Goal: Task Accomplishment & Management: Contribute content

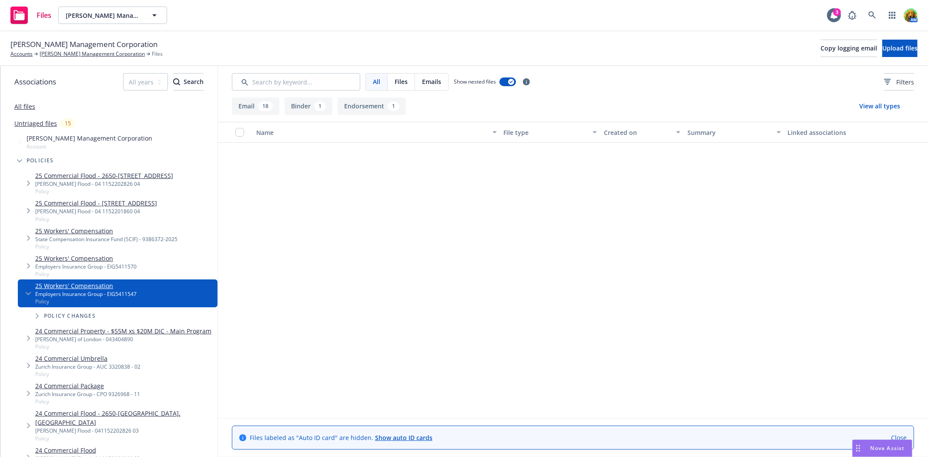
scroll to position [490, 0]
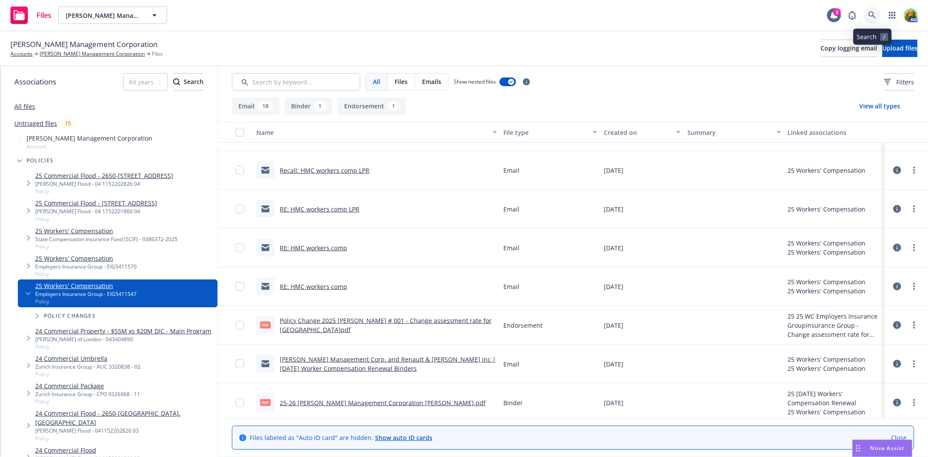
click at [864, 14] on link at bounding box center [871, 15] width 17 height 17
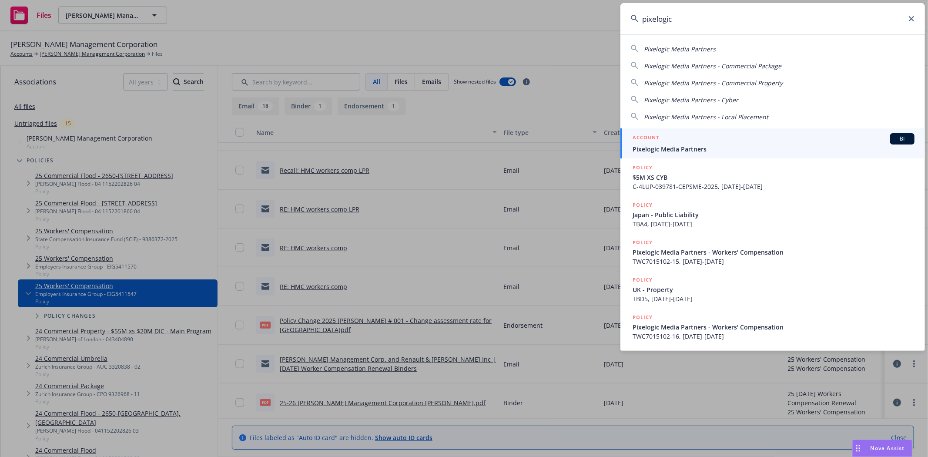
type input "pixelogic"
click at [736, 144] on div "ACCOUNT BI" at bounding box center [773, 138] width 282 height 11
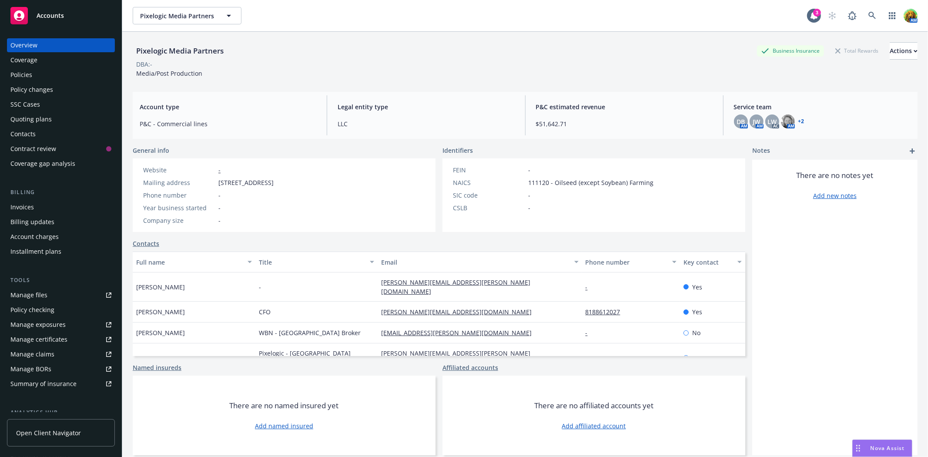
click at [11, 73] on div "Policies" at bounding box center [21, 75] width 22 height 14
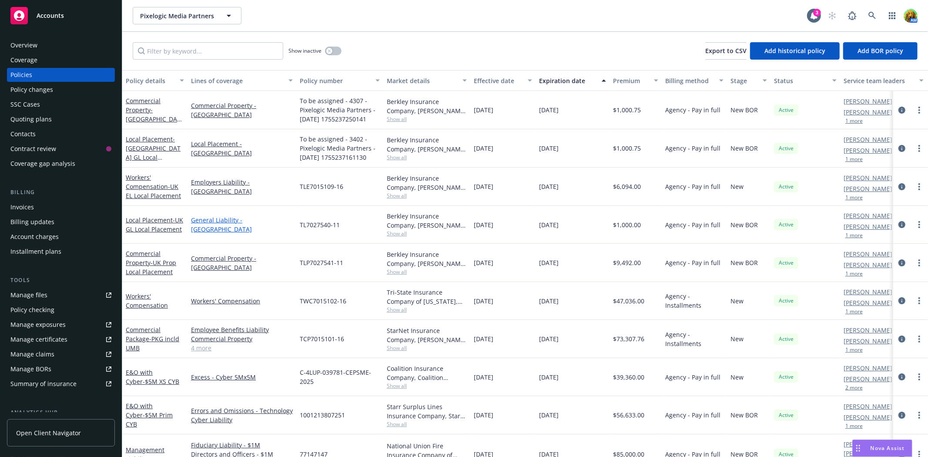
scroll to position [23, 0]
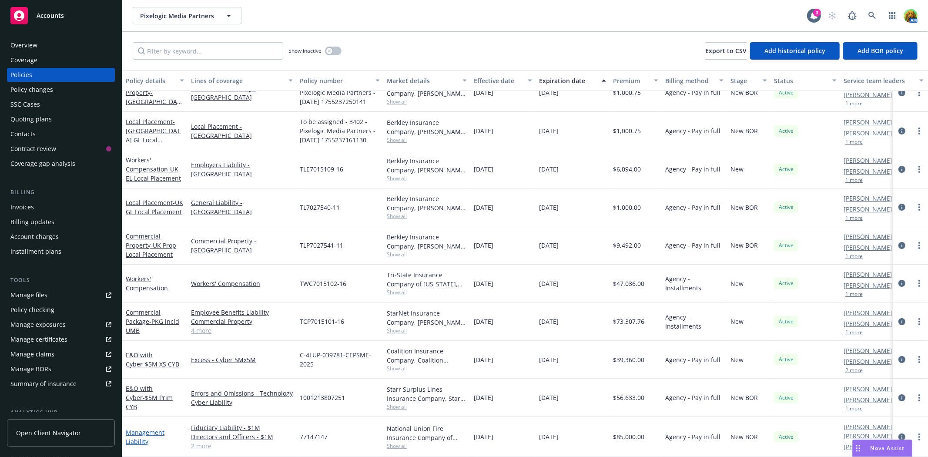
click at [135, 428] on link "Management Liability" at bounding box center [145, 436] width 39 height 17
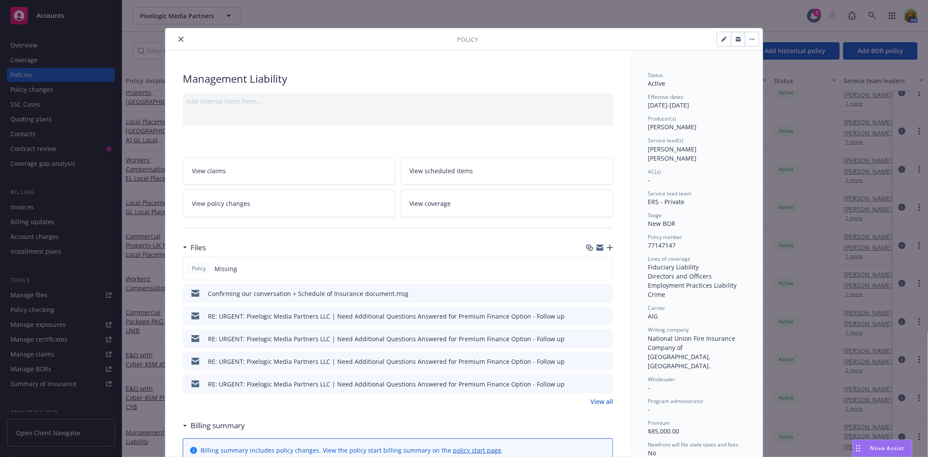
click at [599, 402] on link "View all" at bounding box center [601, 401] width 23 height 9
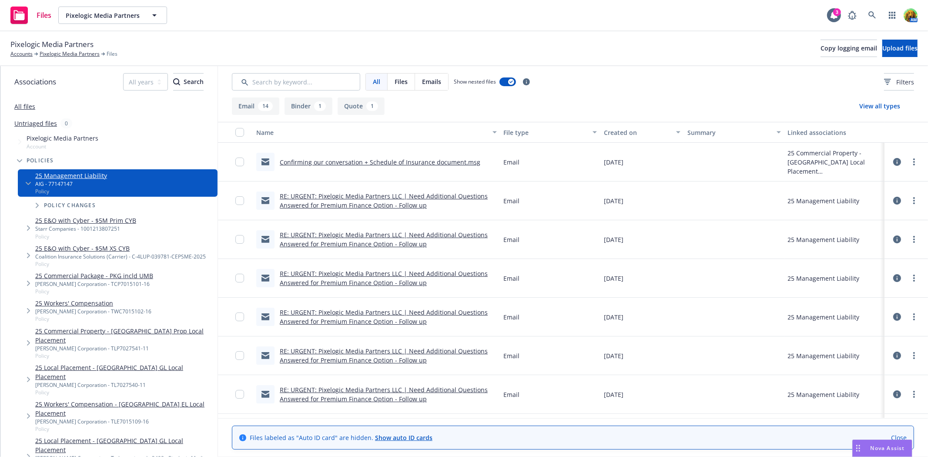
scroll to position [193, 0]
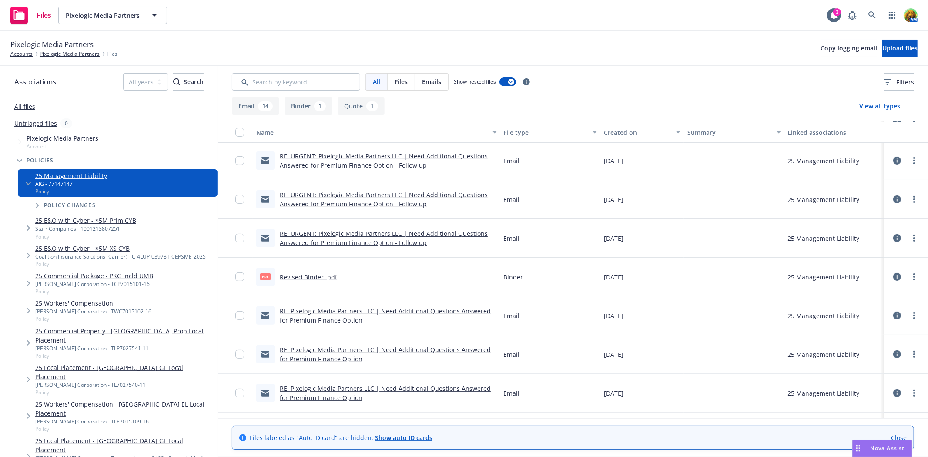
click at [320, 277] on link "Revised Binder .pdf" at bounding box center [308, 277] width 57 height 8
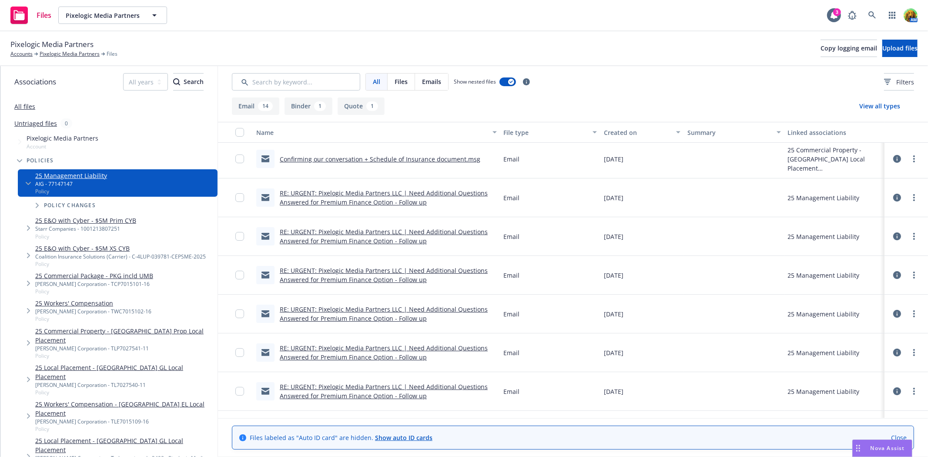
scroll to position [0, 0]
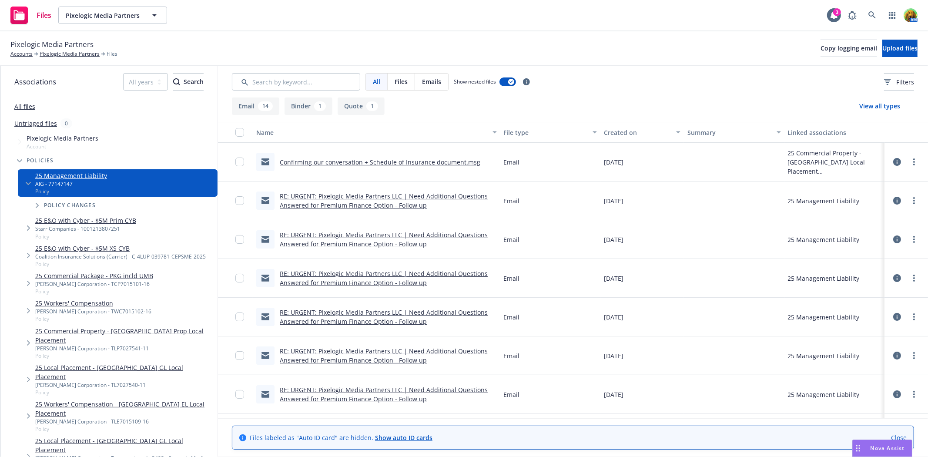
click at [337, 273] on link "RE: URGENT: Pixelogic Media Partners LLC | Need Additional Questions Answered f…" at bounding box center [384, 277] width 208 height 17
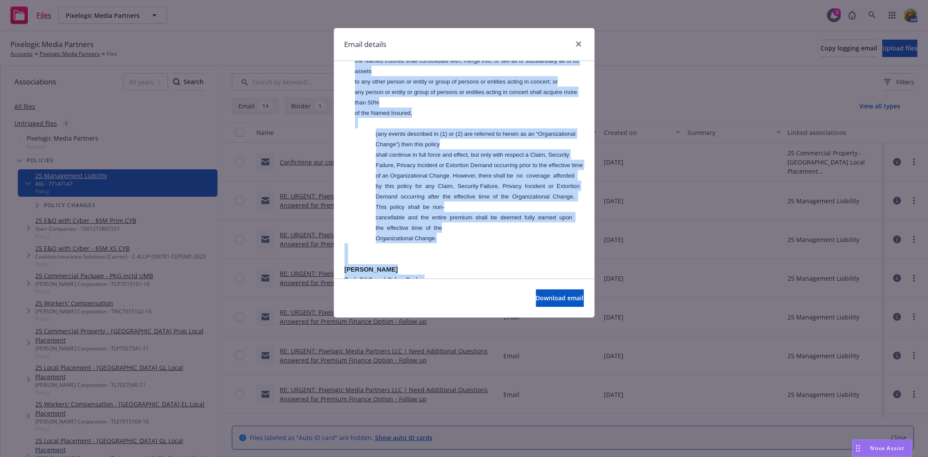
scroll to position [303, 0]
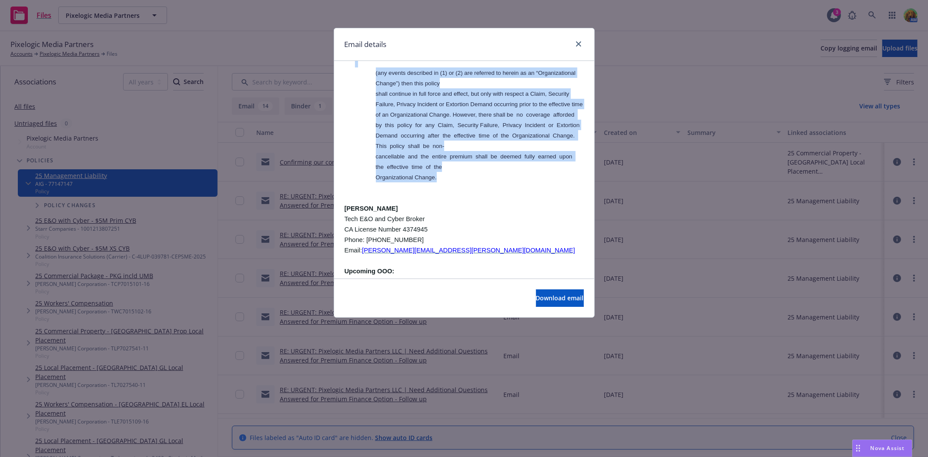
drag, startPoint x: 340, startPoint y: 192, endPoint x: 481, endPoint y: 166, distance: 142.9
copy div "Will the policy become fully earned in the event of a loss or claim?: If the ag…"
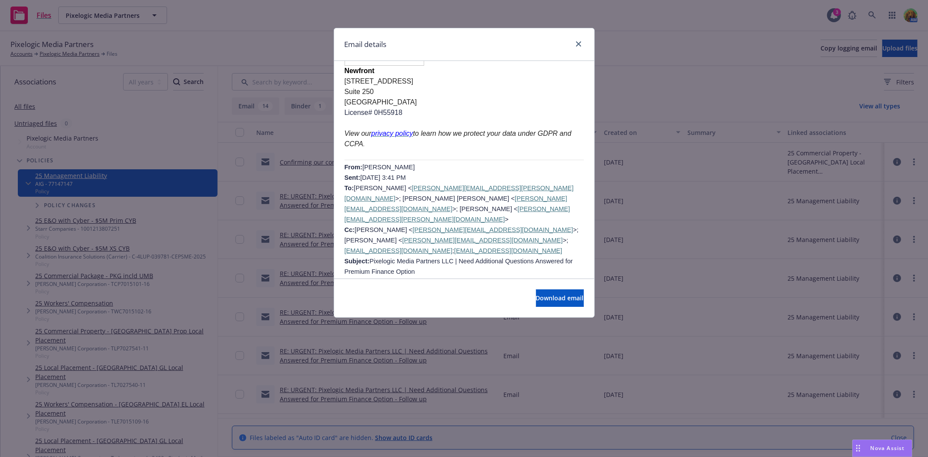
scroll to position [2284, 0]
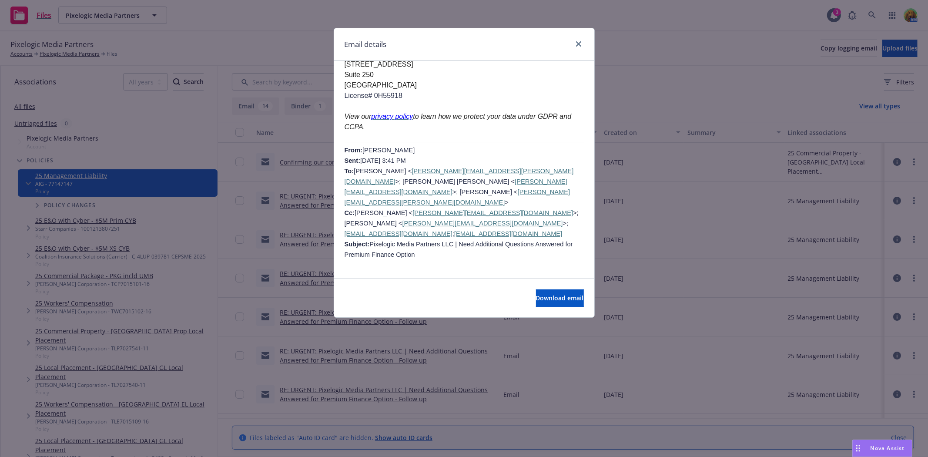
click at [419, 387] on td "Are there any clauses or special conditions on the policy that would cause the …" at bounding box center [586, 393] width 456 height 12
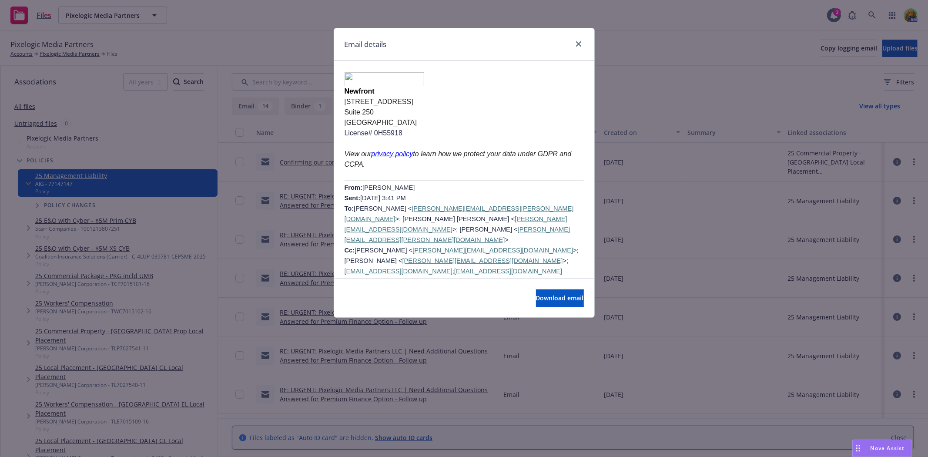
scroll to position [2236, 0]
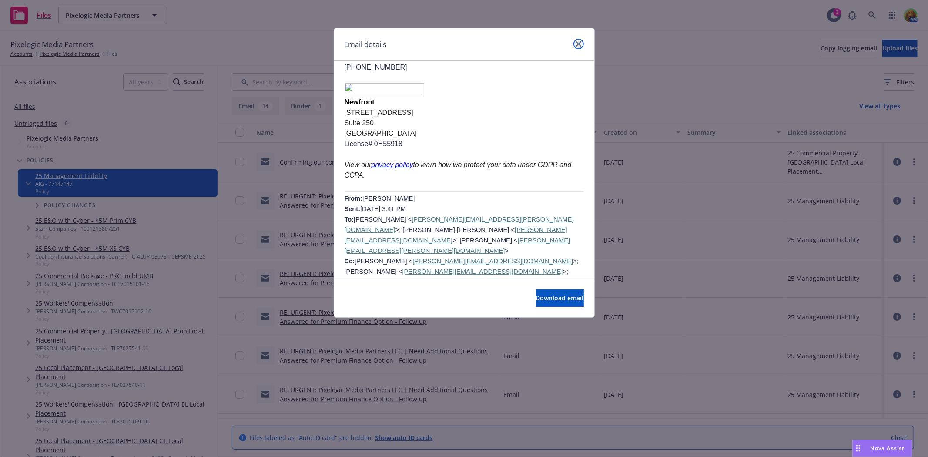
click at [580, 43] on icon "close" at bounding box center [578, 43] width 5 height 5
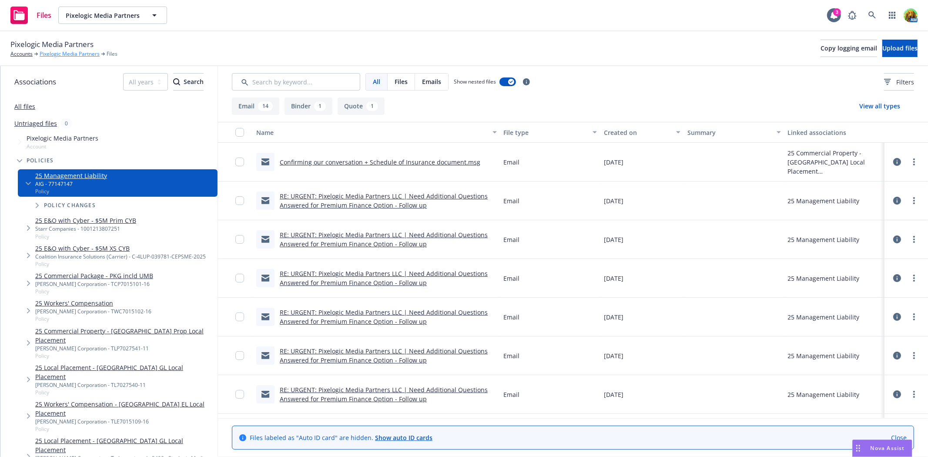
click at [59, 56] on link "Pixelogic Media Partners" at bounding box center [70, 54] width 60 height 8
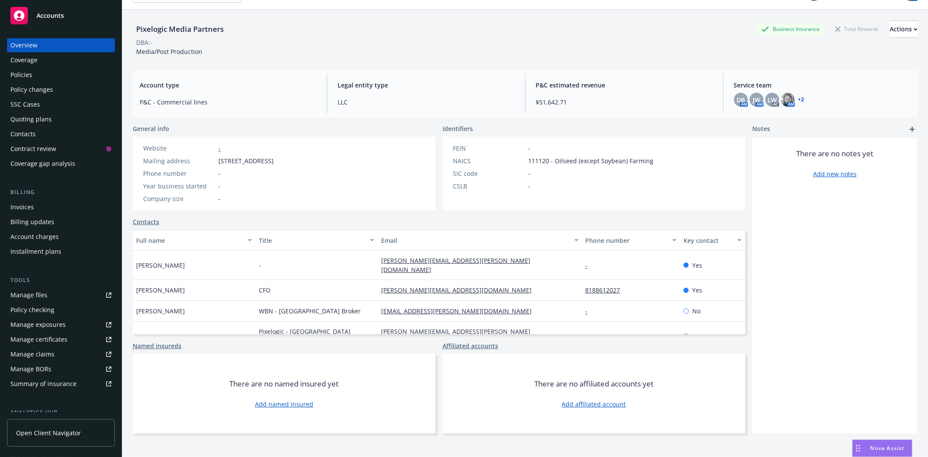
scroll to position [32, 0]
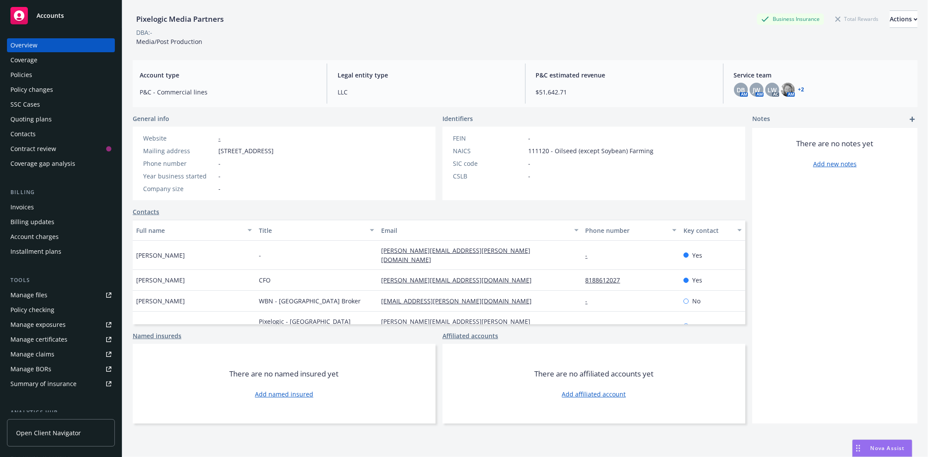
click at [11, 73] on div "Policies" at bounding box center [21, 75] width 22 height 14
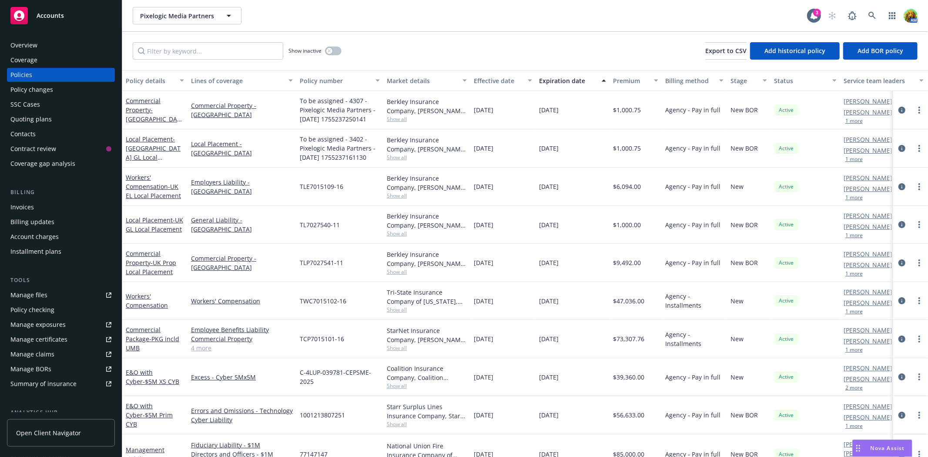
click at [12, 207] on div "Invoices" at bounding box center [21, 207] width 23 height 14
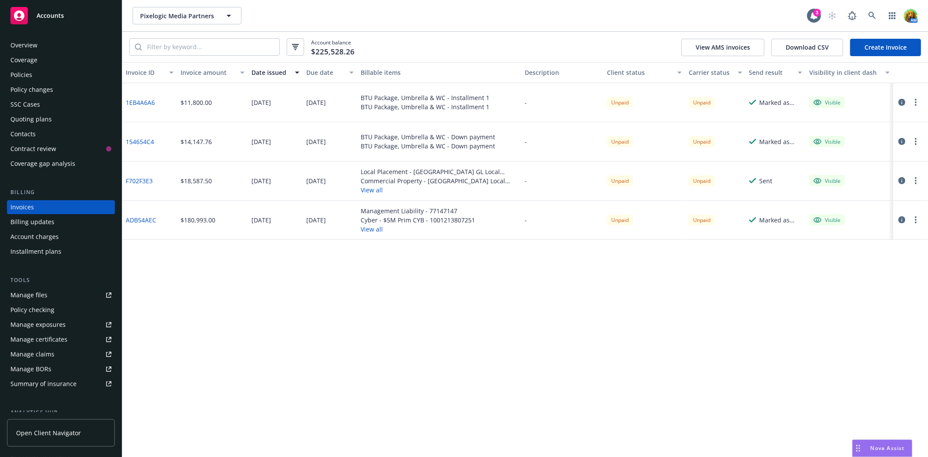
click at [903, 218] on icon "button" at bounding box center [901, 219] width 7 height 7
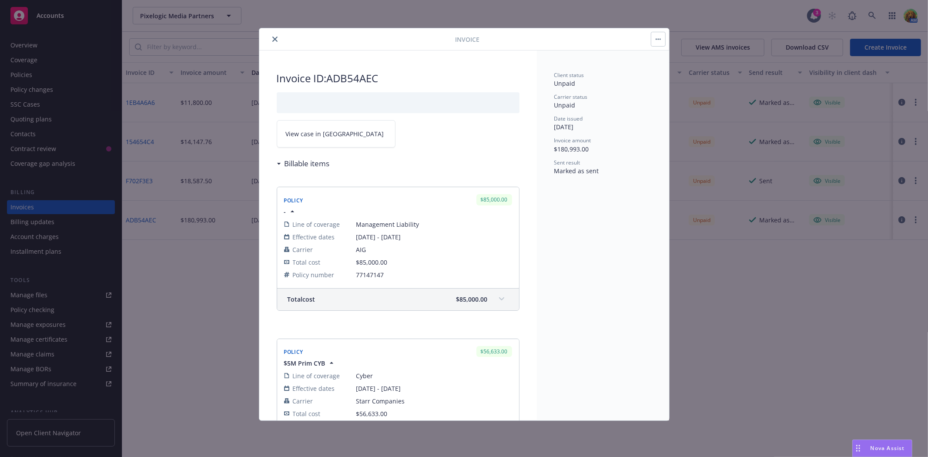
click at [272, 39] on icon "close" at bounding box center [274, 39] width 5 height 5
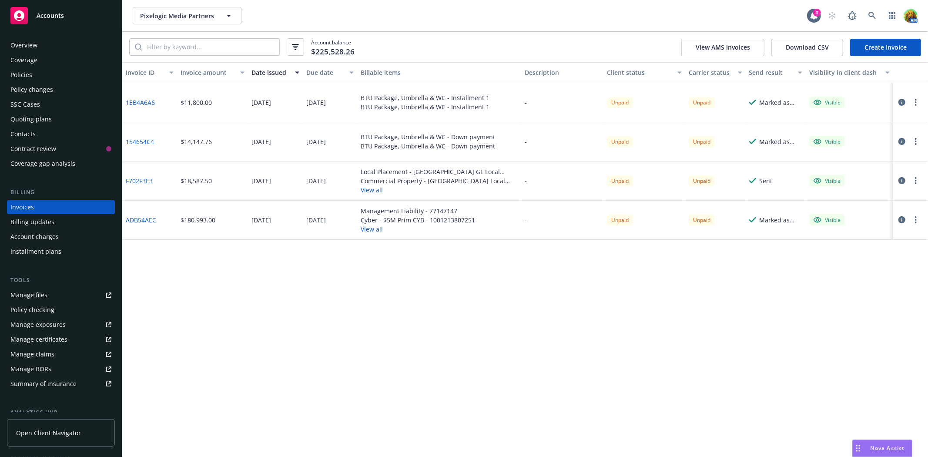
click at [13, 71] on div "Policies" at bounding box center [21, 75] width 22 height 14
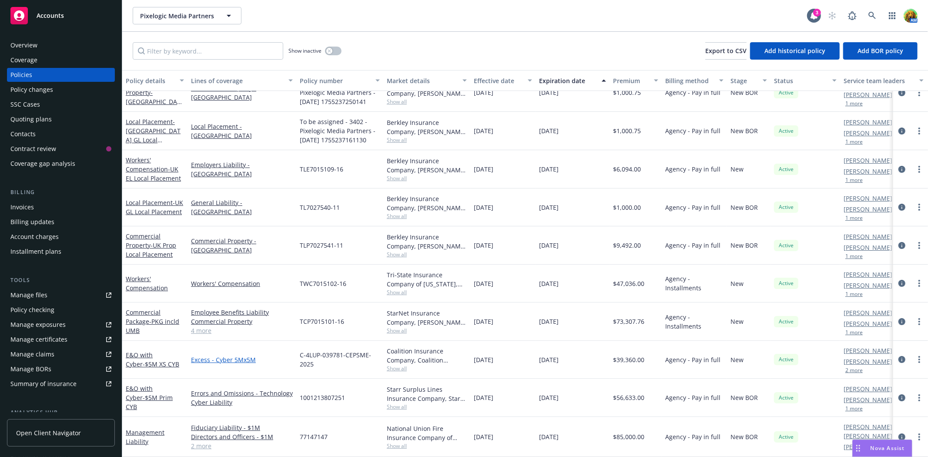
scroll to position [23, 0]
click at [140, 428] on link "Management Liability" at bounding box center [145, 436] width 39 height 17
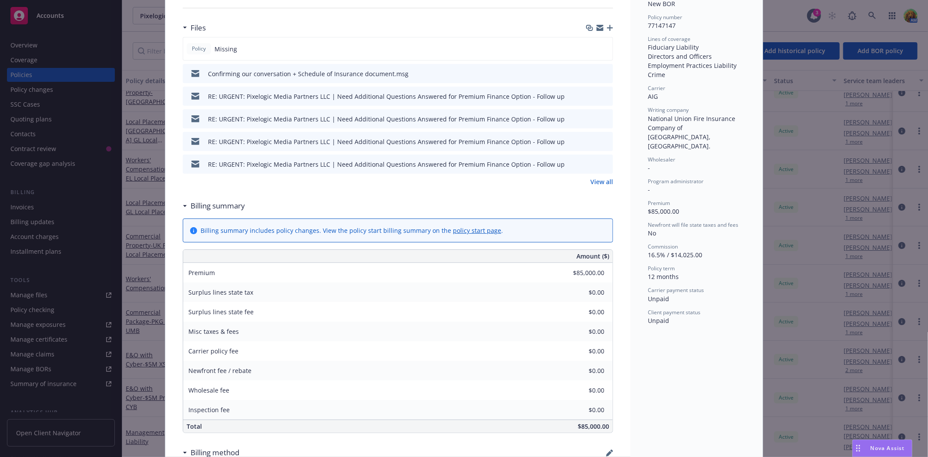
scroll to position [145, 0]
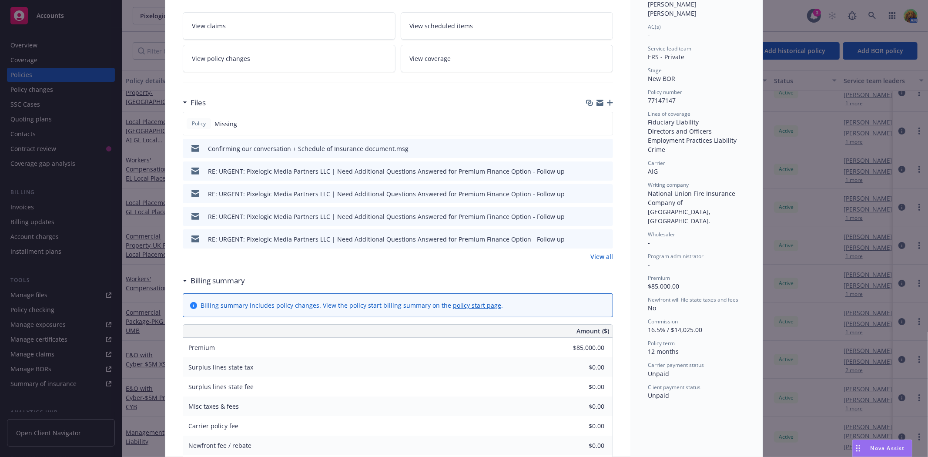
click at [591, 254] on link "View all" at bounding box center [601, 256] width 23 height 9
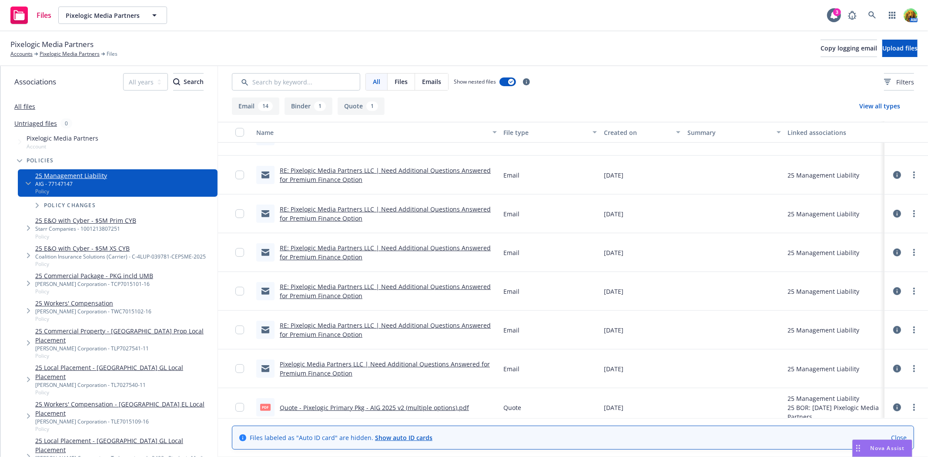
scroll to position [341, 0]
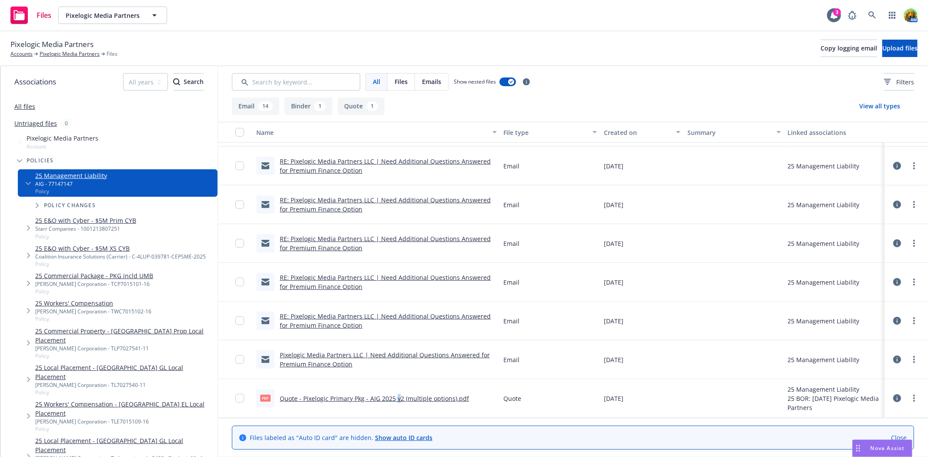
drag, startPoint x: 395, startPoint y: 398, endPoint x: 397, endPoint y: 388, distance: 10.2
click at [397, 388] on div "pdf Quote - Pixelogic Primary Pkg - AIG 2025 v2 (multiple options).pdf" at bounding box center [376, 398] width 247 height 39
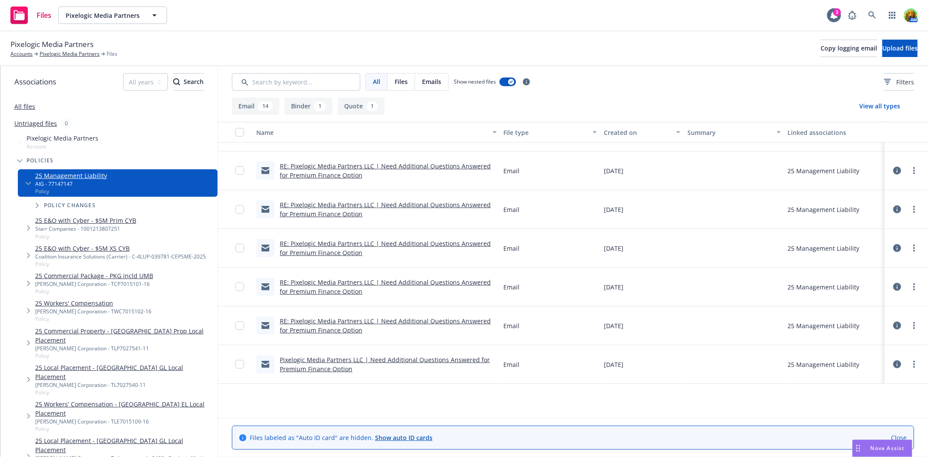
scroll to position [148, 0]
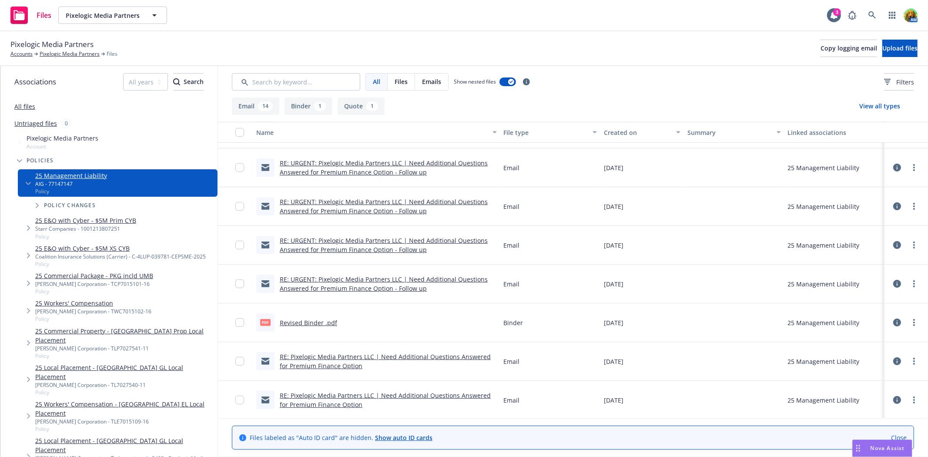
click at [293, 320] on link "Revised Binder .pdf" at bounding box center [308, 322] width 57 height 8
drag, startPoint x: 70, startPoint y: 55, endPoint x: 77, endPoint y: 55, distance: 7.0
click at [70, 55] on link "Pixelogic Media Partners" at bounding box center [70, 54] width 60 height 8
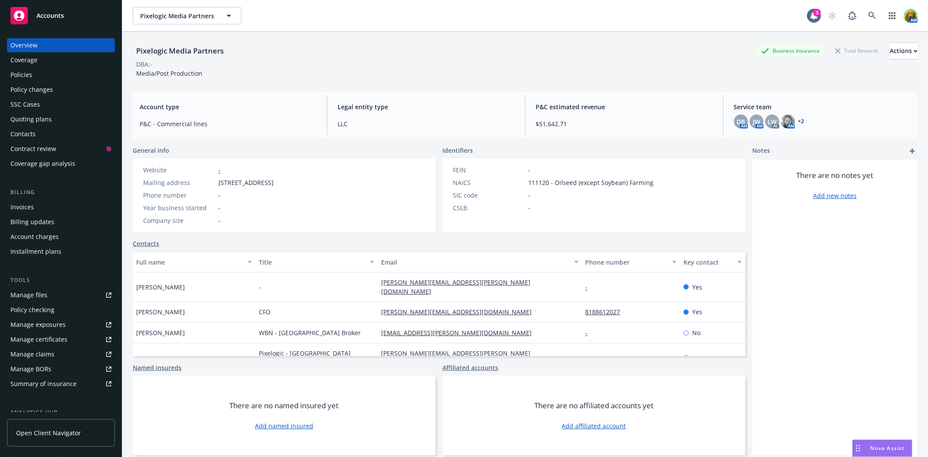
click at [23, 73] on div "Policies" at bounding box center [21, 75] width 22 height 14
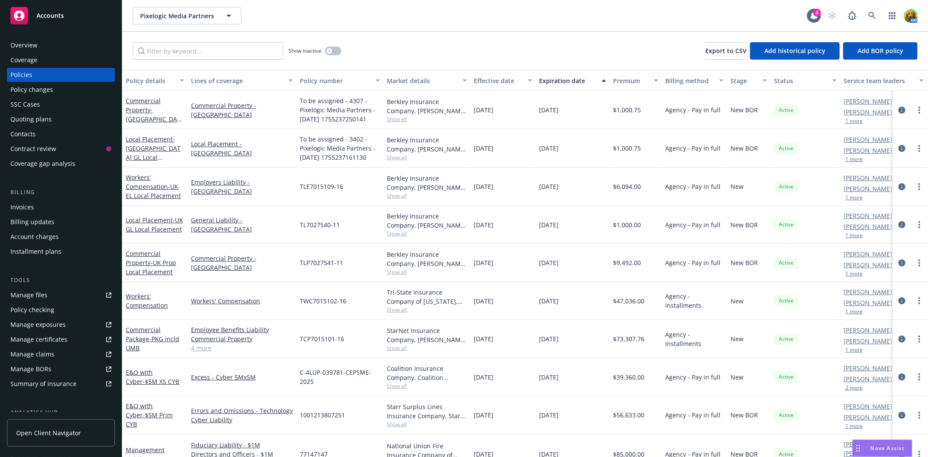
scroll to position [23, 0]
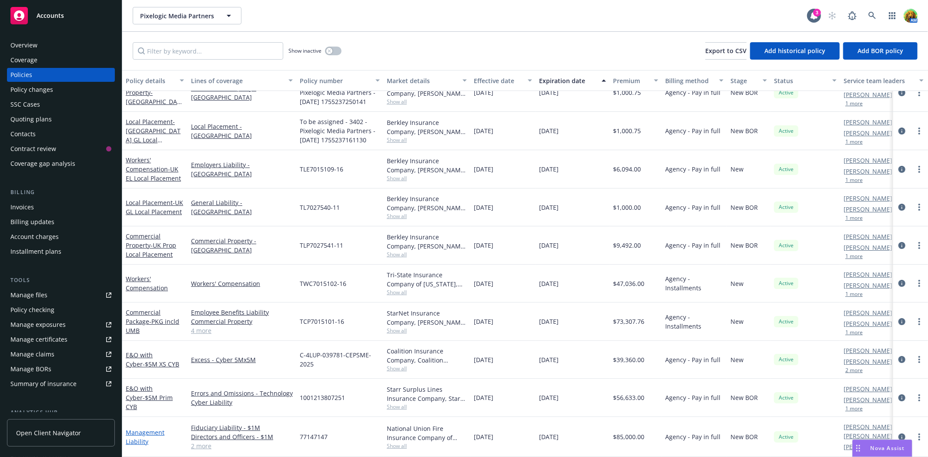
click at [144, 428] on link "Management Liability" at bounding box center [145, 436] width 39 height 17
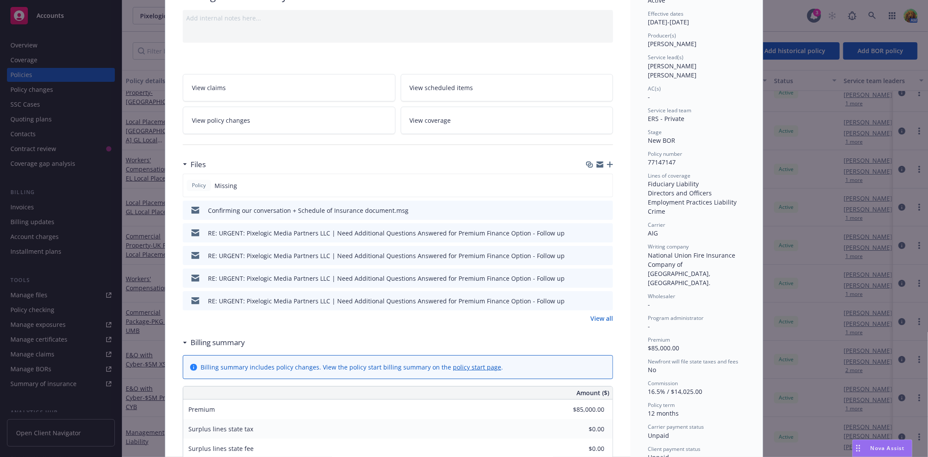
scroll to position [145, 0]
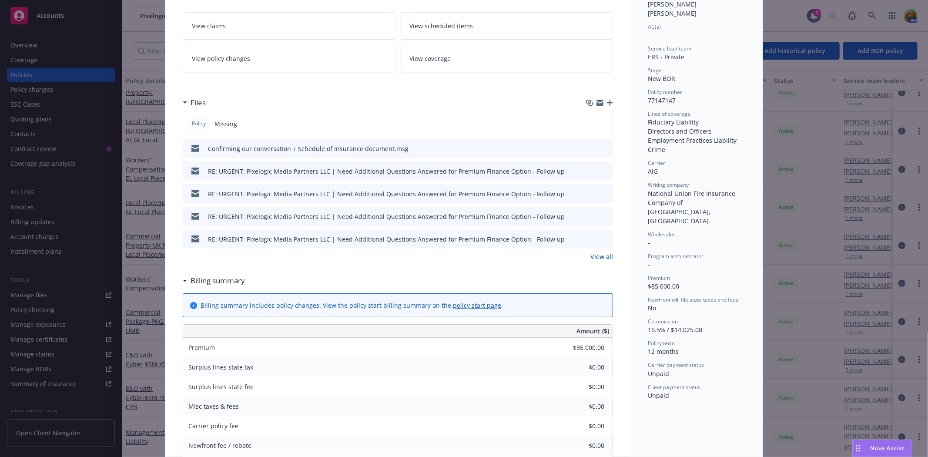
click at [601, 257] on link "View all" at bounding box center [601, 256] width 23 height 9
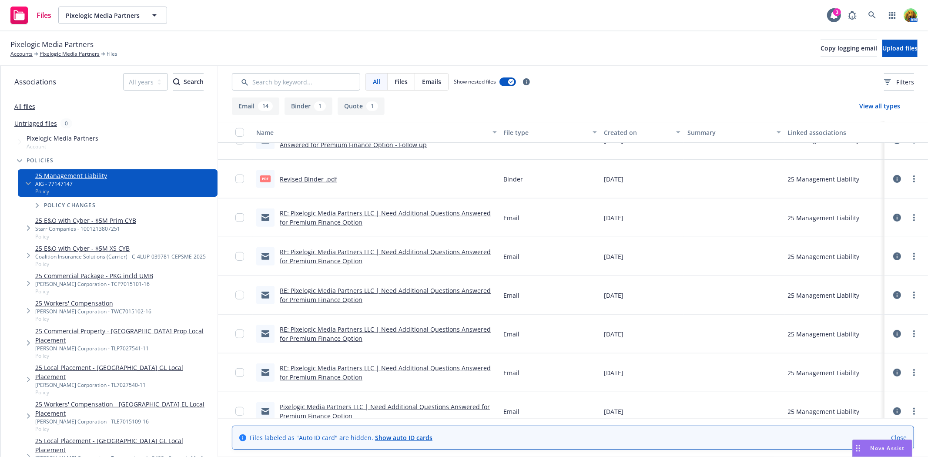
scroll to position [341, 0]
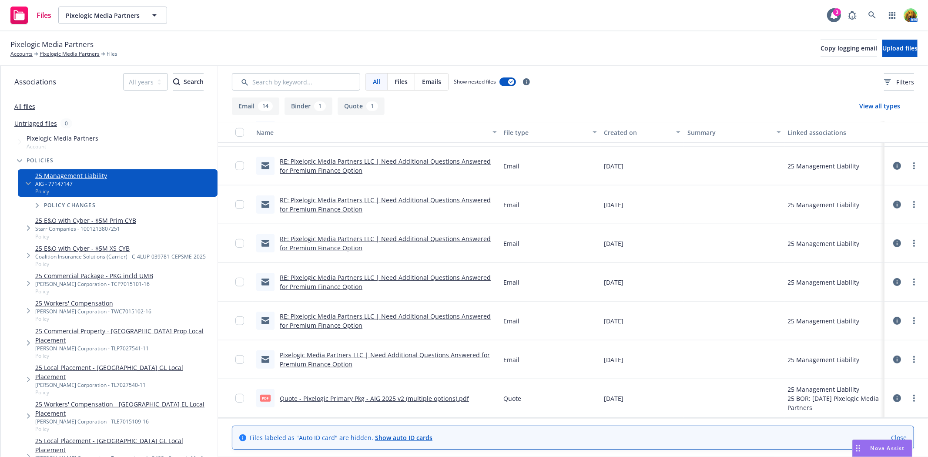
click at [394, 402] on div "Quote - Pixelogic Primary Pkg - AIG 2025 v2 (multiple options).pdf" at bounding box center [374, 398] width 189 height 9
click at [394, 398] on link "Quote - Pixelogic Primary Pkg - AIG 2025 v2 (multiple options).pdf" at bounding box center [374, 398] width 189 height 8
click at [57, 53] on link "Pixelogic Media Partners" at bounding box center [70, 54] width 60 height 8
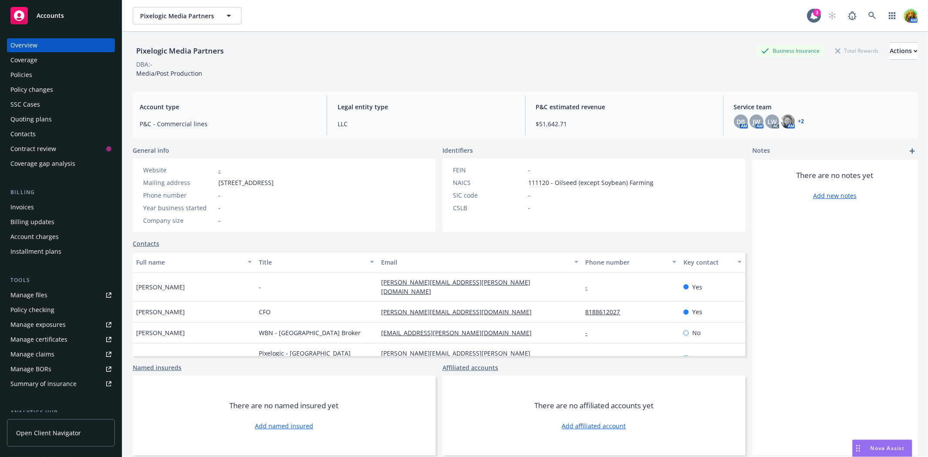
click at [30, 78] on div "Policies" at bounding box center [21, 75] width 22 height 14
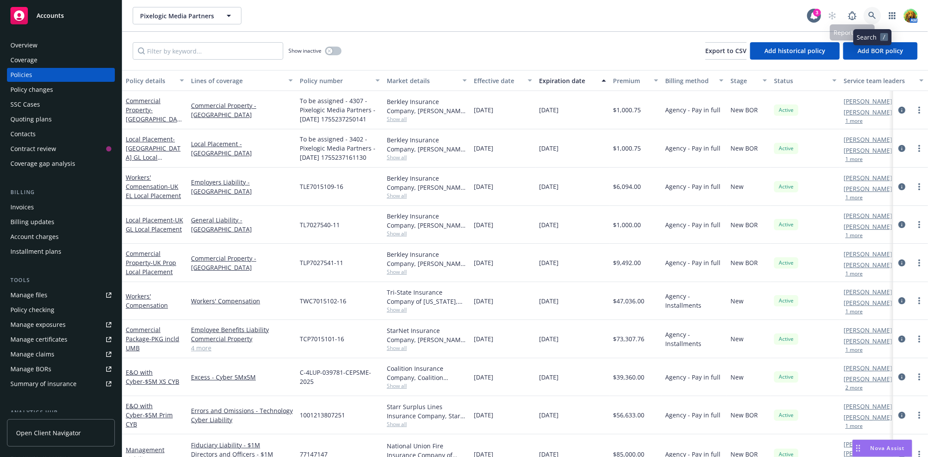
click at [869, 10] on link at bounding box center [871, 15] width 17 height 17
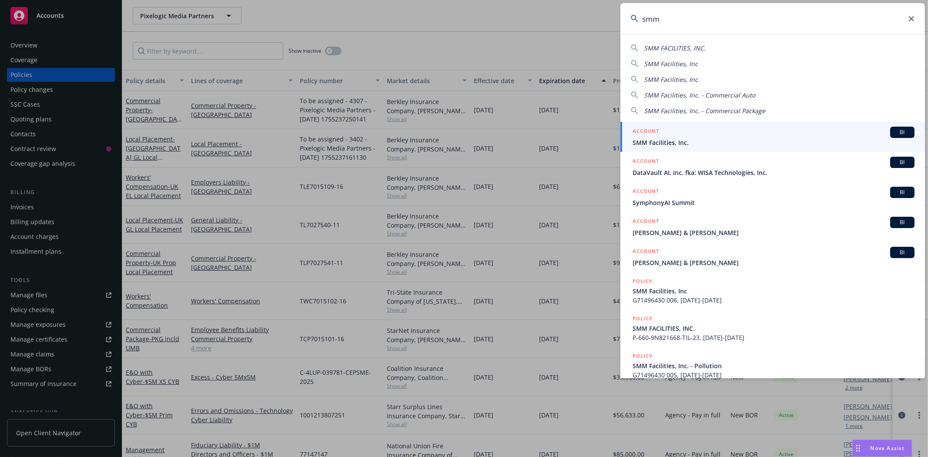
type input "smm"
click at [664, 143] on span "SMM Facilities, Inc." at bounding box center [773, 142] width 282 height 9
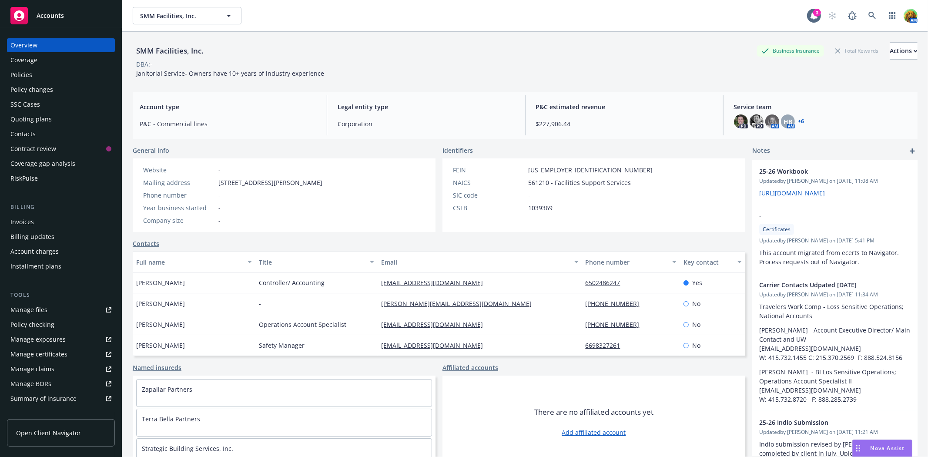
click at [32, 72] on div "Policies" at bounding box center [60, 75] width 101 height 14
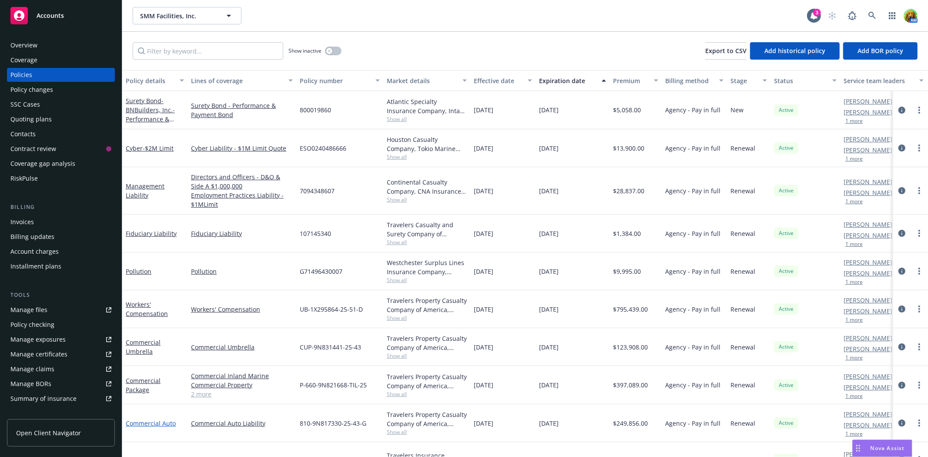
click at [145, 419] on link "Commercial Auto" at bounding box center [151, 423] width 50 height 8
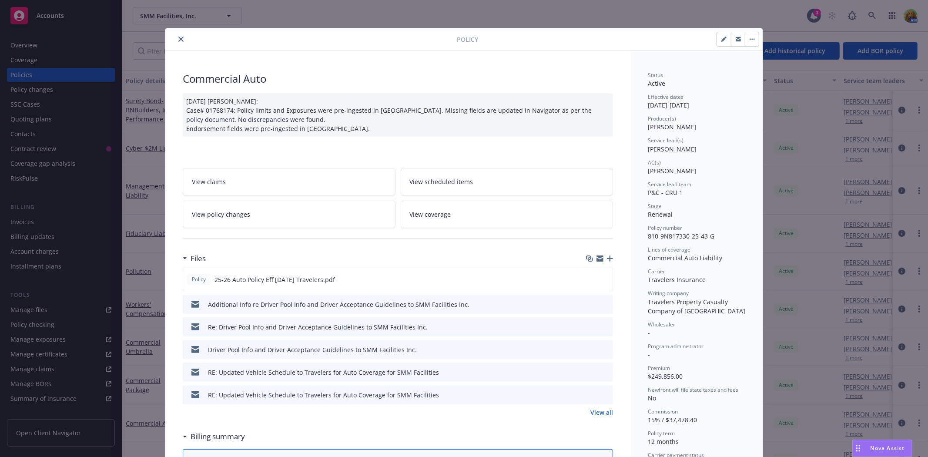
click at [596, 257] on icon "button" at bounding box center [599, 256] width 7 height 3
click at [587, 393] on icon "download file" at bounding box center [590, 394] width 7 height 7
click at [607, 261] on icon "button" at bounding box center [610, 258] width 6 height 6
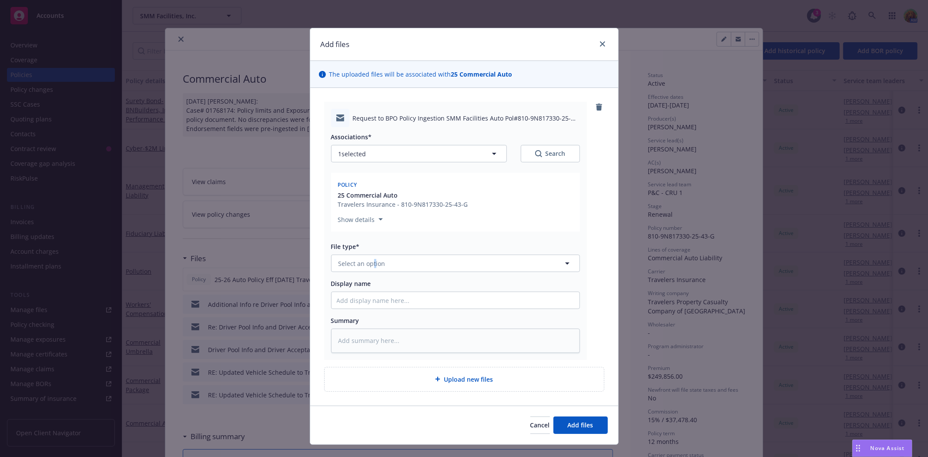
click at [371, 253] on div "File type* Select an option" at bounding box center [455, 257] width 249 height 30
click at [444, 267] on button "Select an option" at bounding box center [455, 262] width 249 height 17
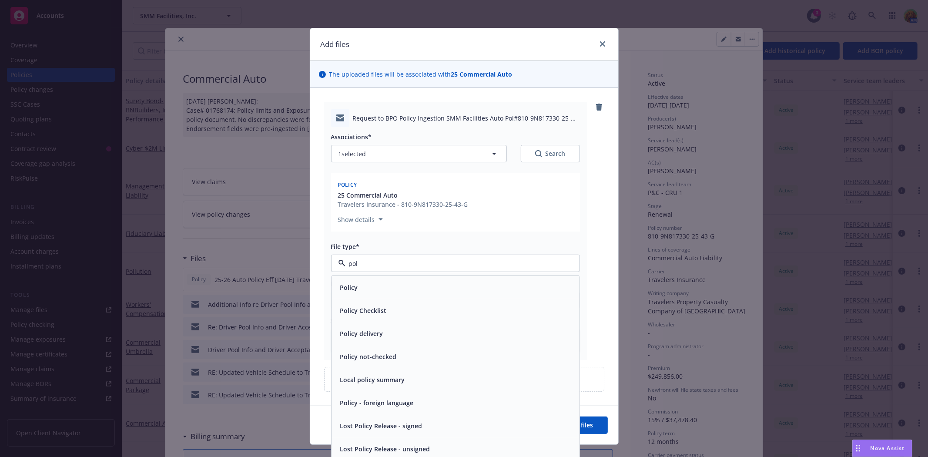
drag, startPoint x: 414, startPoint y: 263, endPoint x: 311, endPoint y: 264, distance: 103.5
click at [311, 264] on div "Request to BPO Policy Ingestion SMM Facilities Auto Pol#810-9N817330-25-43-G.ms…" at bounding box center [464, 246] width 308 height 317
type input "em"
click at [344, 313] on span "Email" at bounding box center [348, 310] width 16 height 9
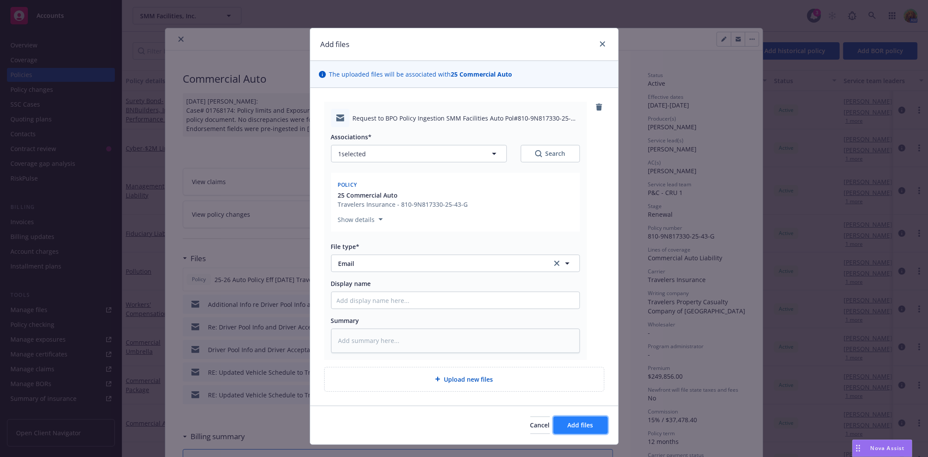
click at [578, 420] on button "Add files" at bounding box center [580, 424] width 54 height 17
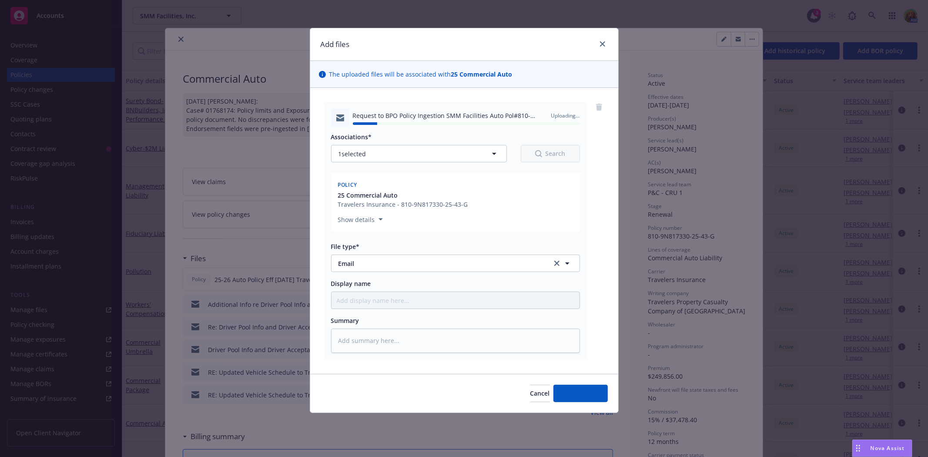
type textarea "x"
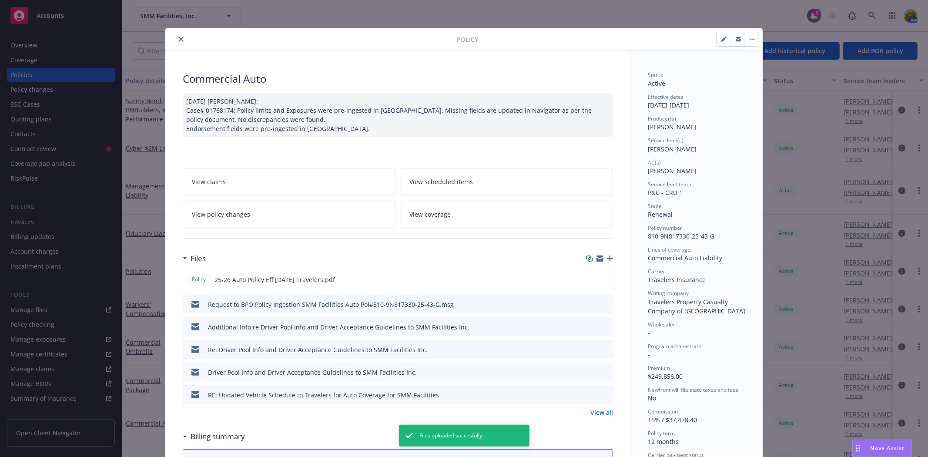
click at [177, 44] on button "close" at bounding box center [181, 39] width 10 height 10
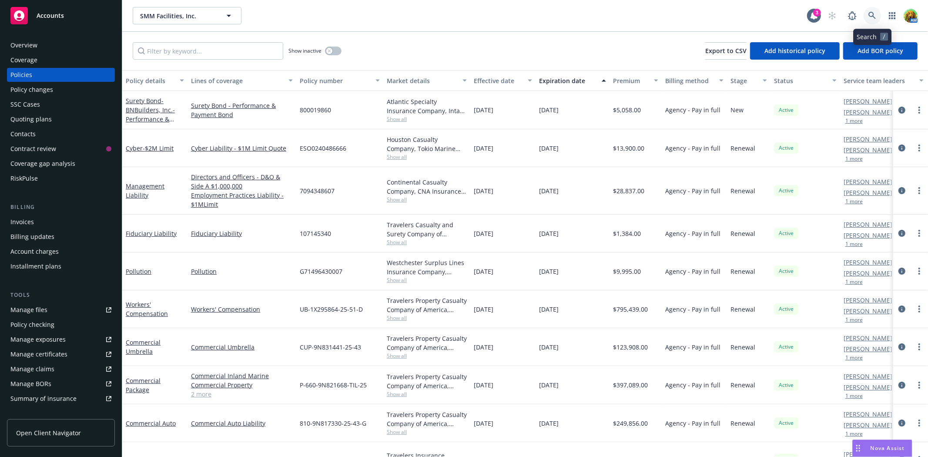
click at [871, 18] on icon at bounding box center [872, 16] width 8 height 8
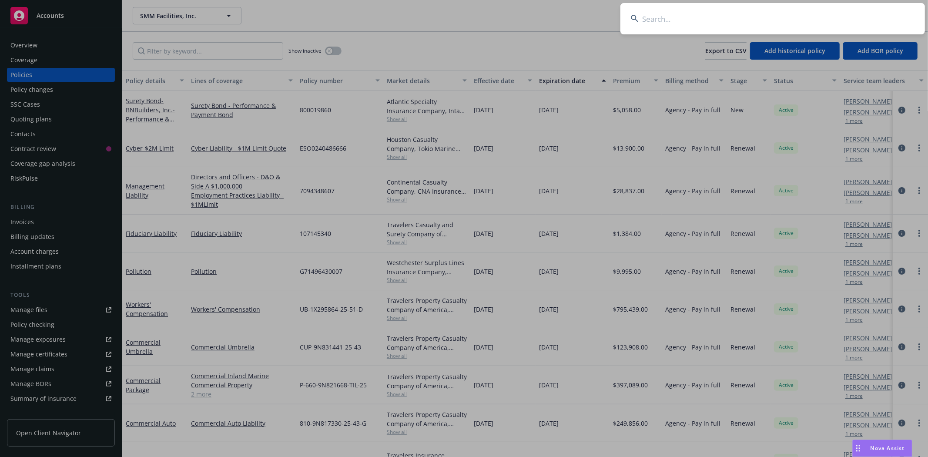
click at [701, 15] on input at bounding box center [772, 18] width 304 height 31
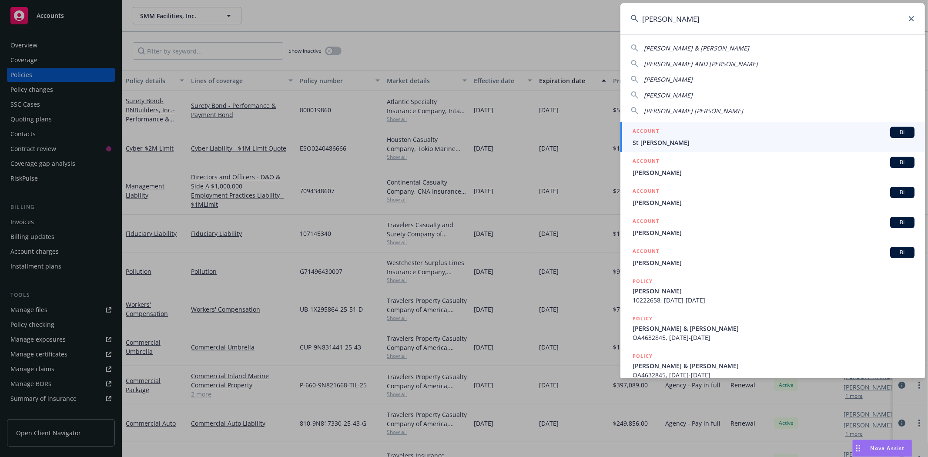
drag, startPoint x: 678, startPoint y: 15, endPoint x: 580, endPoint y: 7, distance: 98.1
click at [580, 7] on div "joseph JOSEPH & DARLENE YOUNG JOSEPH AND DOMENICA PEARL JOSEPH GIORDANO JOSEPH …" at bounding box center [464, 228] width 928 height 457
type input "joseph"
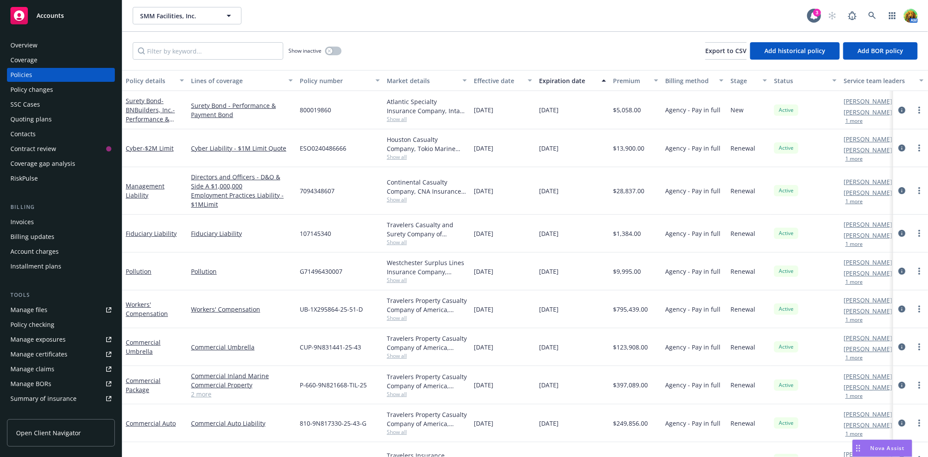
scroll to position [104, 0]
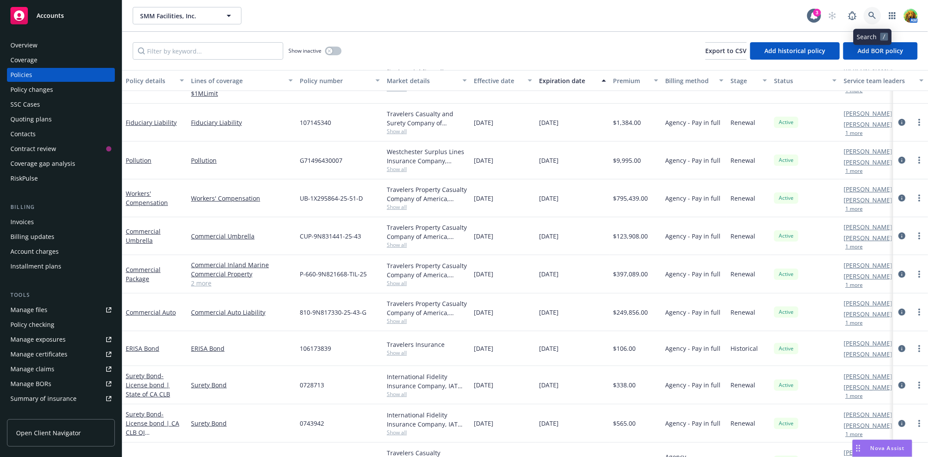
click at [875, 15] on icon at bounding box center [872, 16] width 8 height 8
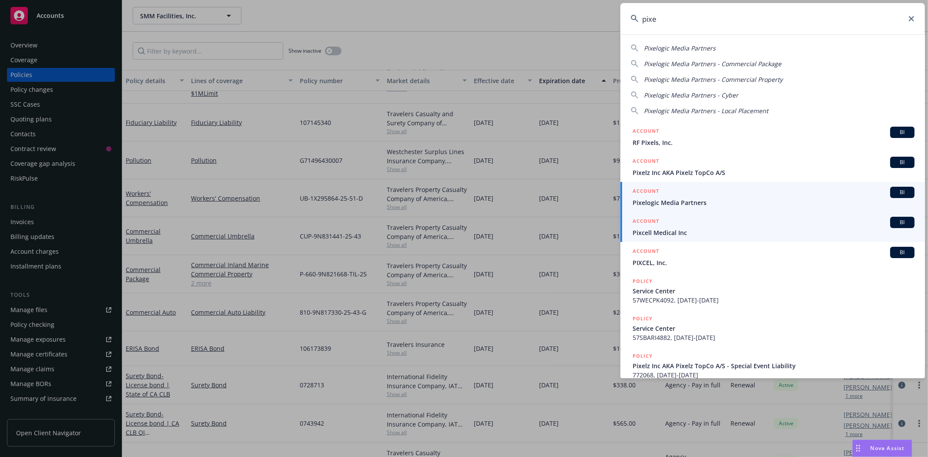
type input "pixe"
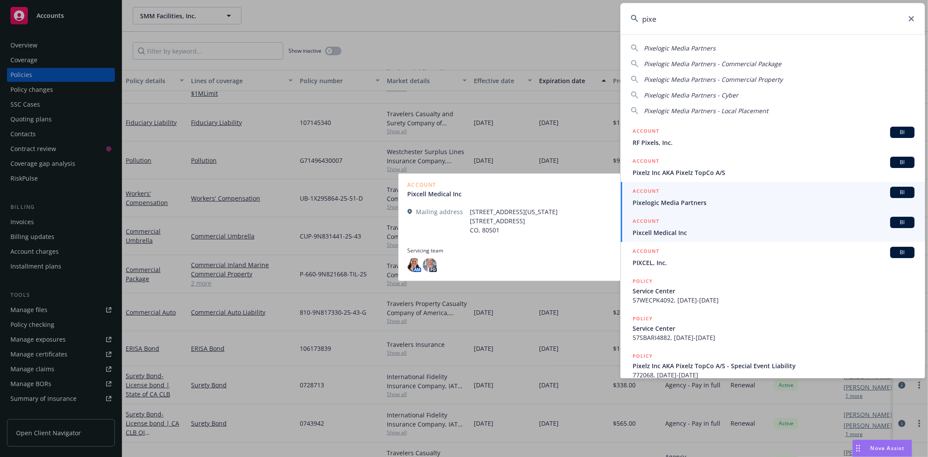
click at [694, 200] on span "Pixelogic Media Partners" at bounding box center [773, 202] width 282 height 9
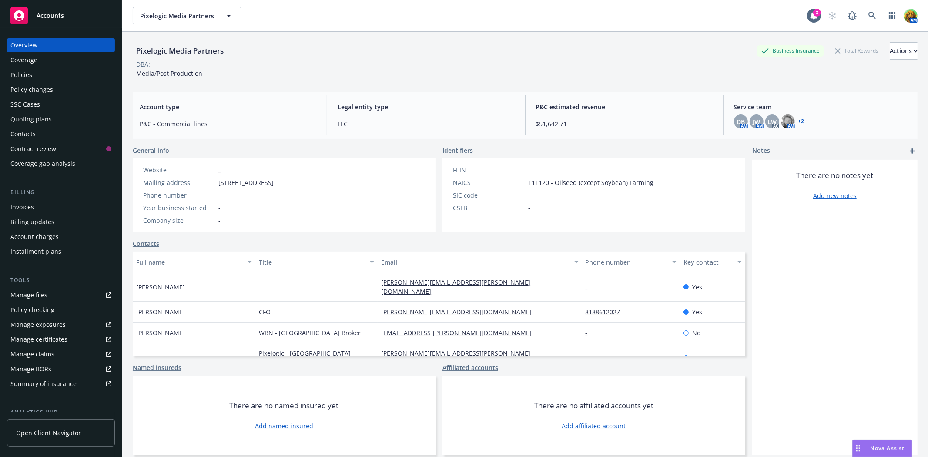
click at [12, 74] on div "Policies" at bounding box center [21, 75] width 22 height 14
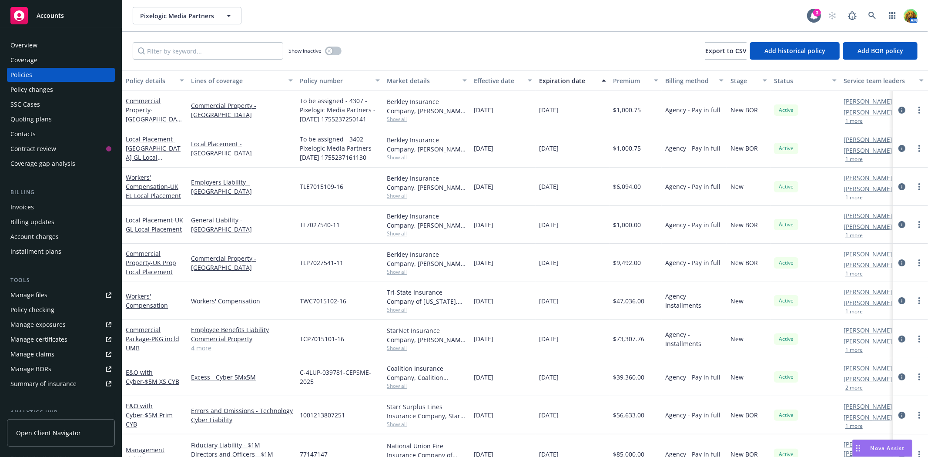
scroll to position [23, 0]
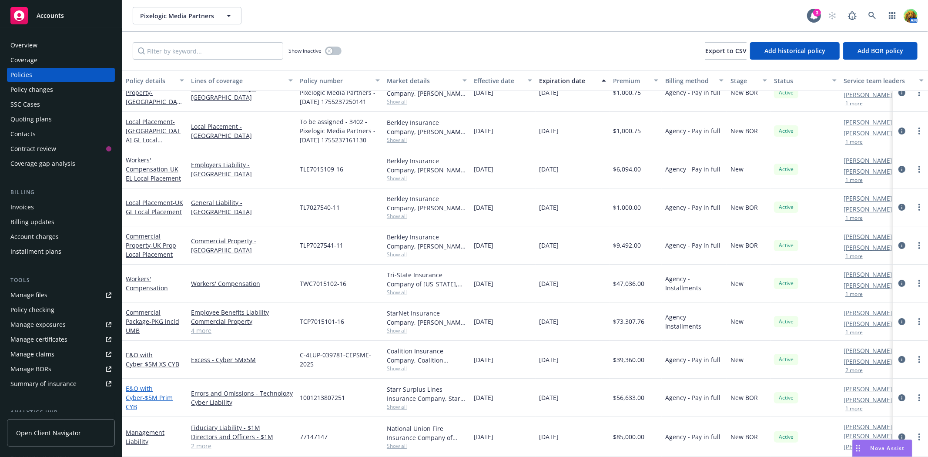
click at [137, 385] on link "E&O with Cyber - $5M Prim CYB" at bounding box center [149, 397] width 47 height 27
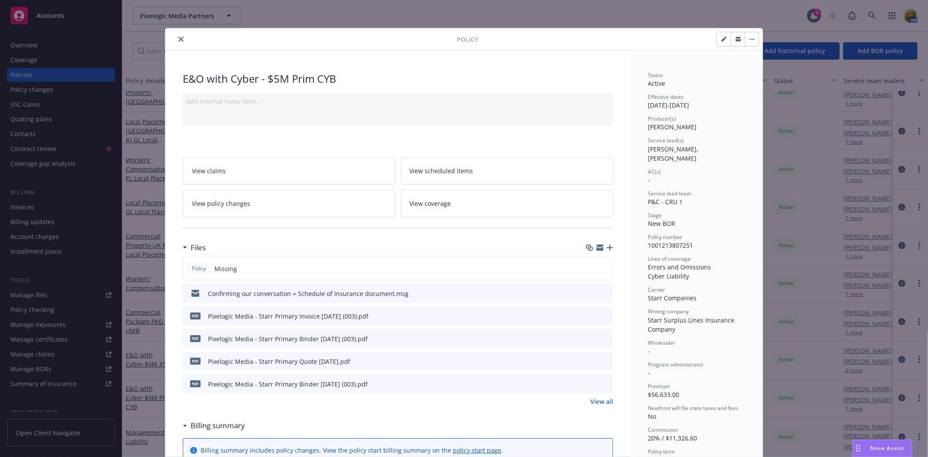
click at [178, 40] on icon "close" at bounding box center [180, 39] width 5 height 5
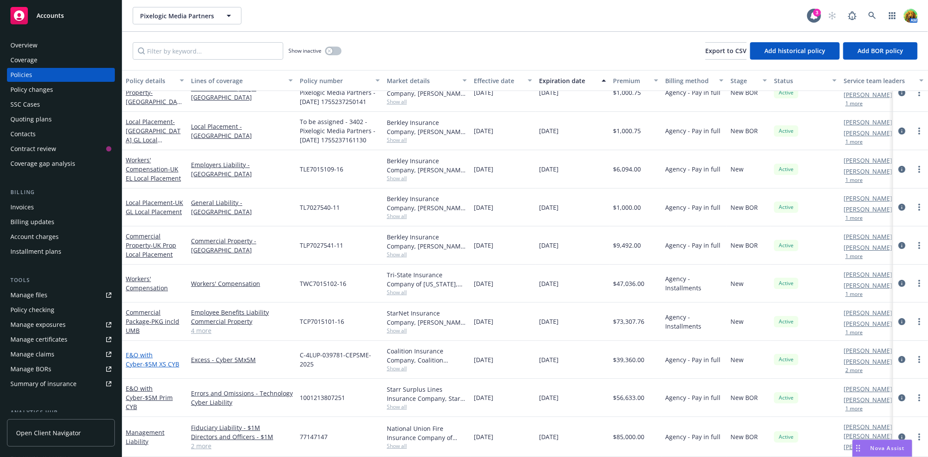
click at [140, 351] on link "E&O with Cyber - $5M XS CYB" at bounding box center [152, 359] width 53 height 17
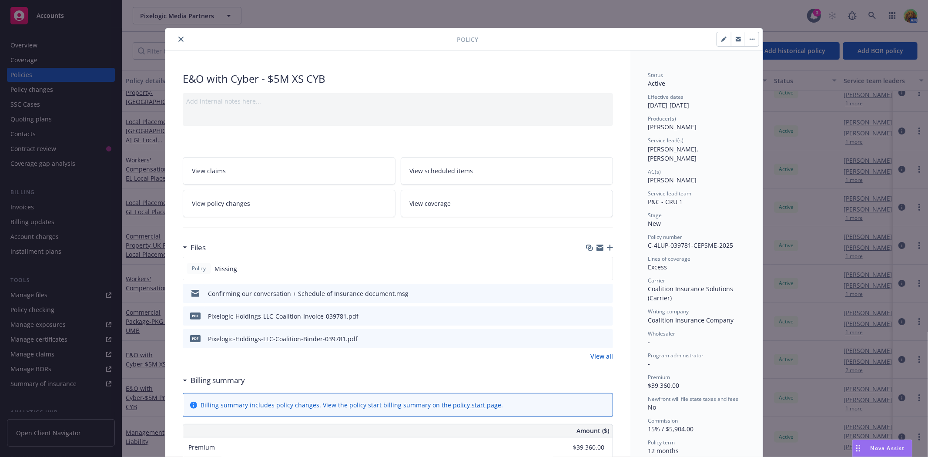
click at [178, 37] on icon "close" at bounding box center [180, 39] width 5 height 5
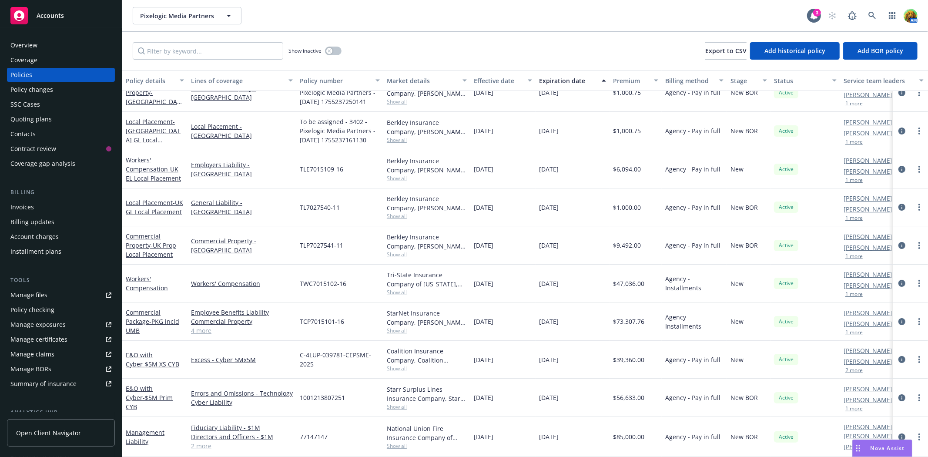
click at [39, 288] on div "Manage files" at bounding box center [28, 295] width 37 height 14
click at [38, 46] on div "Overview" at bounding box center [60, 45] width 101 height 14
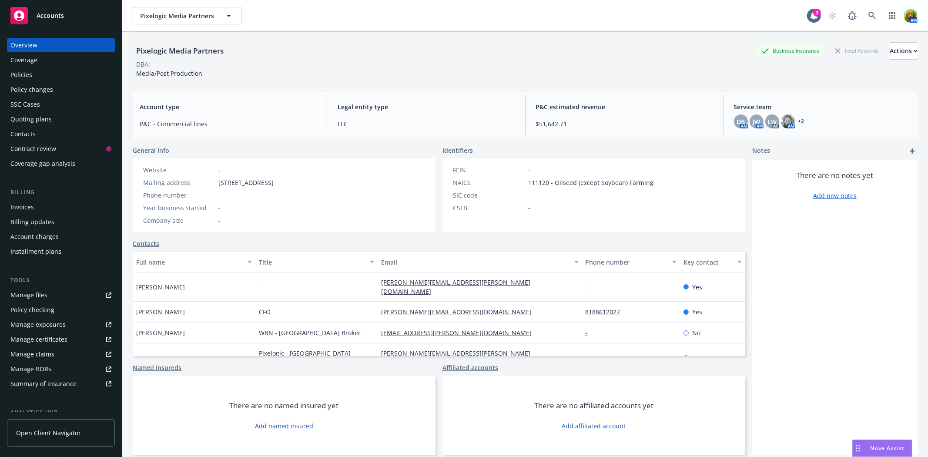
click at [274, 183] on span "4100 W Alameda Ave Ste 300, Burbank, CA, 91505" at bounding box center [245, 182] width 55 height 9
drag, startPoint x: 219, startPoint y: 182, endPoint x: 358, endPoint y: 180, distance: 138.8
click at [274, 180] on span "4100 W Alameda Ave Ste 300, Burbank, CA, 91505" at bounding box center [245, 182] width 55 height 9
copy span "4100 W Alameda Ave Ste 300, Burbank, CA, 91505"
click at [277, 200] on div "Website - Mailing address 4100 W Alameda Ave Ste 300, Burbank, CA, 91505 Phone …" at bounding box center [208, 195] width 137 height 60
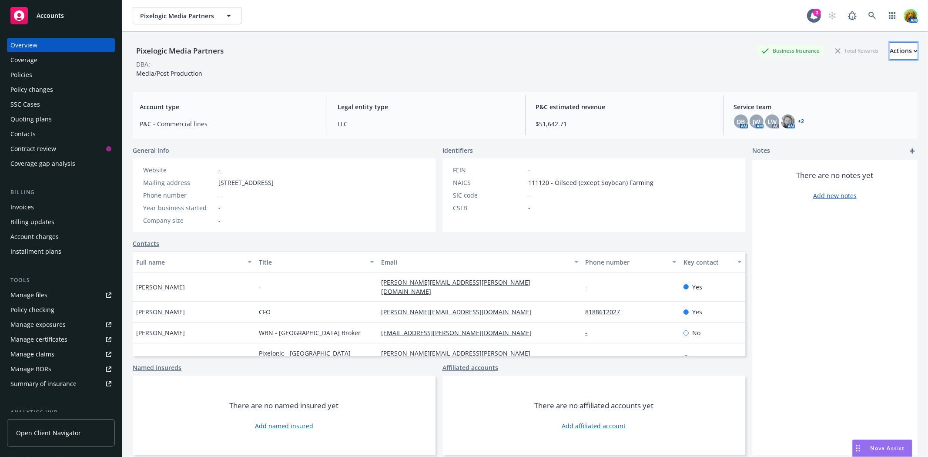
click at [889, 50] on button "Actions" at bounding box center [903, 50] width 28 height 17
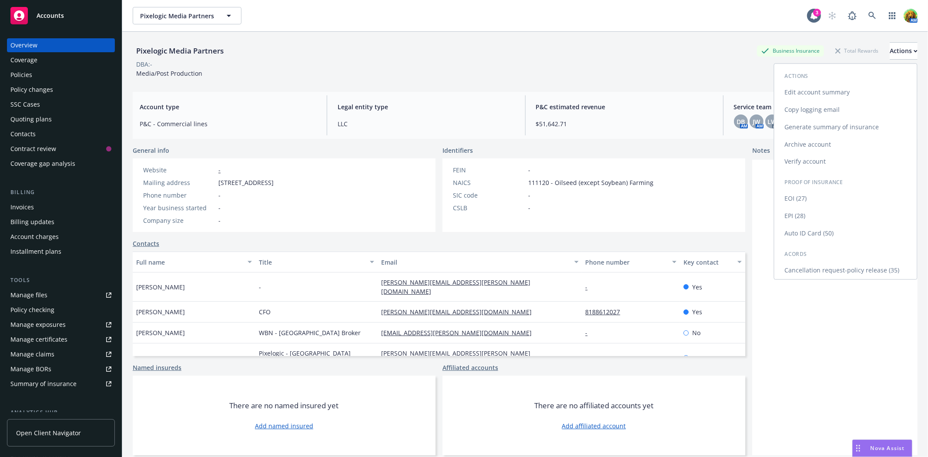
click at [828, 90] on link "Edit account summary" at bounding box center [845, 92] width 143 height 17
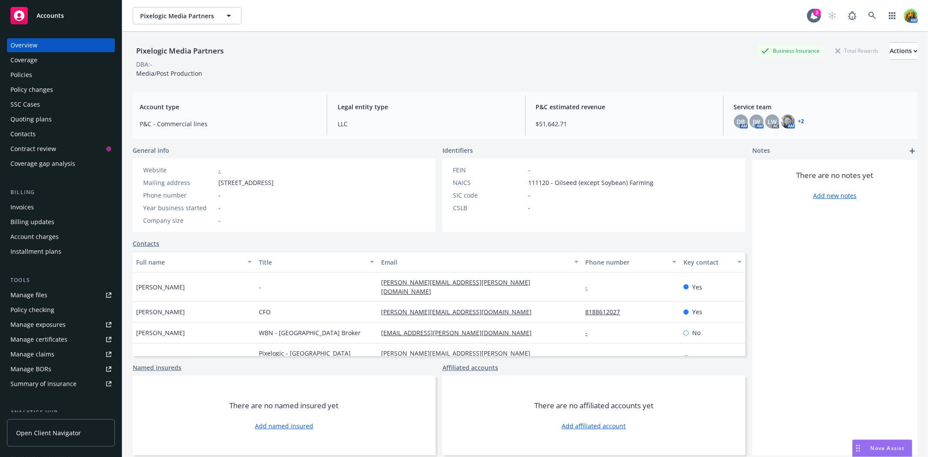
select select "US"
select select "LLC"
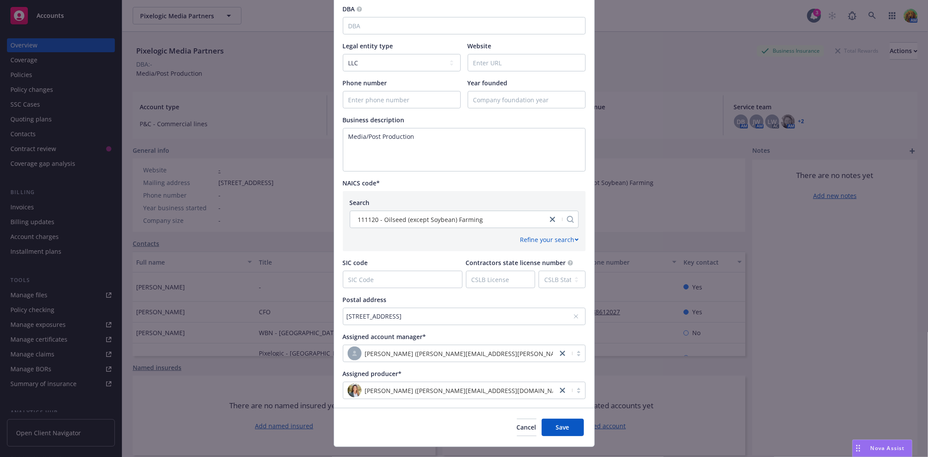
scroll to position [217, 0]
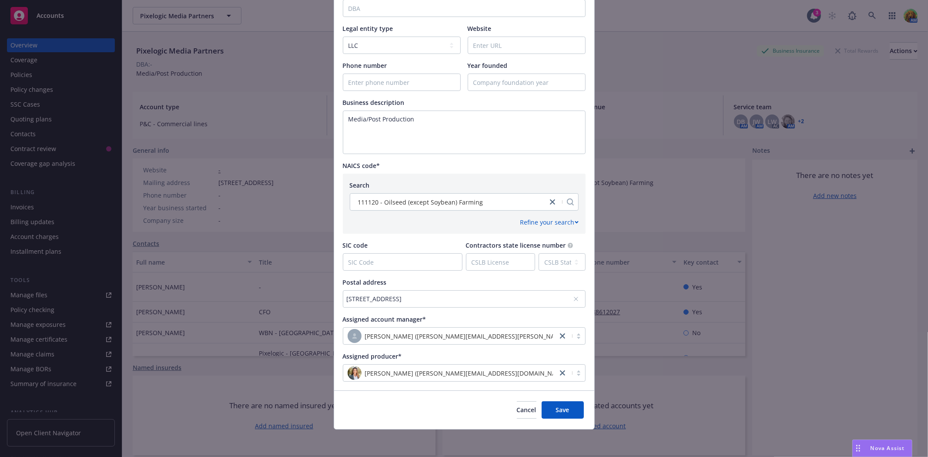
click at [343, 296] on div "4100 W Alameda Ave Ste 300, Burbank, CA, 91505, USA" at bounding box center [464, 298] width 243 height 17
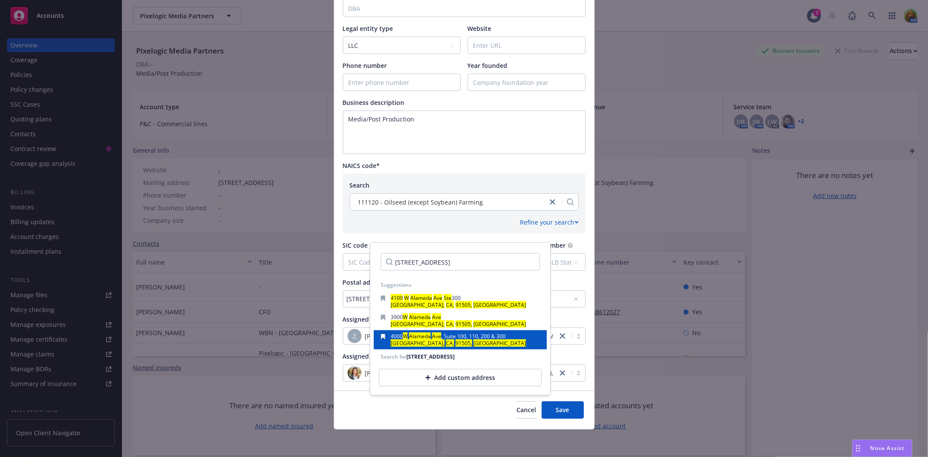
click at [394, 341] on mark "Burbank," at bounding box center [418, 342] width 54 height 7
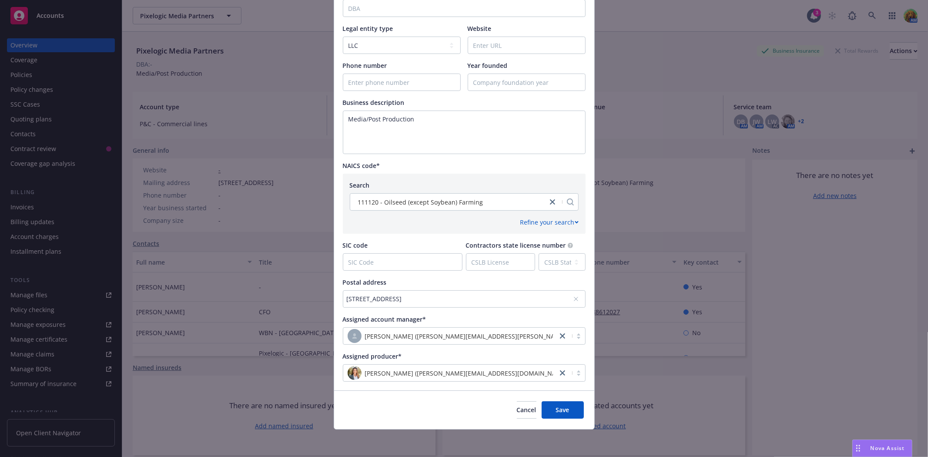
click at [421, 297] on div "4000 W Alameda Ave, Suite 100, 110, 200 & 300, Burbank, CA, 91505, USA" at bounding box center [460, 298] width 226 height 9
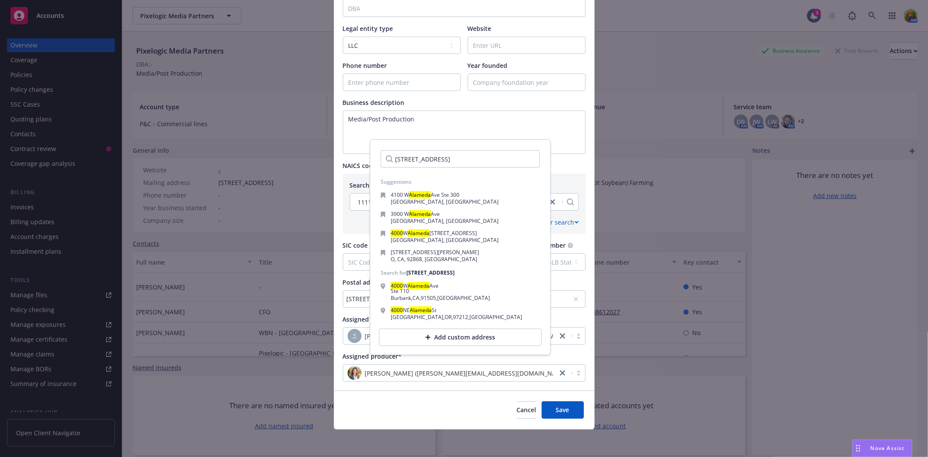
click at [450, 161] on input "4000 W. Alameda AVe., #110" at bounding box center [460, 158] width 159 height 17
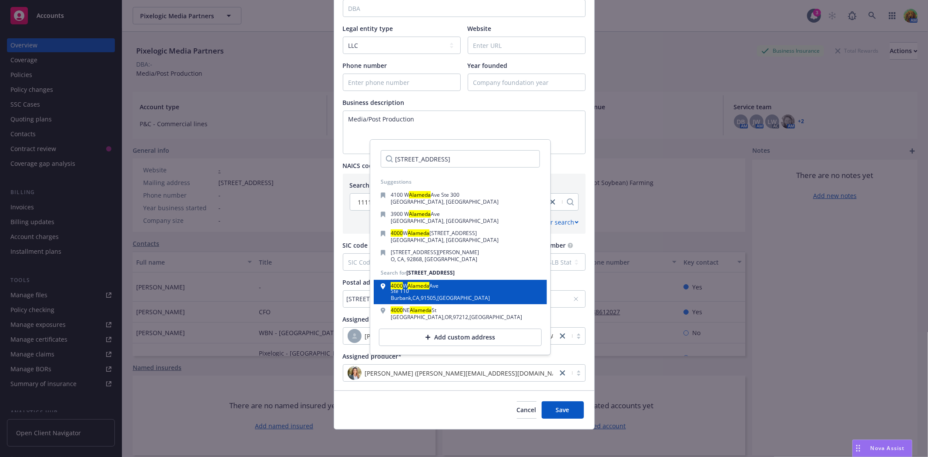
type input "4000 W. Alameda Ave., #110"
click at [409, 295] on div "Burbank , CA , 91505 , USA" at bounding box center [440, 297] width 99 height 5
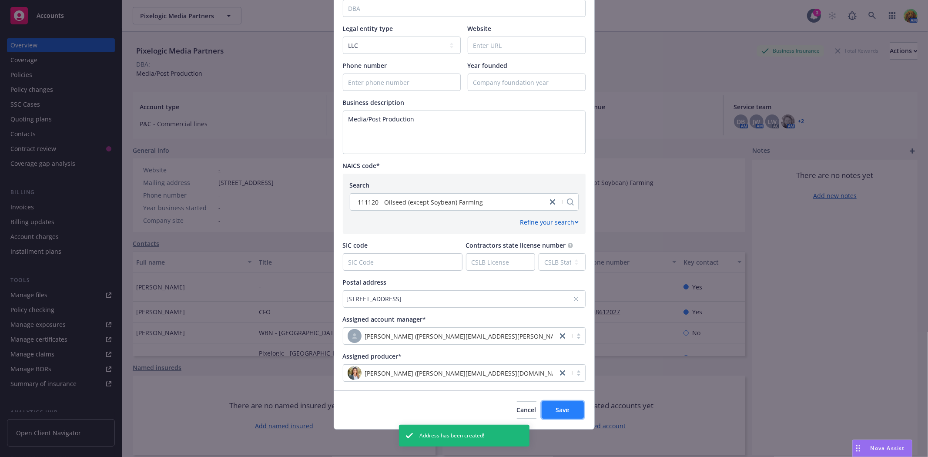
click at [558, 403] on button "Save" at bounding box center [562, 409] width 42 height 17
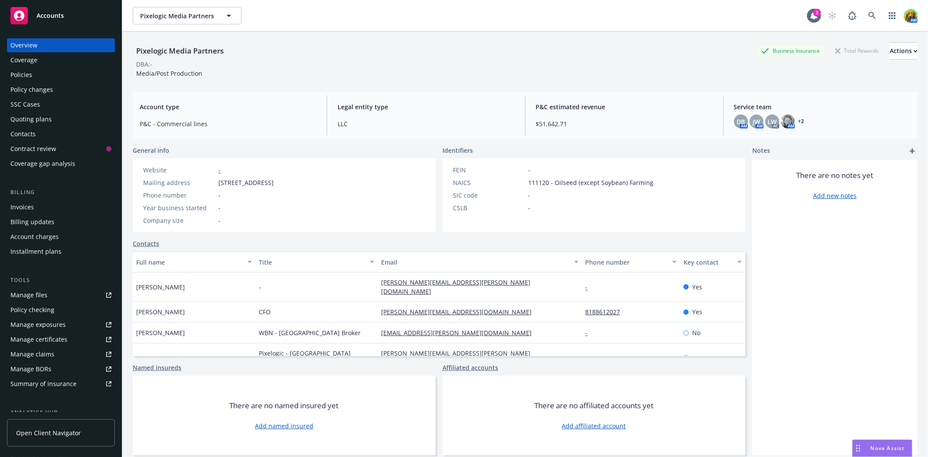
click at [13, 70] on div "Policies" at bounding box center [21, 75] width 22 height 14
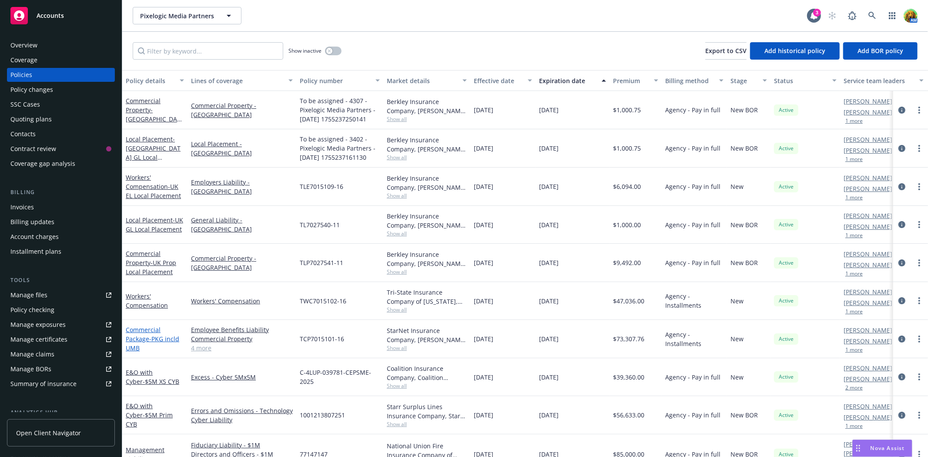
click at [138, 331] on link "Commercial Package - PKG incld UMB" at bounding box center [152, 338] width 53 height 27
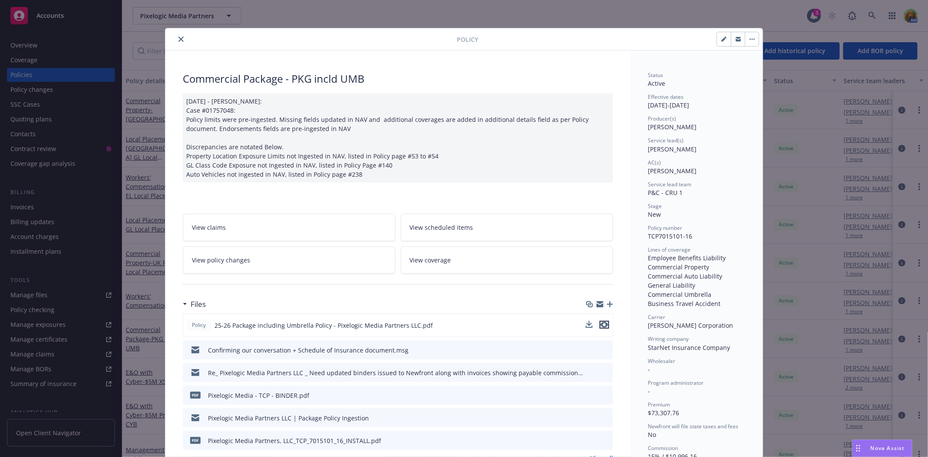
click at [603, 324] on icon "preview file" at bounding box center [604, 324] width 8 height 6
click at [180, 39] on icon "close" at bounding box center [180, 39] width 5 height 5
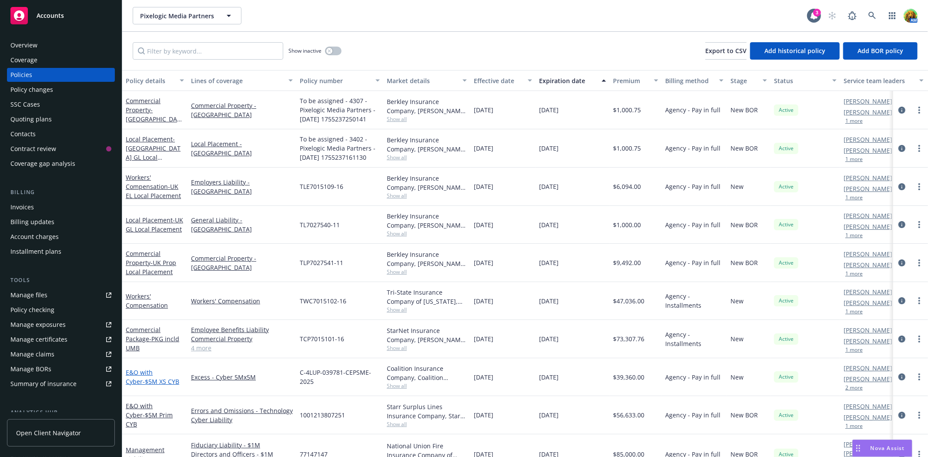
click at [137, 372] on link "E&O with Cyber - $5M XS CYB" at bounding box center [152, 376] width 53 height 17
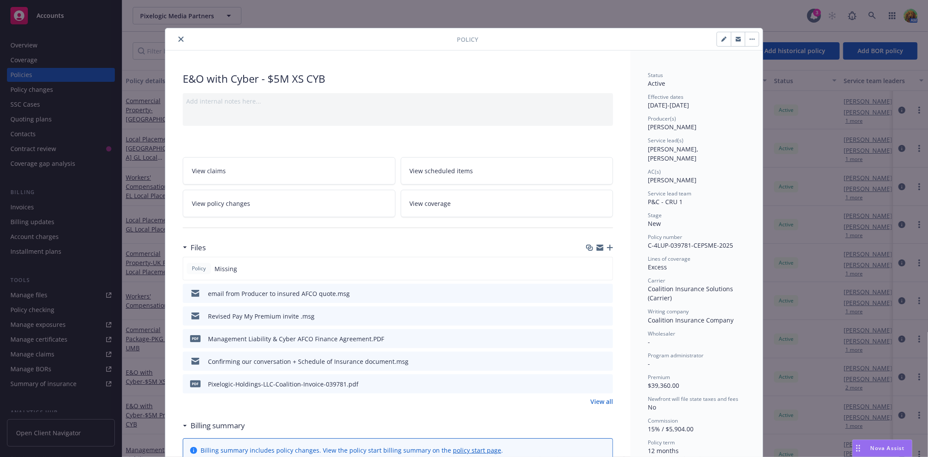
click at [180, 39] on icon "close" at bounding box center [180, 39] width 5 height 5
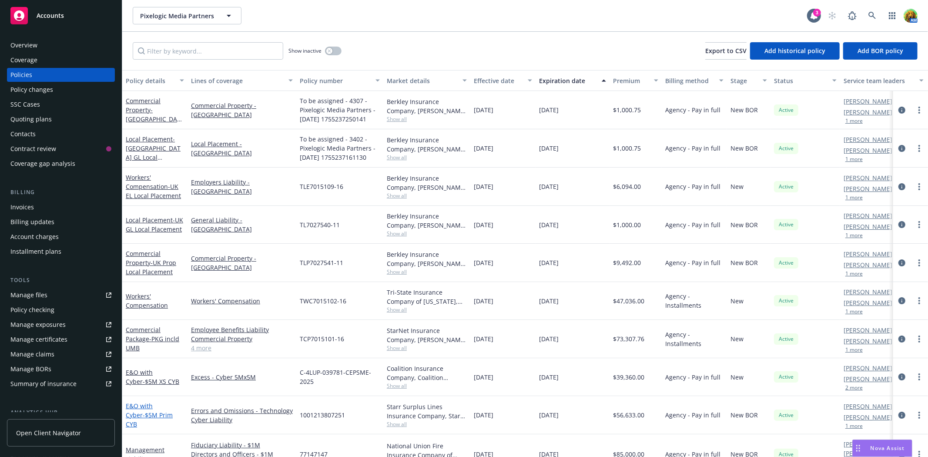
scroll to position [23, 0]
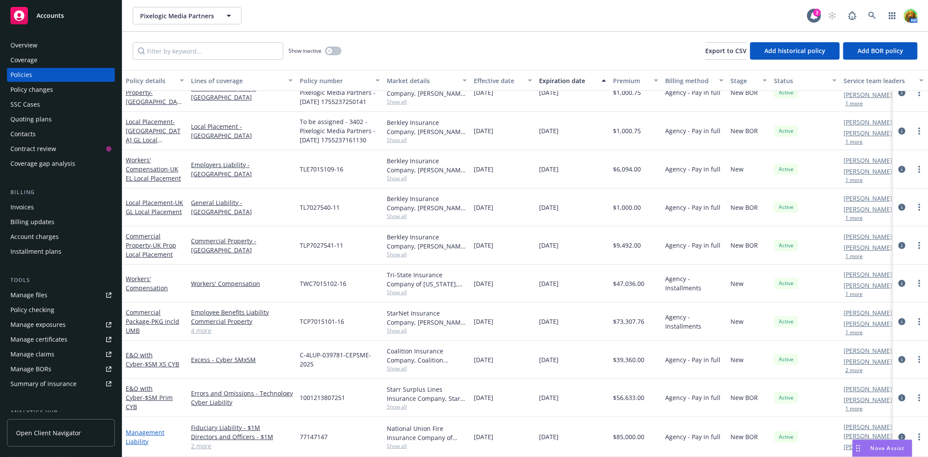
click at [150, 428] on link "Management Liability" at bounding box center [145, 436] width 39 height 17
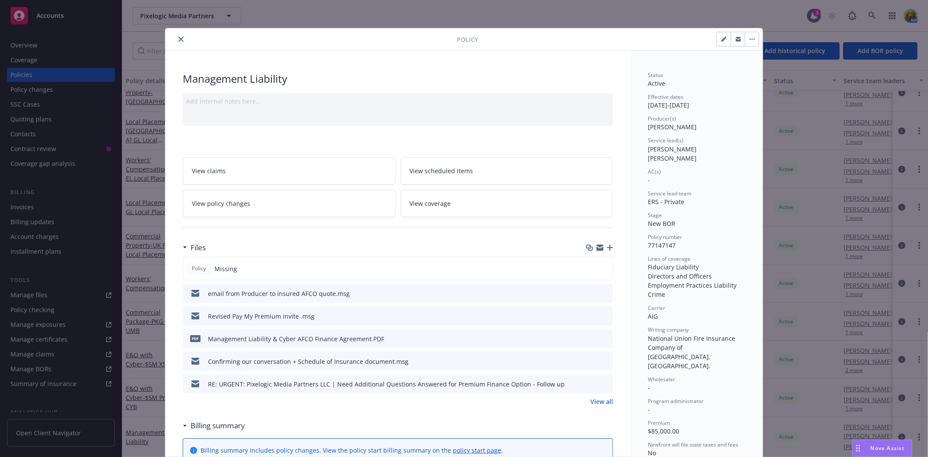
click at [178, 38] on icon "close" at bounding box center [180, 39] width 5 height 5
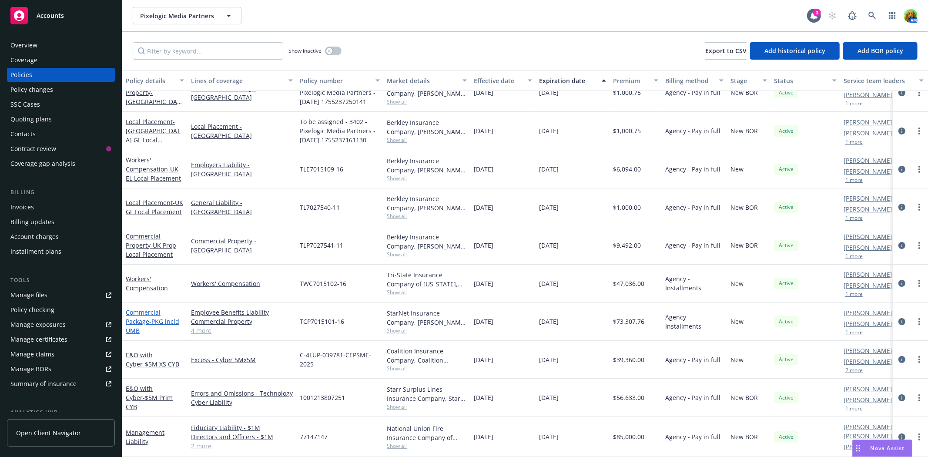
click at [147, 308] on link "Commercial Package - PKG incld UMB" at bounding box center [152, 321] width 53 height 27
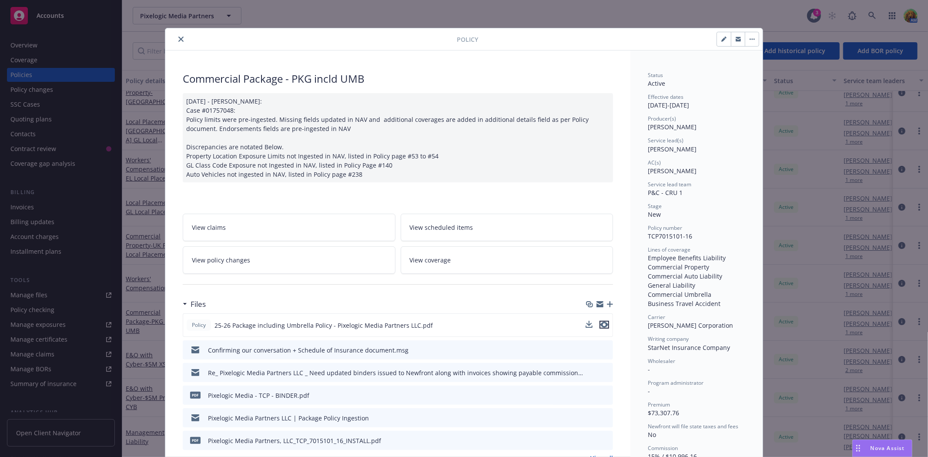
click at [602, 325] on icon "preview file" at bounding box center [604, 324] width 8 height 6
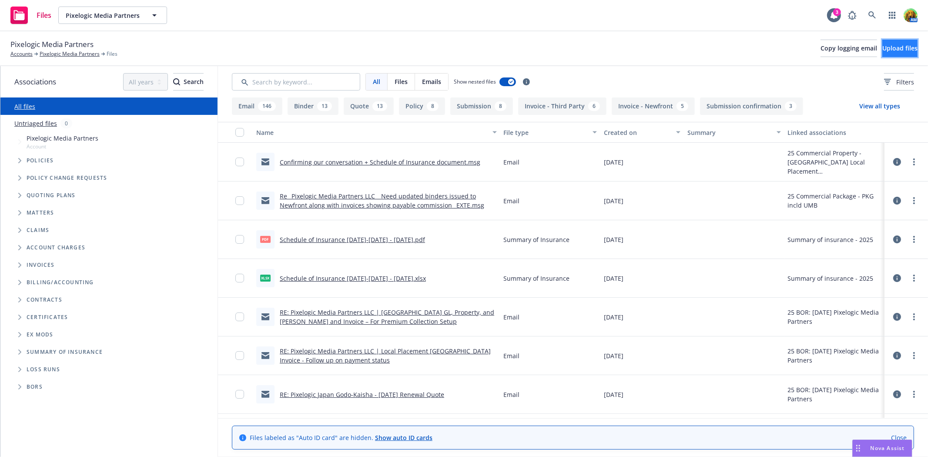
click at [895, 49] on span "Upload files" at bounding box center [899, 48] width 35 height 8
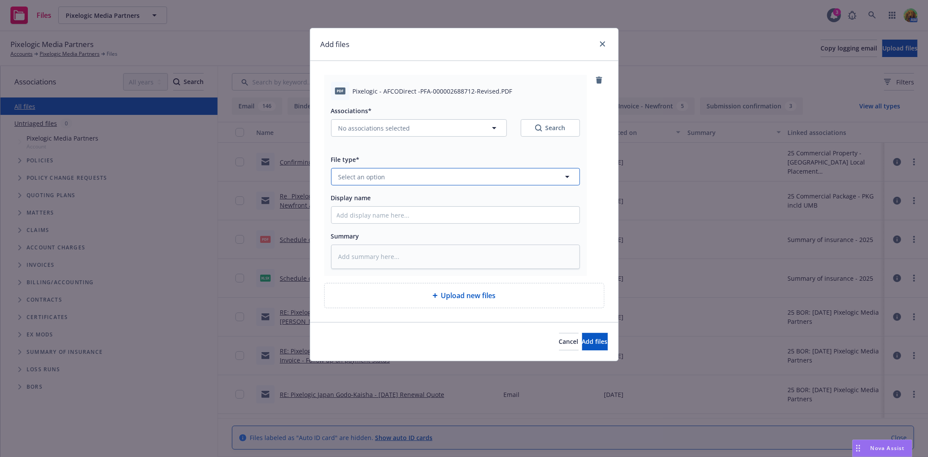
click at [406, 180] on button "Select an option" at bounding box center [455, 176] width 249 height 17
type input "em"
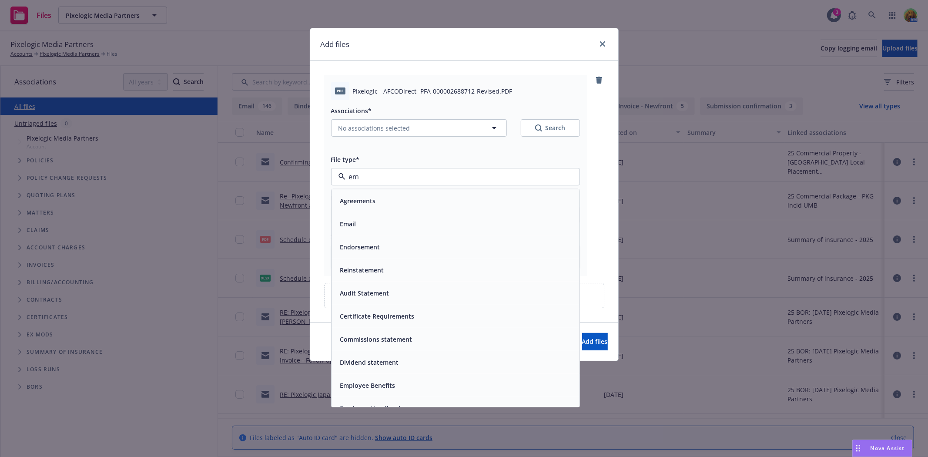
click at [407, 221] on div "Email" at bounding box center [455, 223] width 237 height 13
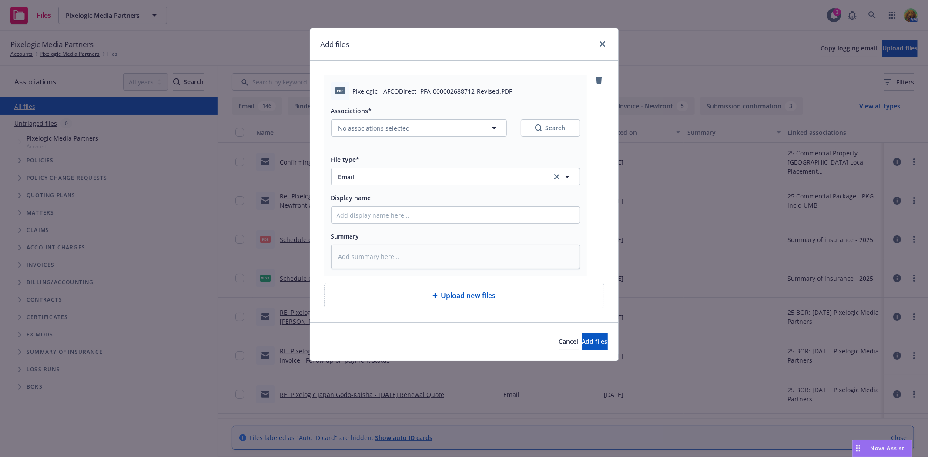
click at [402, 206] on div "Display name" at bounding box center [455, 207] width 249 height 31
click at [401, 210] on input "Display name" at bounding box center [455, 215] width 248 height 17
type textarea "x"
type input "e"
type textarea "x"
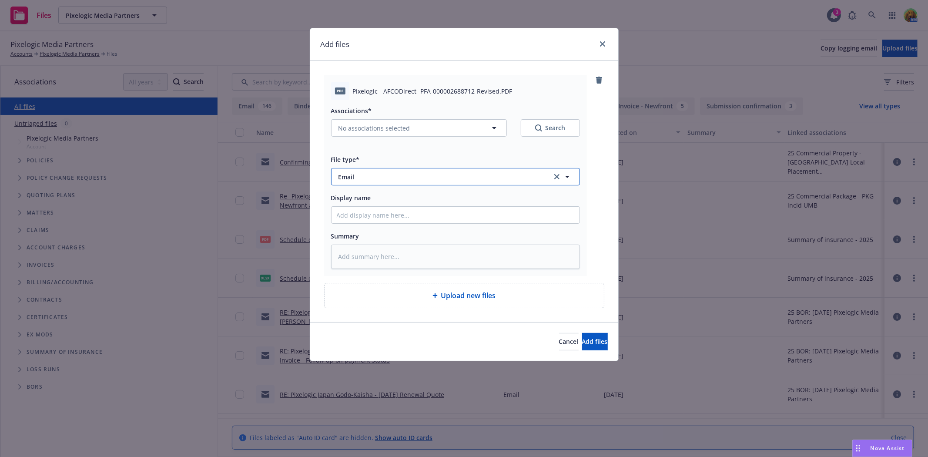
click at [411, 181] on span "Email" at bounding box center [438, 176] width 201 height 9
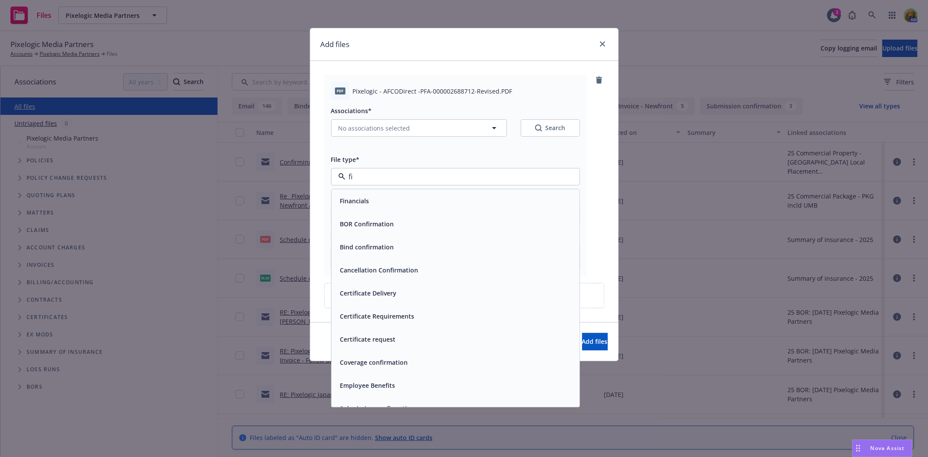
type input "fin"
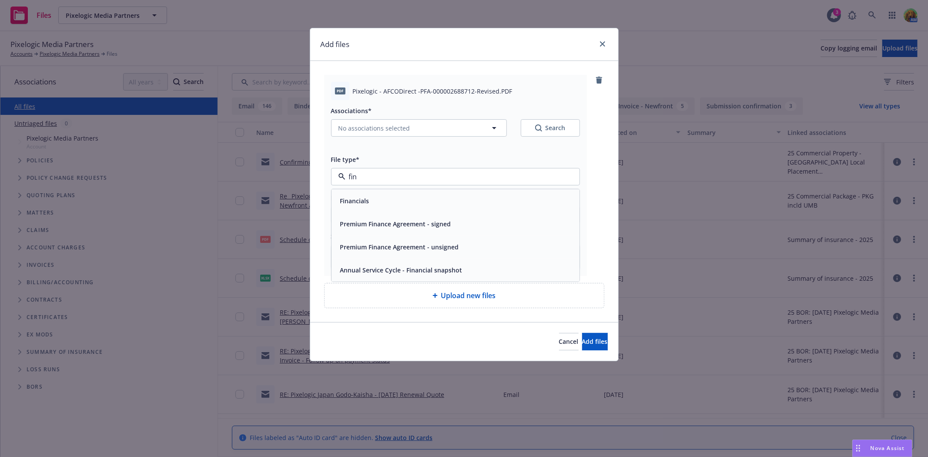
click at [400, 244] on span "Premium Finance Agreement - unsigned" at bounding box center [399, 246] width 119 height 9
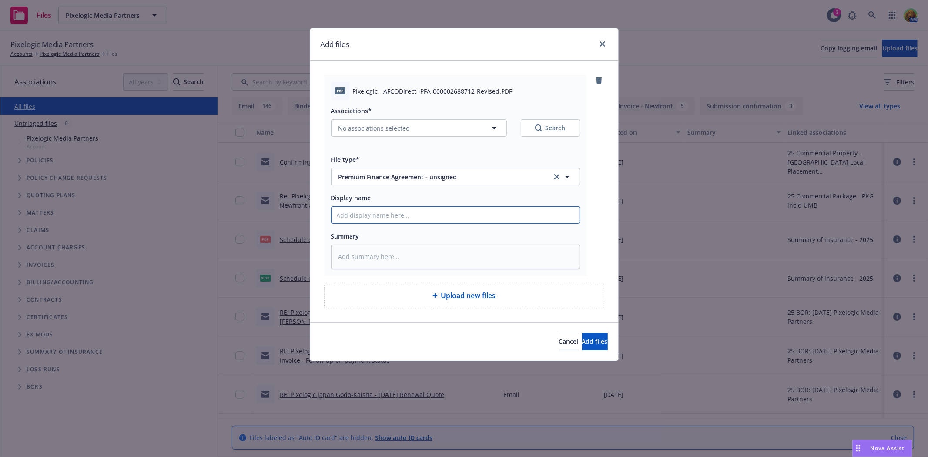
click at [397, 219] on input "Display name" at bounding box center [455, 215] width 248 height 17
type textarea "x"
type input "M"
type textarea "x"
type input "Man"
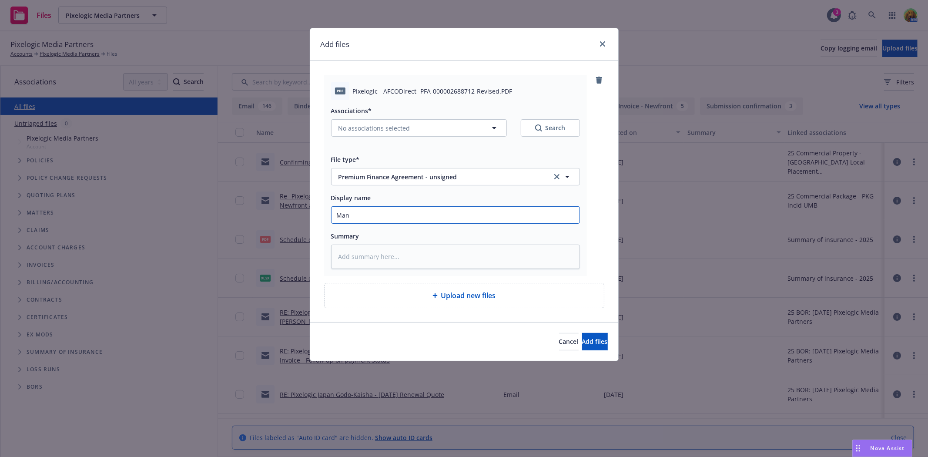
type textarea "x"
type input "Mana"
type textarea "x"
type input "Manag"
type textarea "x"
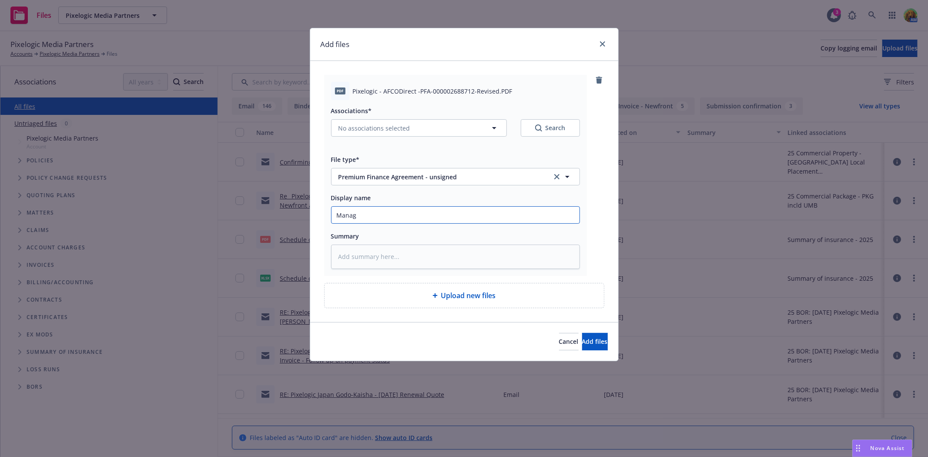
type input "Manage"
type textarea "x"
type input "Managem"
type textarea "x"
type input "Manageme"
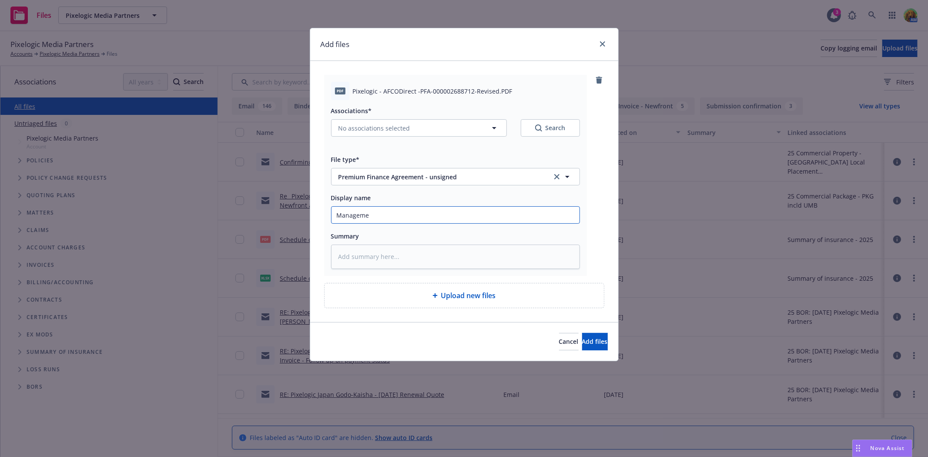
type textarea "x"
type input "Managemen"
type textarea "x"
type input "Management"
type textarea "x"
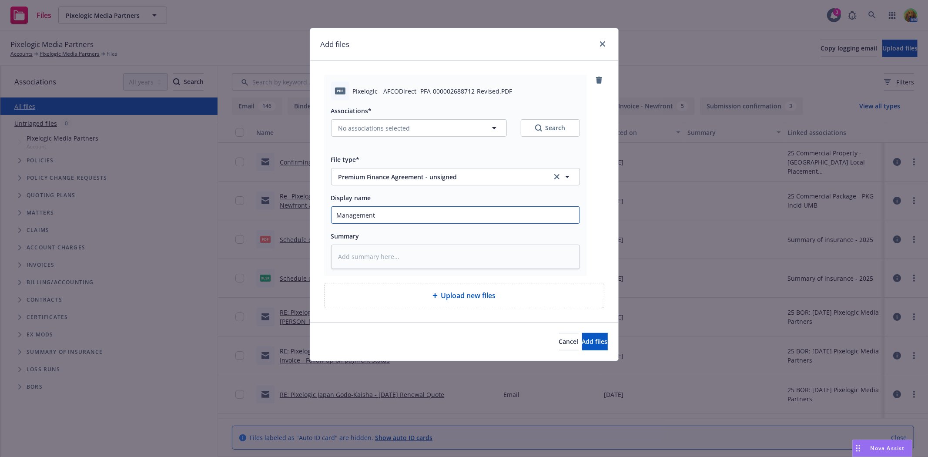
type input "Management"
type textarea "x"
type input "Management"
type textarea "x"
type input "Management"
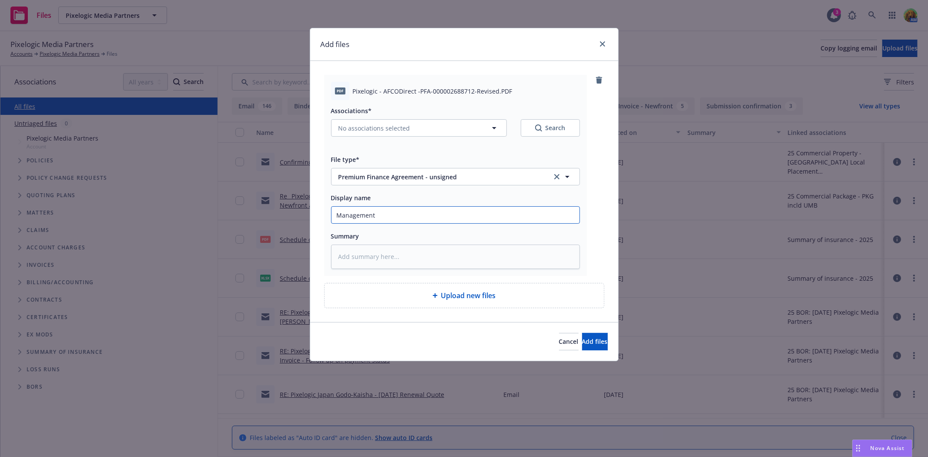
type textarea "x"
type input "Management L"
type textarea "x"
type input "Management [PERSON_NAME]"
type textarea "x"
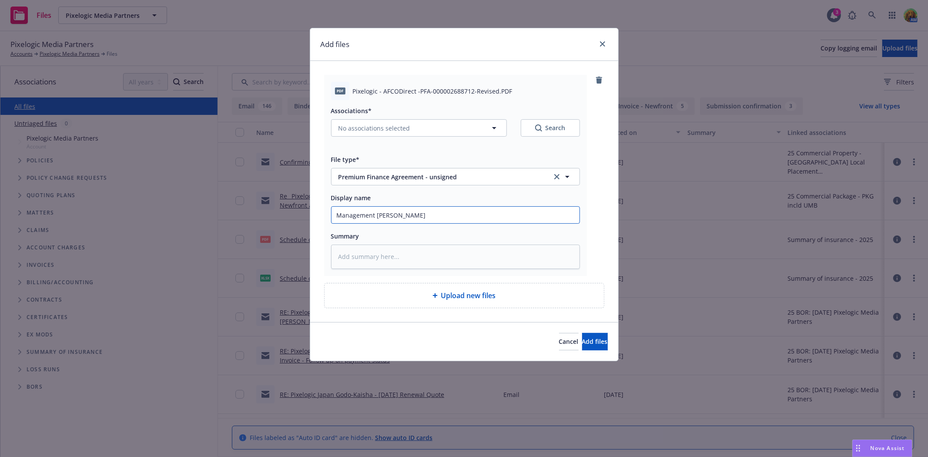
type input "Management Lia"
type textarea "x"
type input "Management Liab"
type textarea "x"
type input "Management Liabi"
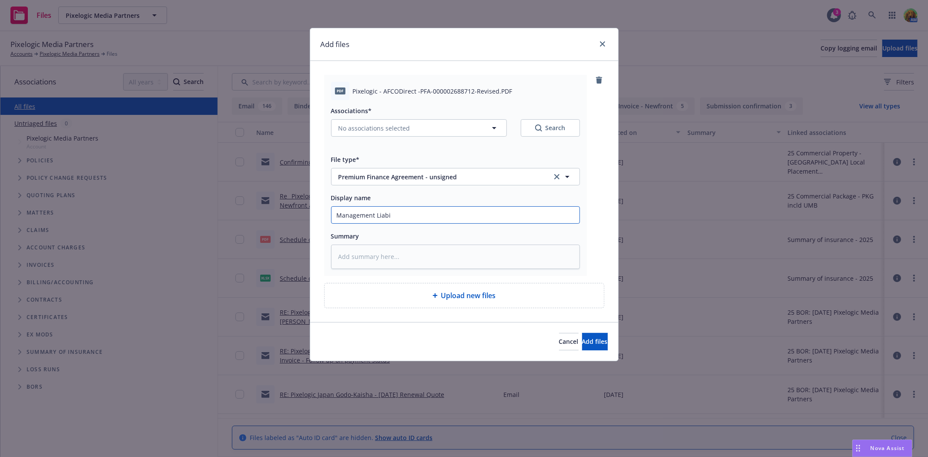
type textarea "x"
type input "Management Liabil"
type textarea "x"
type input "Management Liabilt"
type textarea "x"
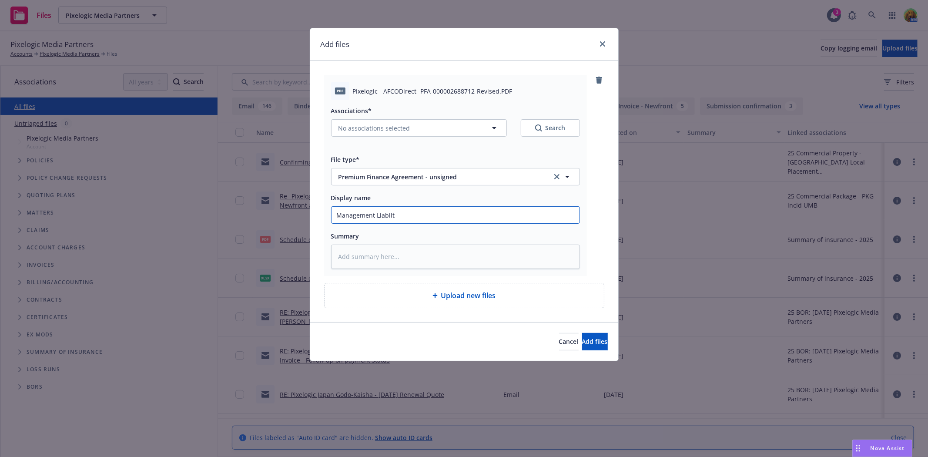
type input "Management Liabilti"
type textarea "x"
type input "Management Liabilt"
type textarea "x"
type input "Management Liabil"
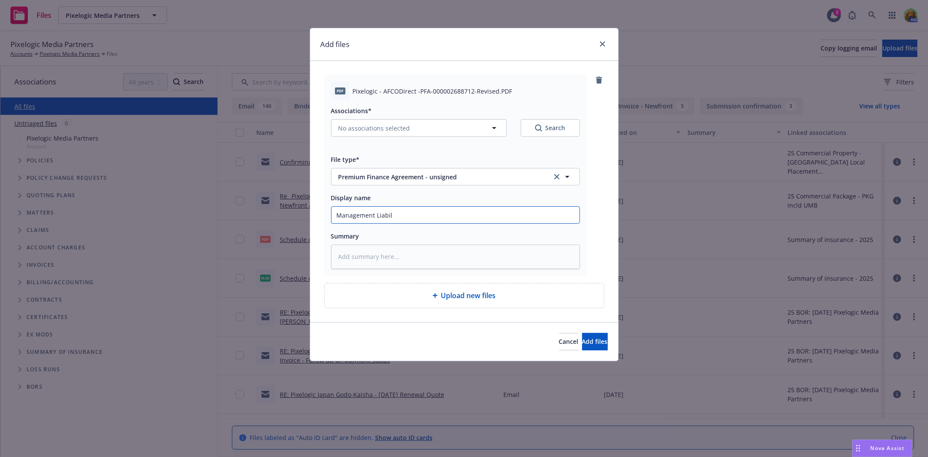
type textarea "x"
type input "Management Liabili"
type textarea "x"
type input "Management Liabilit"
type textarea "x"
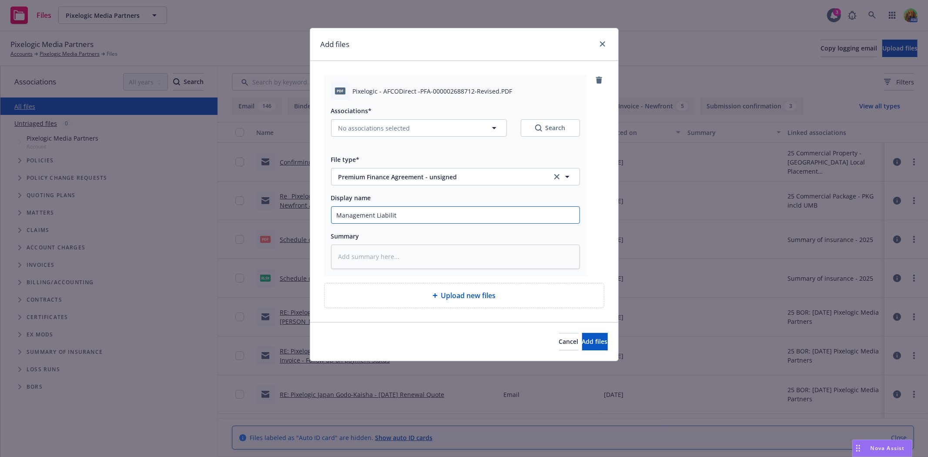
type input "Management Liability"
type textarea "x"
type input "Management Liability"
type textarea "x"
type input "Management Liability a"
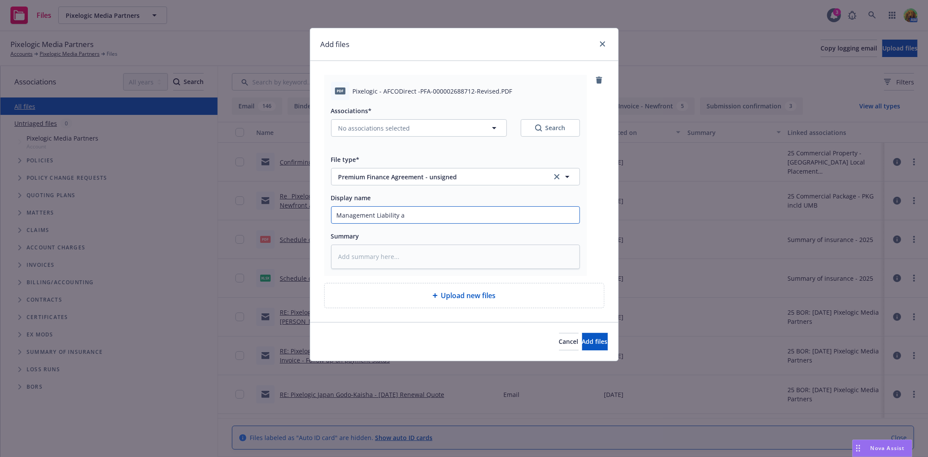
type textarea "x"
type input "Management Liability"
type textarea "x"
type input "Management Liability &"
type textarea "x"
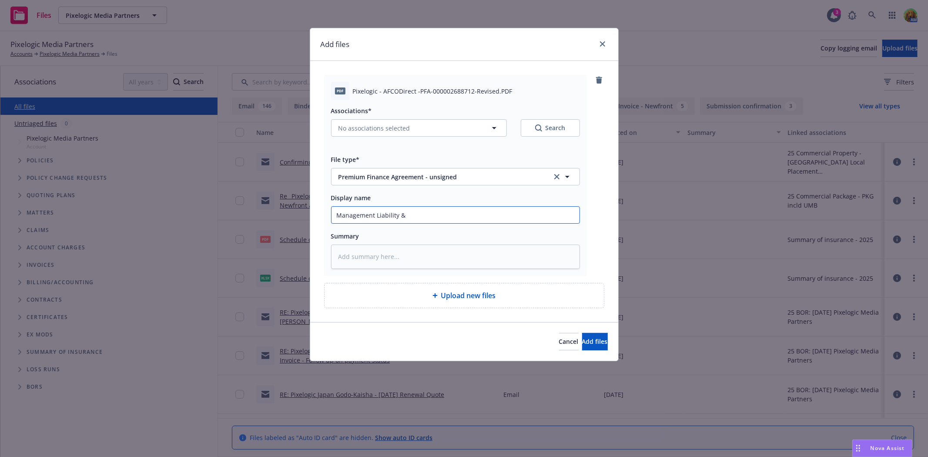
type input "Management Liability &"
type textarea "x"
type input "Management Liability & C"
type textarea "x"
type input "Management Liability & Cy"
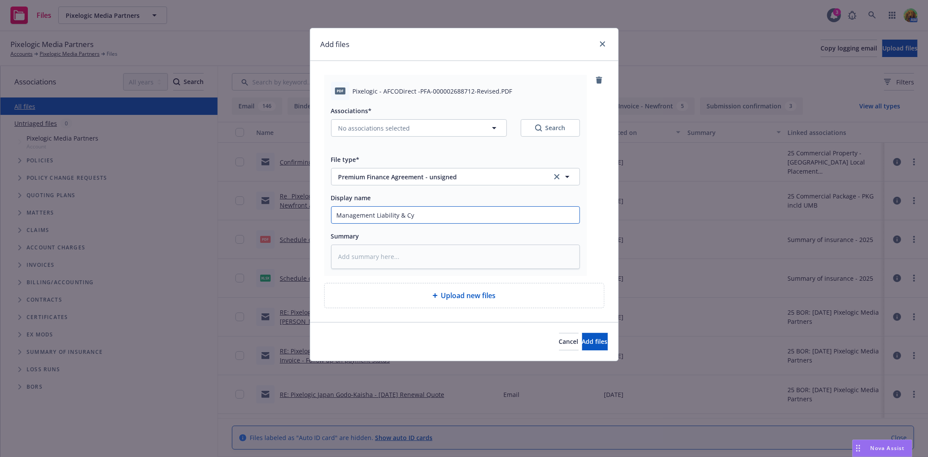
type textarea "x"
type input "Management Liability & Cyb"
type textarea "x"
type input "Management Liability & Cybe"
type textarea "x"
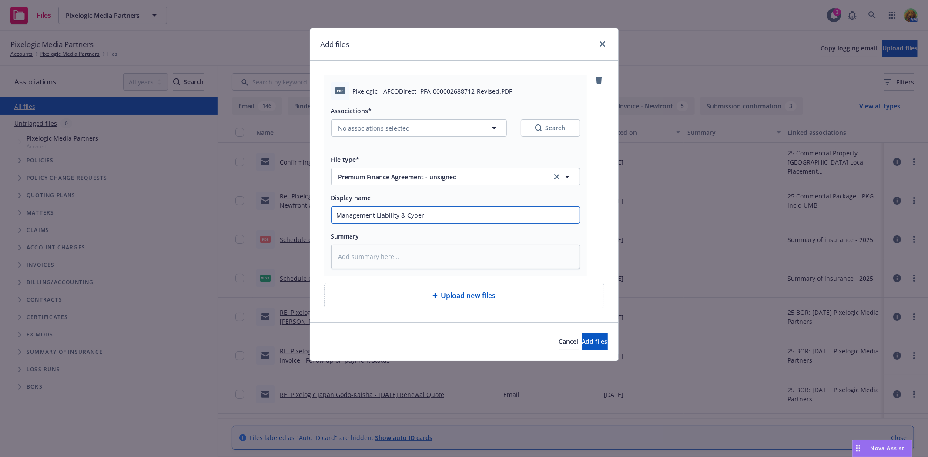
type input "Management Liability & Cyber"
type textarea "x"
type input "Management Liability & Cyber o"
type textarea "x"
type input "Management Liability & Cyber ob"
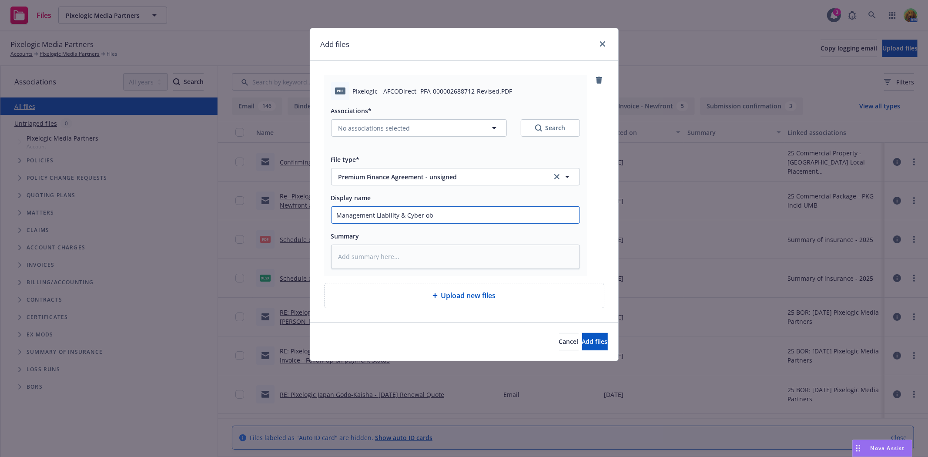
type textarea "x"
type input "Management Liability & Cyber o"
type textarea "x"
type input "Management Liability & Cyber op"
type textarea "x"
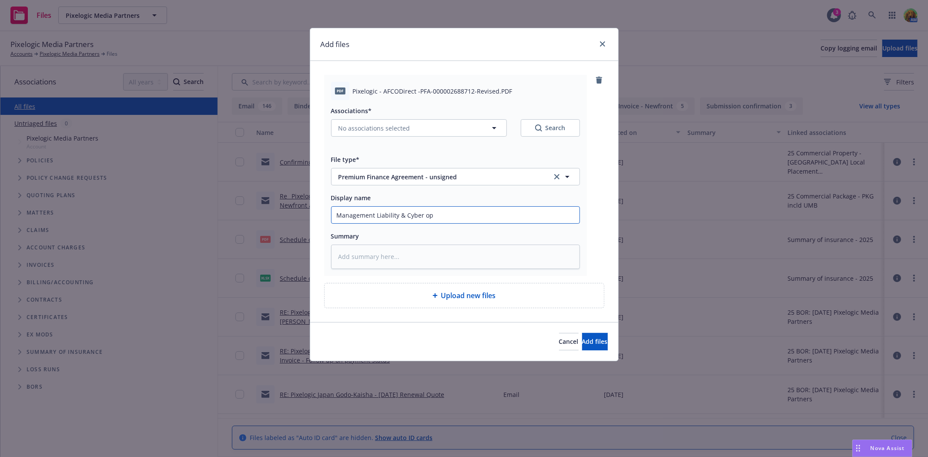
type input "Management Liability & Cyber opr"
type textarea "x"
type input "Management Liability & Cyber opri"
type textarea "x"
type input "Management Liability & Cyber oprio"
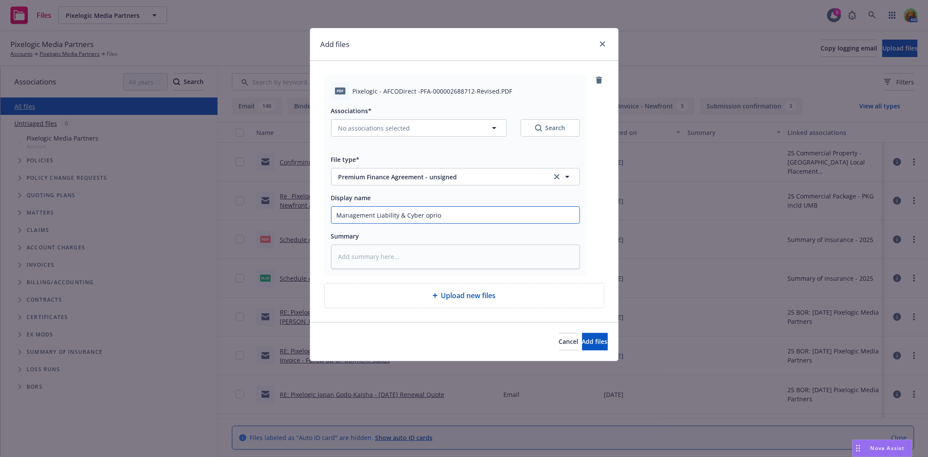
type textarea "x"
type input "Management Liability & Cyber oprion"
type textarea "x"
type input "Management Liability & Cyber oprions"
drag, startPoint x: 431, startPoint y: 216, endPoint x: 415, endPoint y: 215, distance: 16.5
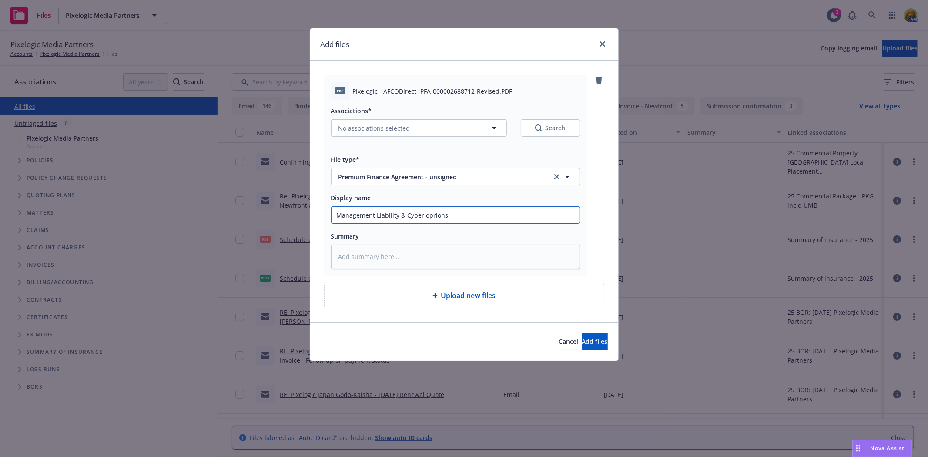
click at [414, 215] on input "Management Liability & Cyber oprions" at bounding box center [455, 215] width 248 height 17
drag, startPoint x: 423, startPoint y: 215, endPoint x: 481, endPoint y: 216, distance: 58.3
click at [481, 216] on input "Management Liability & Cyber oprions" at bounding box center [455, 215] width 248 height 17
type textarea "x"
type input "Management Liability & Cyber A"
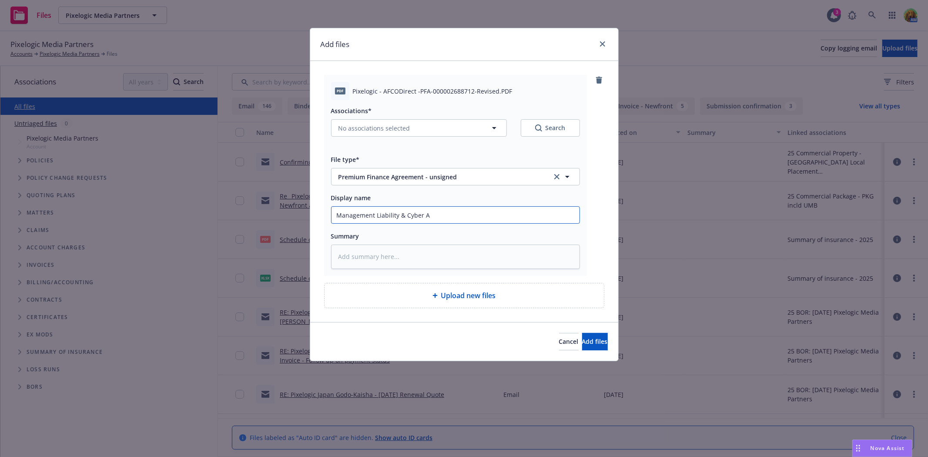
type textarea "x"
type input "Management Liability & Cyber AF"
type textarea "x"
type input "Management Liability & Cyber AFC"
type textarea "x"
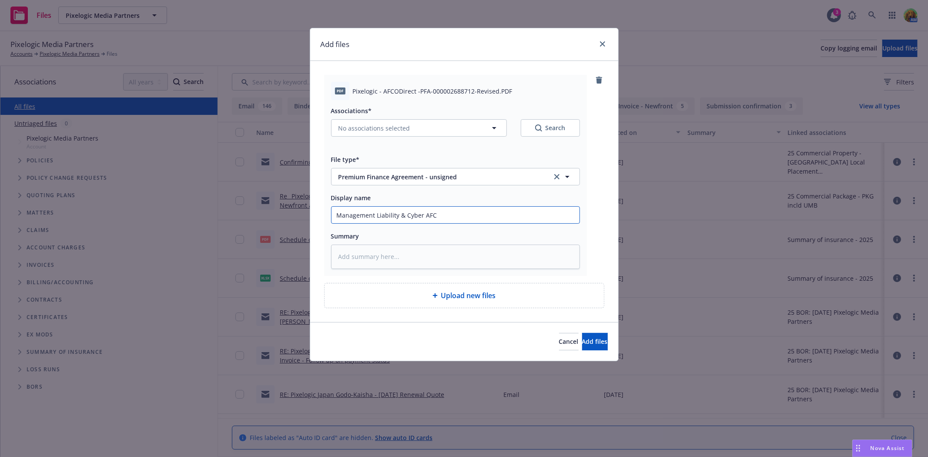
type input "Management Liability & Cyber AFCO"
type textarea "x"
type input "Management Liability & Cyber AFCO"
type textarea "x"
type input "Management Liability & Cyber AFCO F"
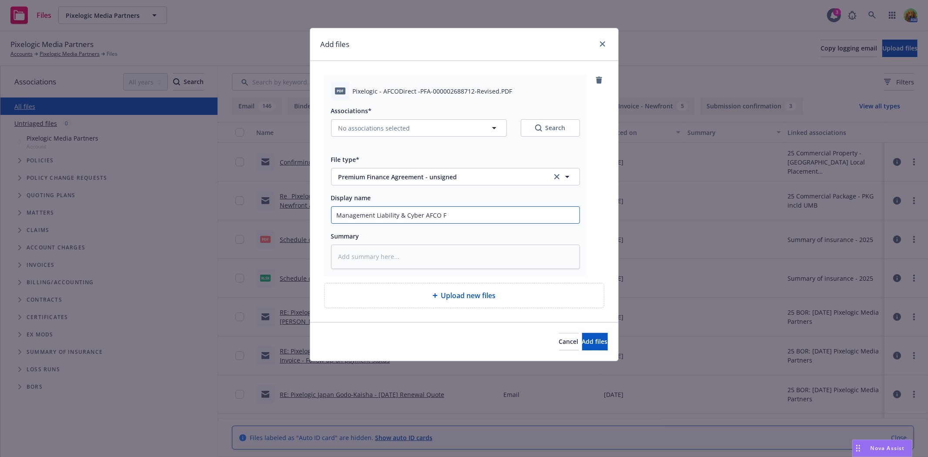
type textarea "x"
type input "Management Liability & Cyber AFCO Fi"
type textarea "x"
type input "Management Liability & Cyber AFCO Fin"
type textarea "x"
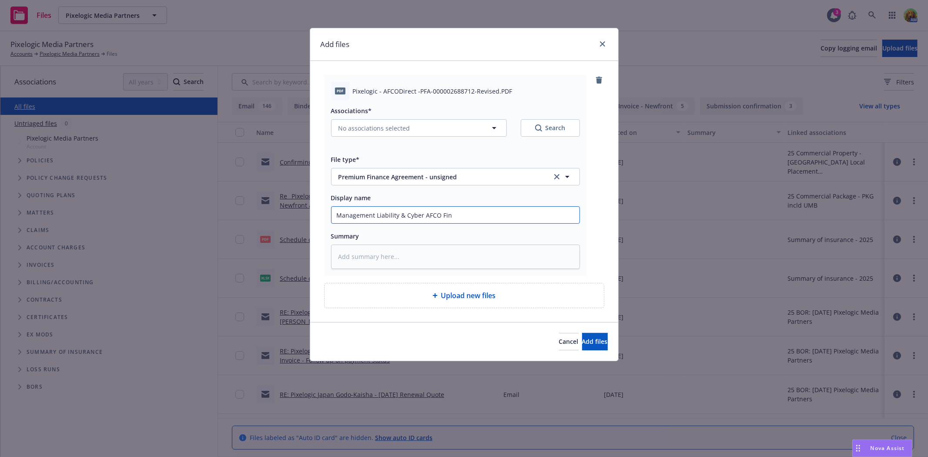
type input "Management Liability & Cyber AFCO Fina"
type textarea "x"
type input "Management Liability & Cyber AFCO [PERSON_NAME]"
type textarea "x"
type input "Management Liability & Cyber AFCO Financ"
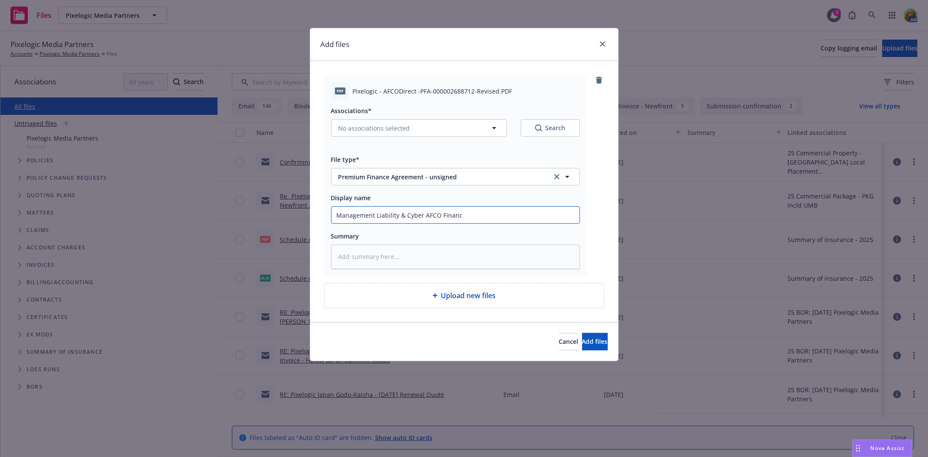
type textarea "x"
type input "Management Liability & Cyber AFCO Finance"
type textarea "x"
type input "Management Liability & Cyber AFCO Finance"
type textarea "x"
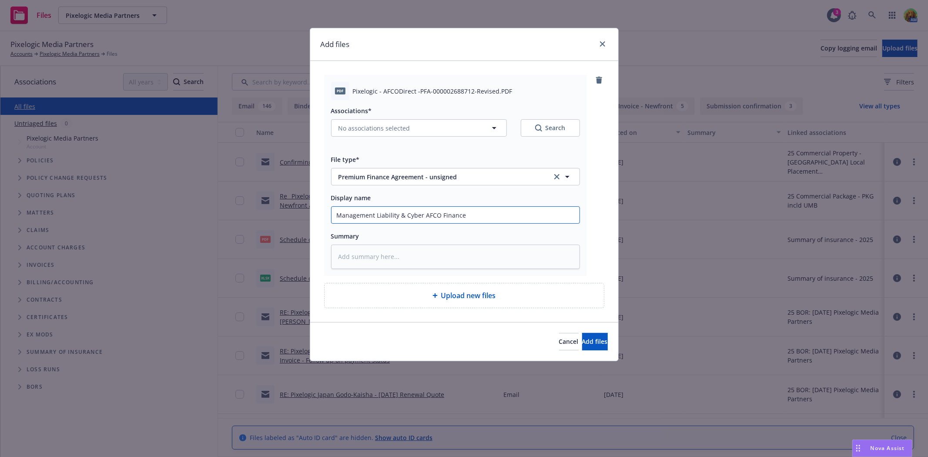
type input "Management Liability & Cyber AFCO Finance A"
type textarea "x"
type input "Management Liability & Cyber AFCO Finance Ag"
type textarea "x"
type input "Management Liability & Cyber AFCO Finance Agr"
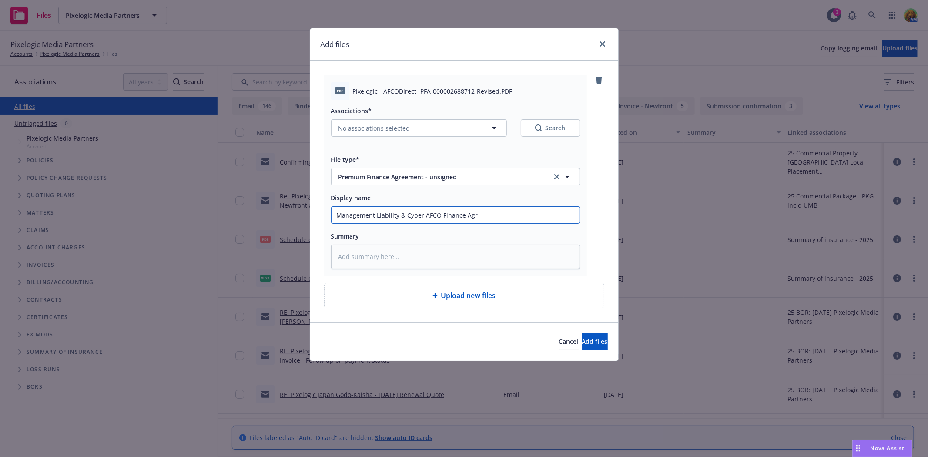
type textarea "x"
type input "Management Liability & Cyber AFCO Finance Agre"
type textarea "x"
type input "Management Liability & Cyber AFCO Finance Agree"
type textarea "x"
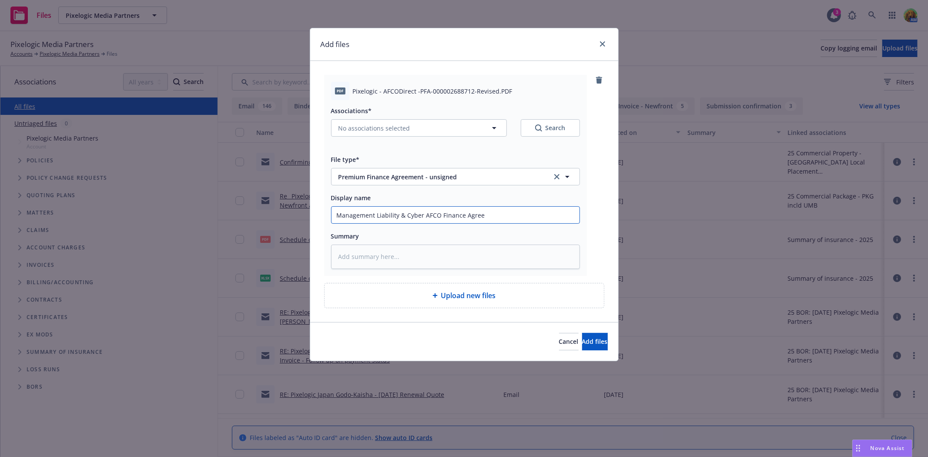
type input "Management Liability & Cyber AFCO Finance Agreem"
type textarea "x"
type input "Management Liability & Cyber AFCO Finance Agreeme"
type textarea "x"
type input "Management Liability & Cyber AFCO Finance Agreemen"
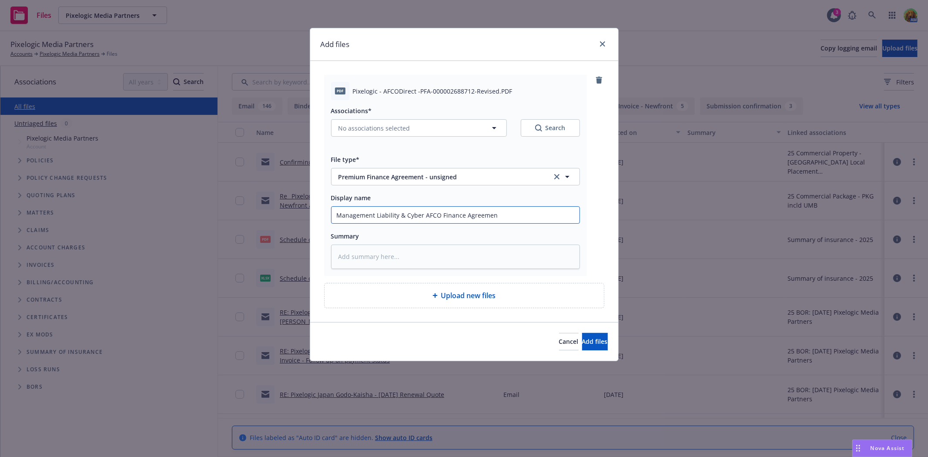
type textarea "x"
type input "Management Liability & Cyber AFCO Finance Agreement"
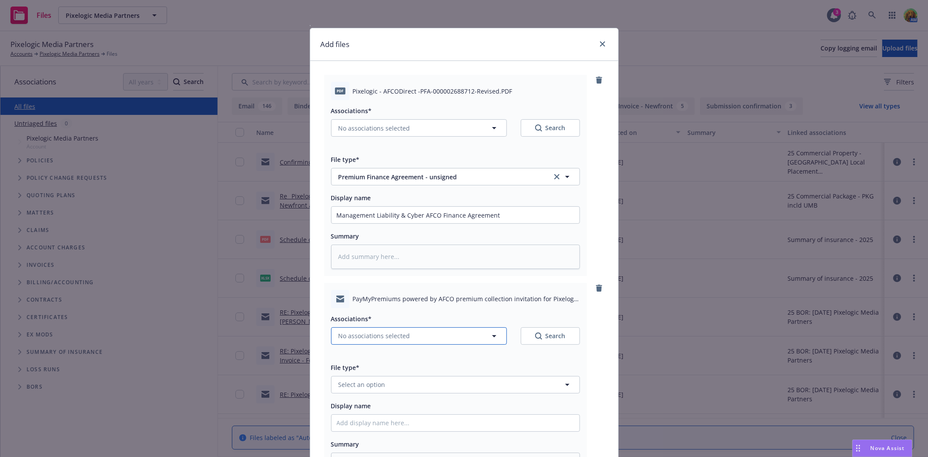
click at [374, 332] on span "No associations selected" at bounding box center [374, 335] width 72 height 9
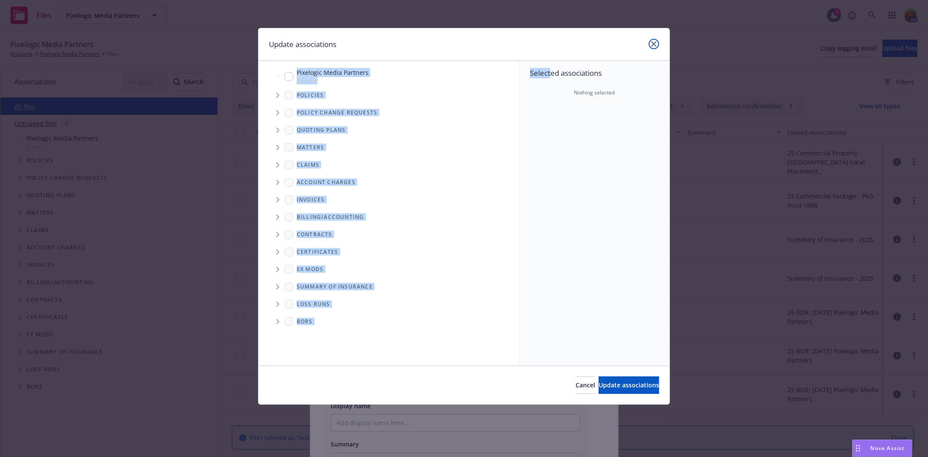
drag, startPoint x: 657, startPoint y: 43, endPoint x: 538, endPoint y: 67, distance: 121.3
click at [540, 67] on div "Update associations Accessibility guide for tree Tree Example. Navigate the tre…" at bounding box center [464, 216] width 412 height 377
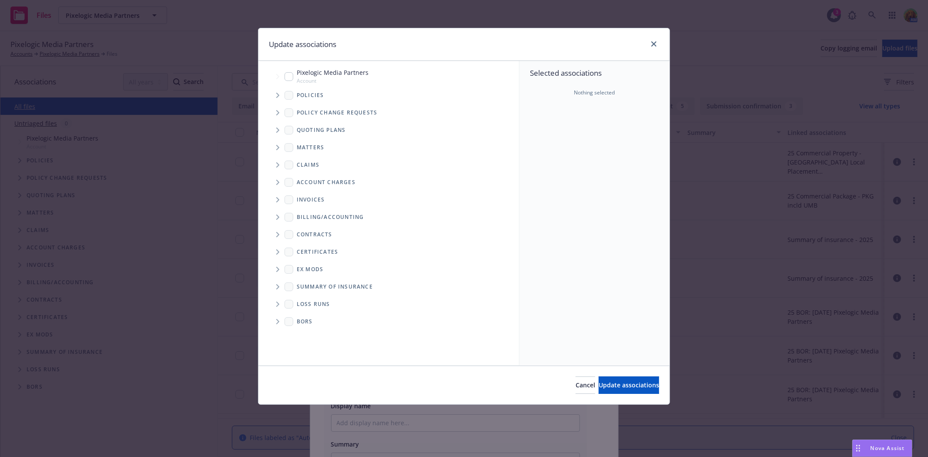
click at [371, 43] on div "Update associations" at bounding box center [463, 44] width 411 height 33
click at [277, 97] on icon "Tree Example" at bounding box center [277, 95] width 3 height 5
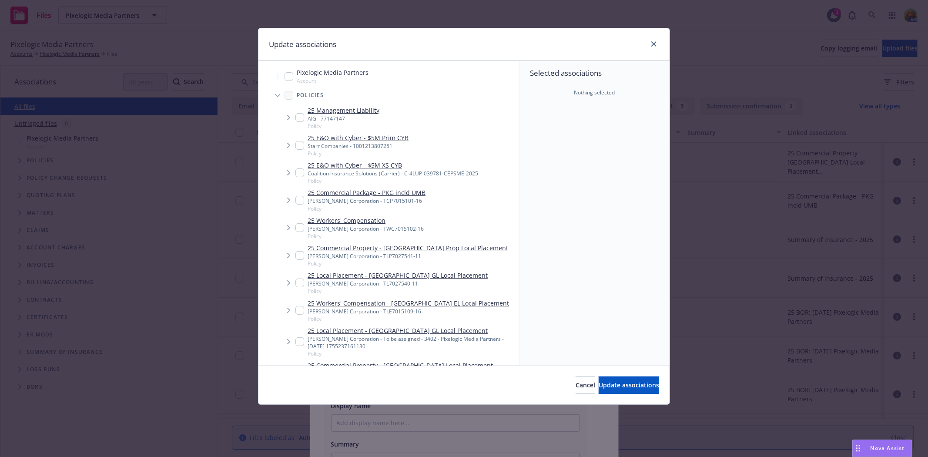
type textarea "x"
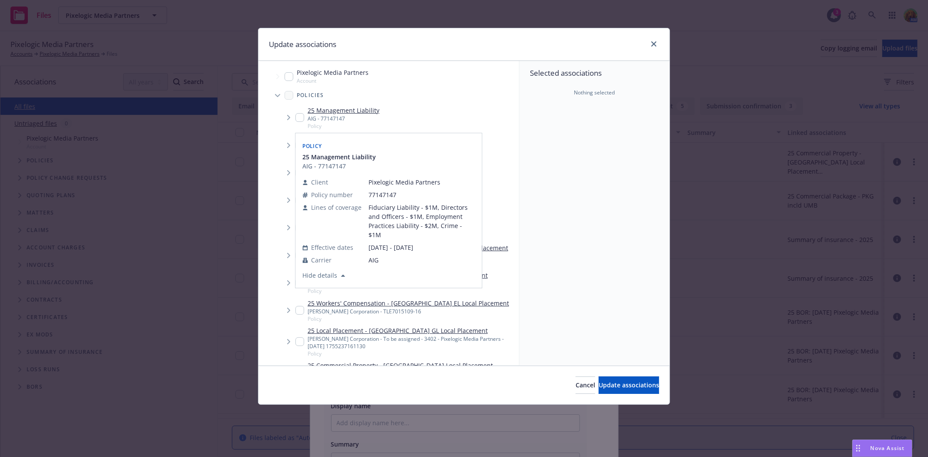
click at [300, 117] on input "Tree Example" at bounding box center [299, 117] width 9 height 9
checkbox input "true"
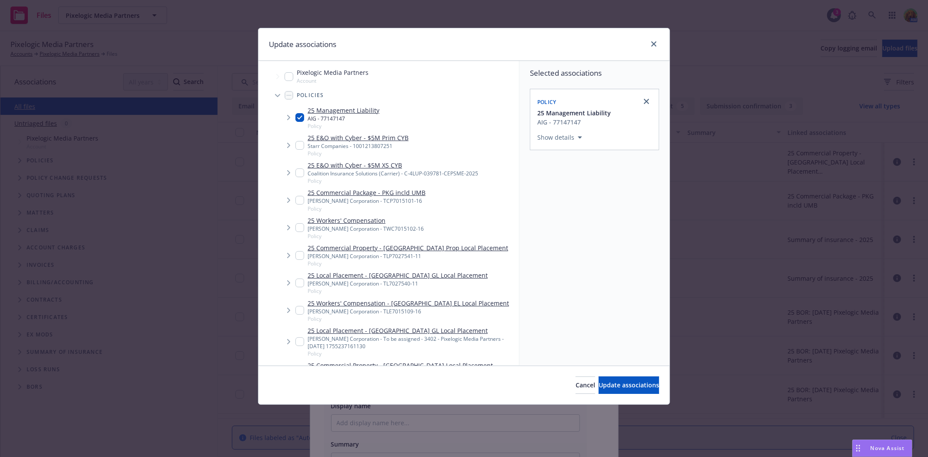
click at [297, 144] on input "Tree Example" at bounding box center [299, 145] width 9 height 9
checkbox input "true"
click at [297, 171] on input "Tree Example" at bounding box center [299, 172] width 9 height 9
checkbox input "true"
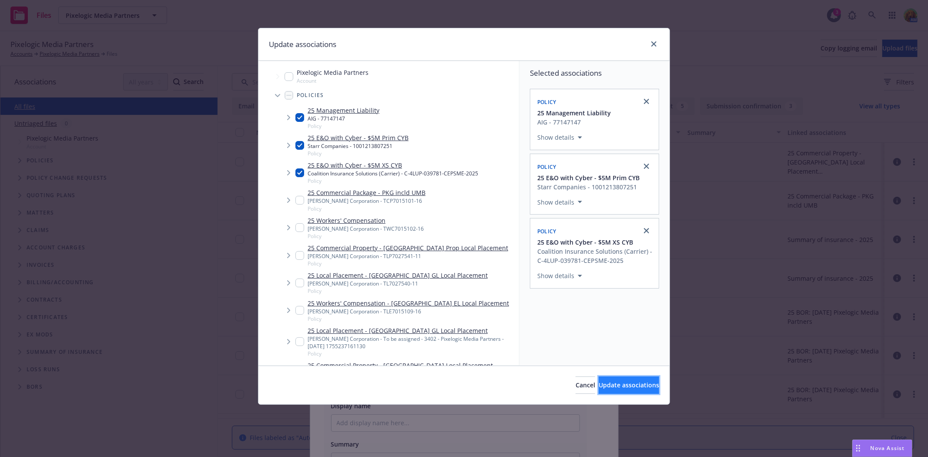
click at [602, 387] on span "Update associations" at bounding box center [628, 385] width 60 height 8
type textarea "x"
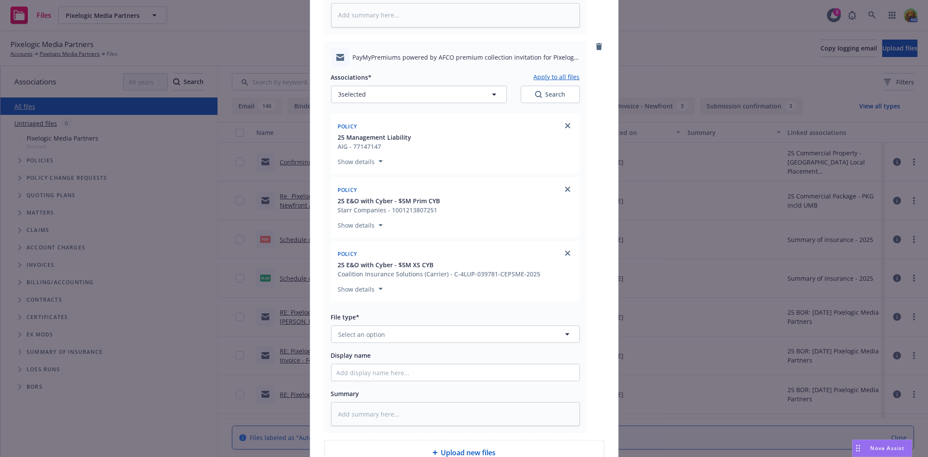
scroll to position [333, 0]
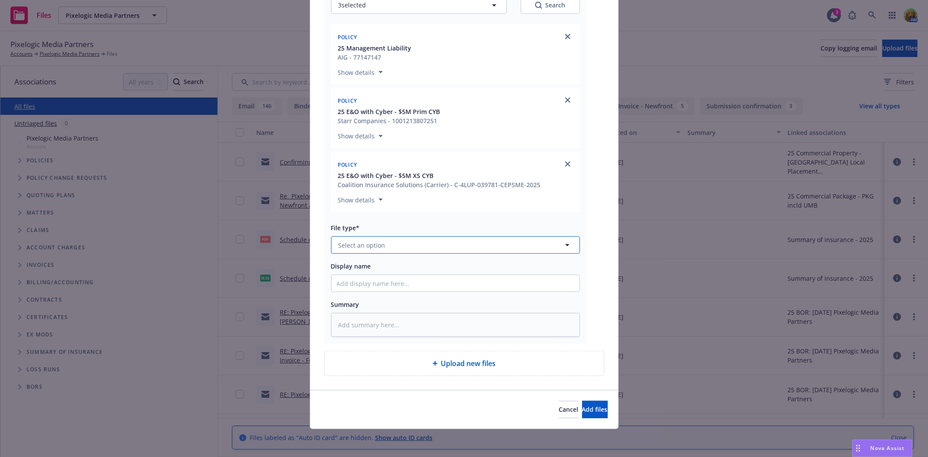
click at [386, 251] on button "Select an option" at bounding box center [455, 244] width 249 height 17
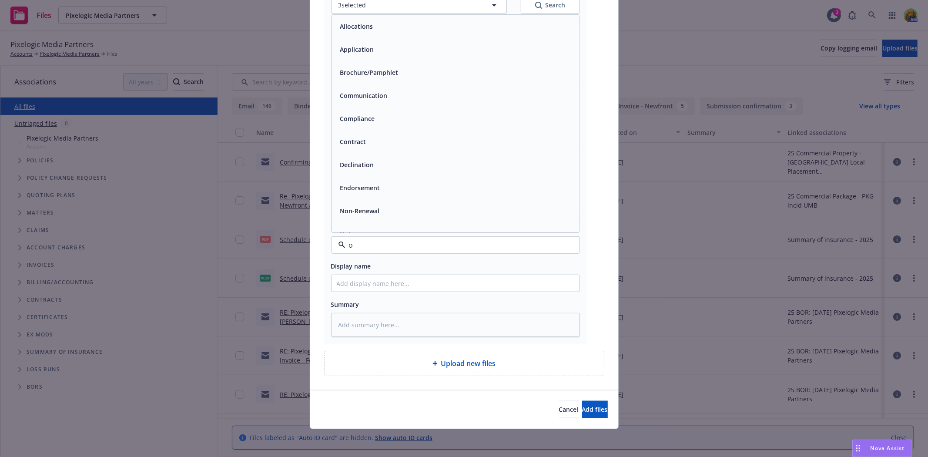
type input "ot"
click at [362, 55] on div "Other" at bounding box center [455, 49] width 248 height 23
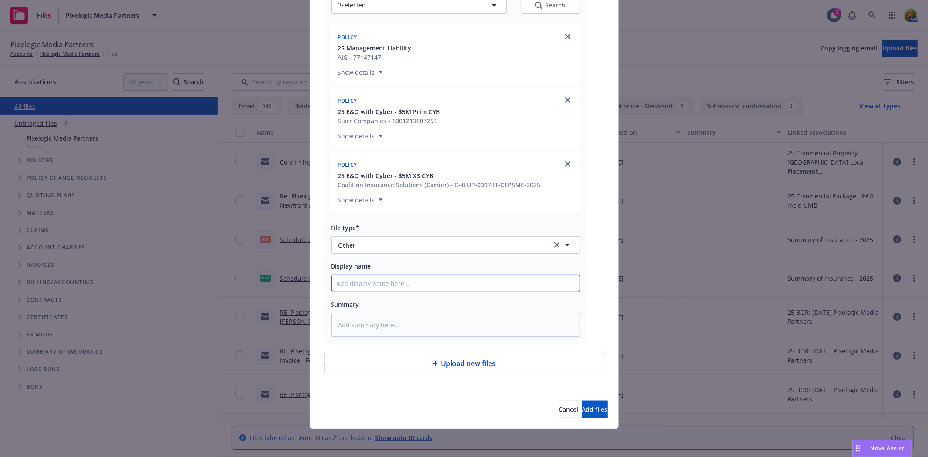
click at [363, 280] on input "Display name" at bounding box center [455, 283] width 248 height 17
paste input "Revised Pay My Premium invite"
type textarea "x"
type input "Revised Pay My Premium invite"
click at [405, 320] on textarea at bounding box center [455, 325] width 249 height 24
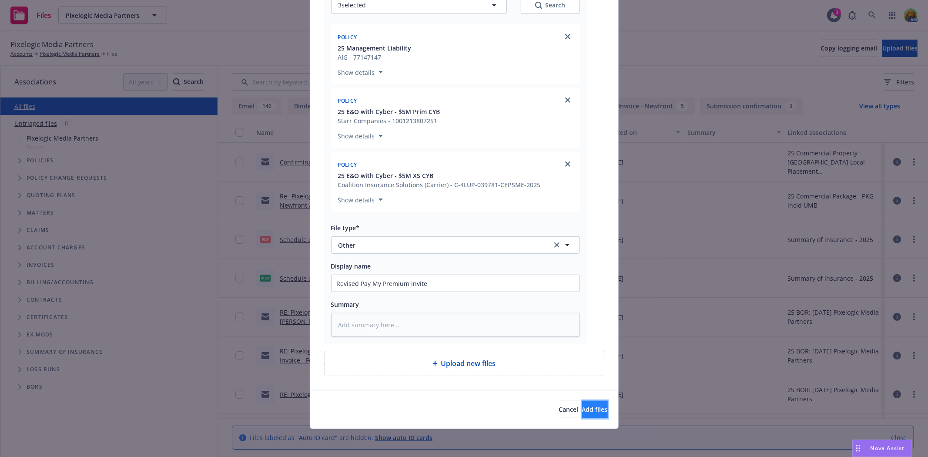
click at [582, 409] on span "Add files" at bounding box center [595, 409] width 26 height 8
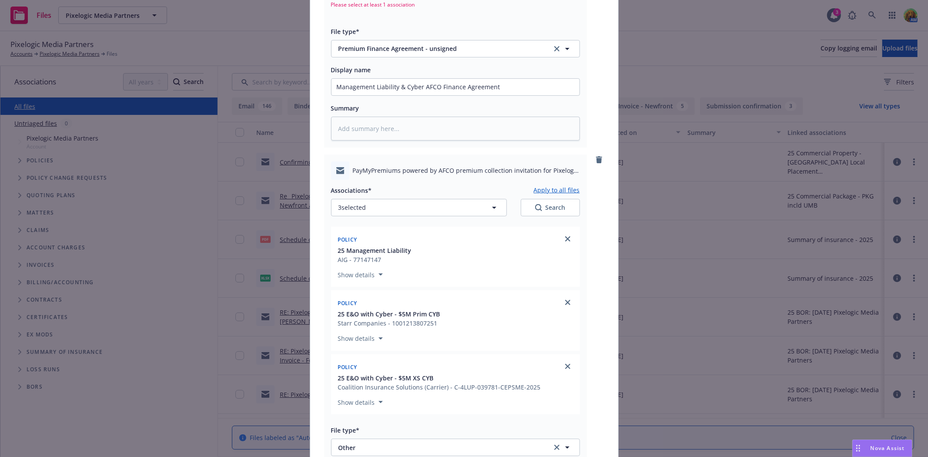
scroll to position [6, 0]
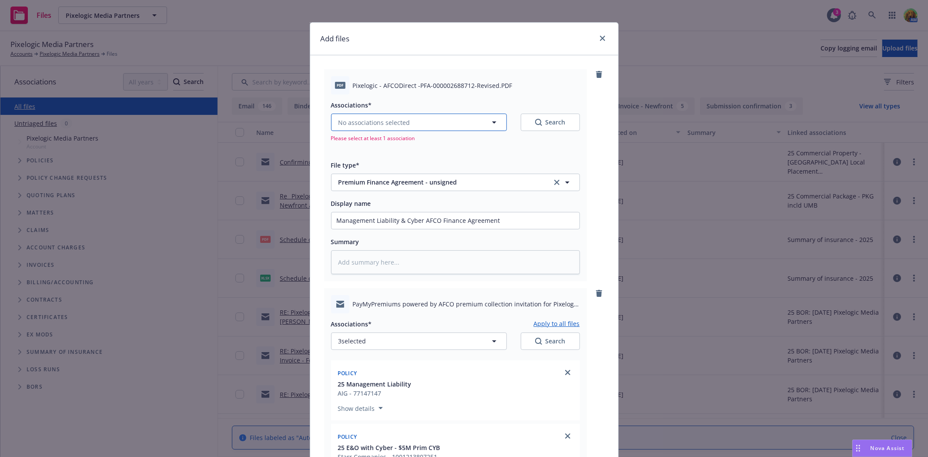
click at [423, 119] on button "No associations selected" at bounding box center [419, 122] width 176 height 17
type textarea "x"
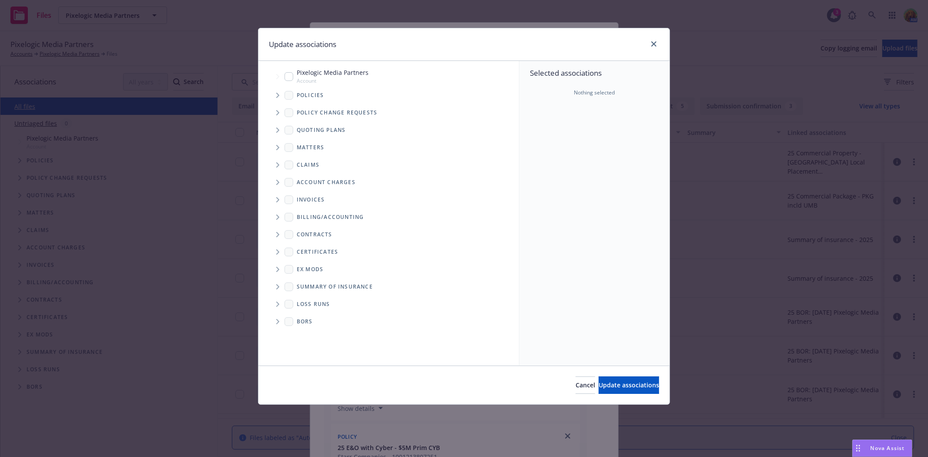
click at [279, 97] on icon "Tree Example" at bounding box center [277, 95] width 3 height 5
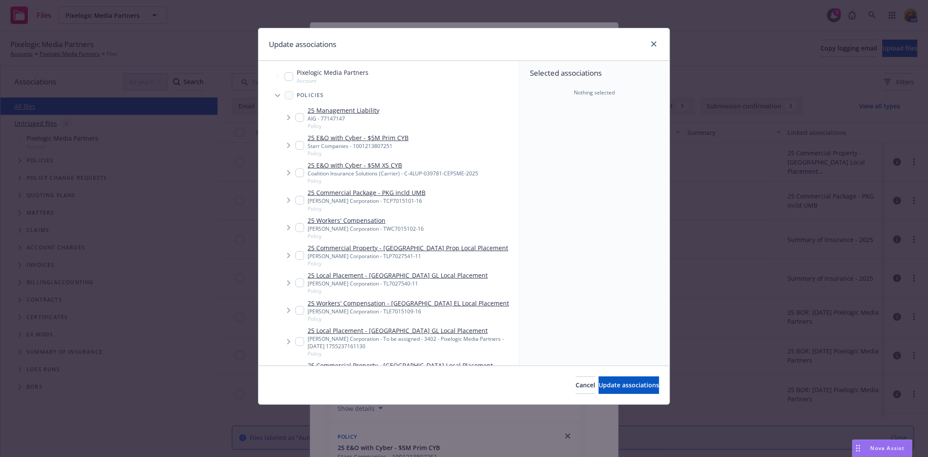
click at [297, 114] on input "Tree Example" at bounding box center [299, 117] width 9 height 9
checkbox input "true"
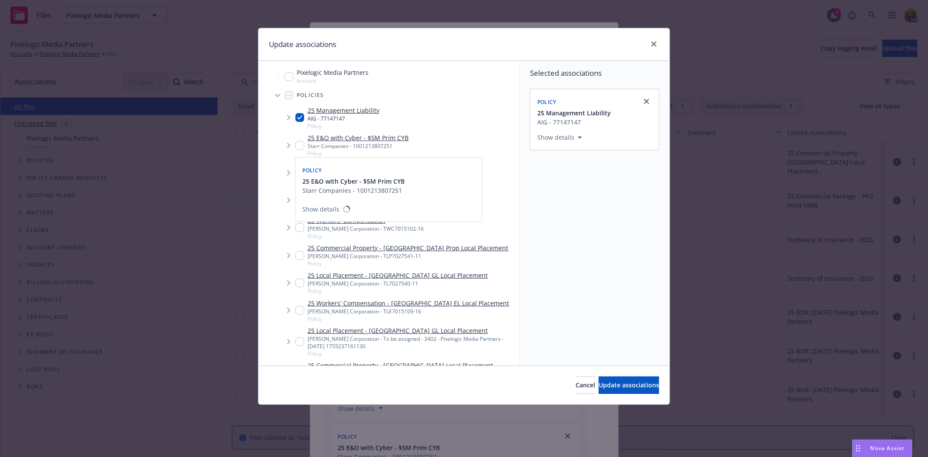
drag, startPoint x: 303, startPoint y: 135, endPoint x: 288, endPoint y: 157, distance: 26.9
click at [295, 148] on div "25 E&O with Cyber - $5M Prim CYB Starr Companies - 1001213807251 Policy" at bounding box center [351, 145] width 113 height 24
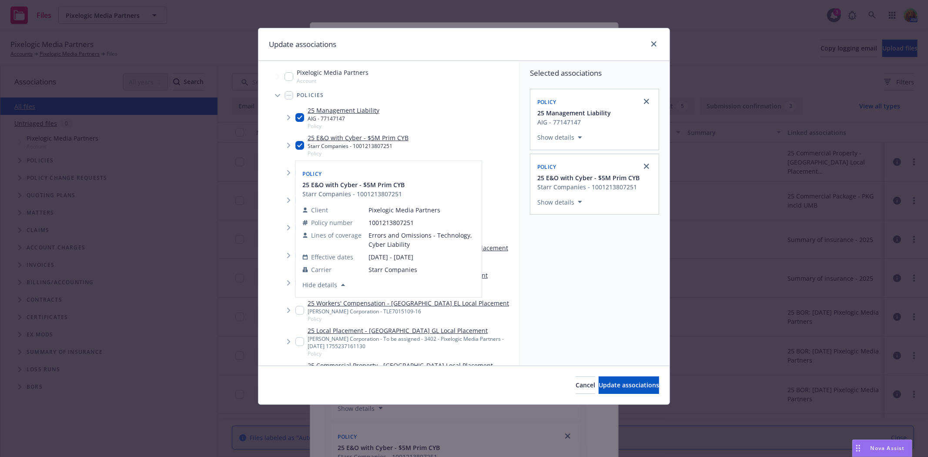
click at [300, 175] on div "Policy 25 E&O with Cyber - $5M Prim CYB Starr Companies - 1001213807251 Client …" at bounding box center [388, 229] width 186 height 136
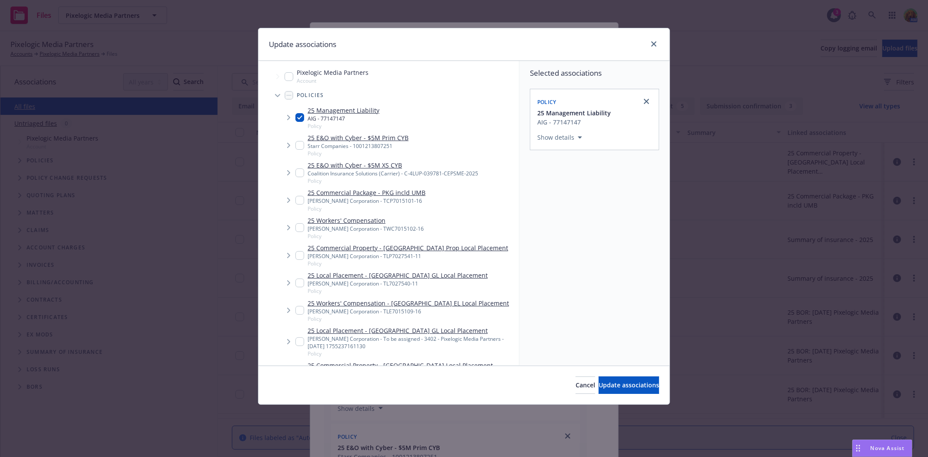
click at [299, 146] on input "Tree Example" at bounding box center [299, 145] width 9 height 9
checkbox input "true"
click at [300, 170] on input "Tree Example" at bounding box center [299, 172] width 9 height 9
checkbox input "true"
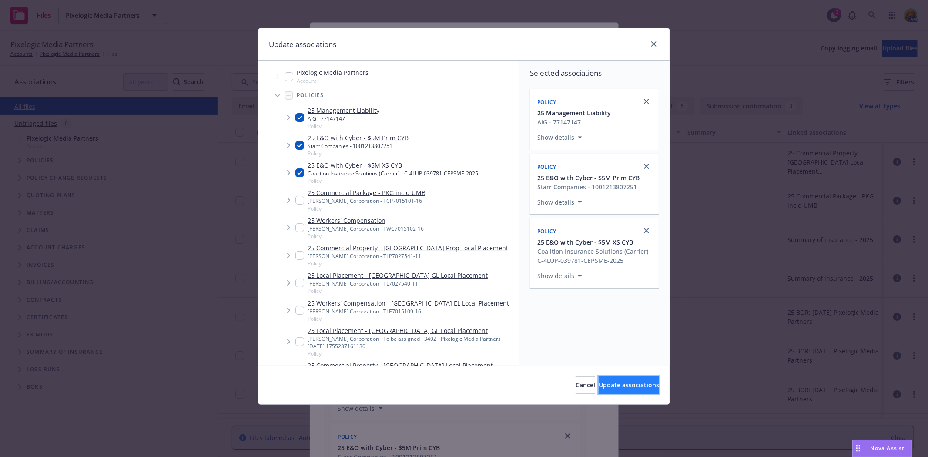
click at [600, 381] on span "Update associations" at bounding box center [628, 385] width 60 height 8
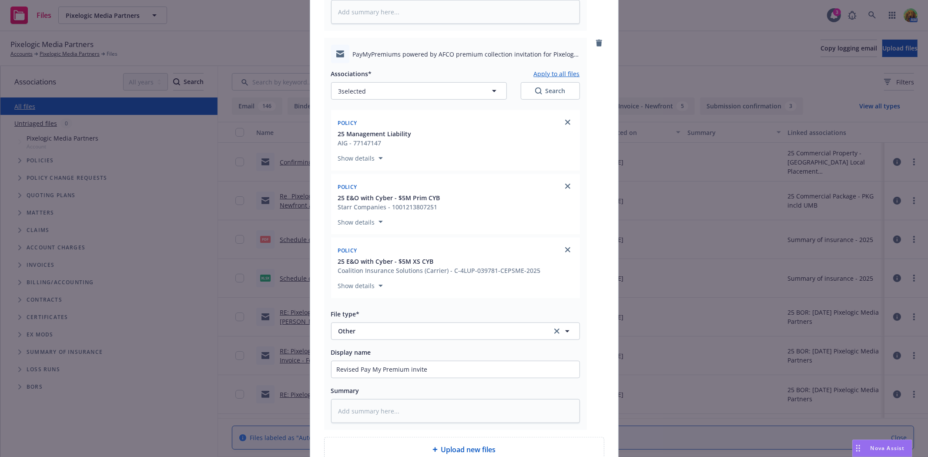
scroll to position [526, 0]
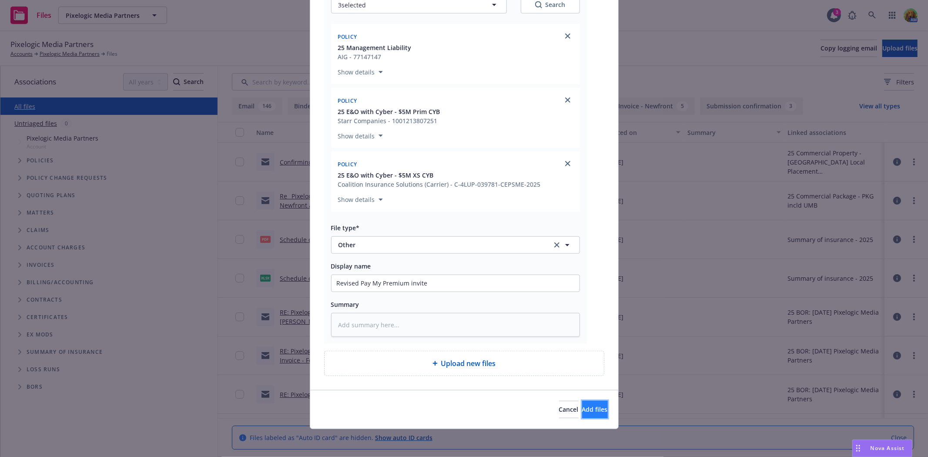
click at [582, 411] on span "Add files" at bounding box center [595, 409] width 26 height 8
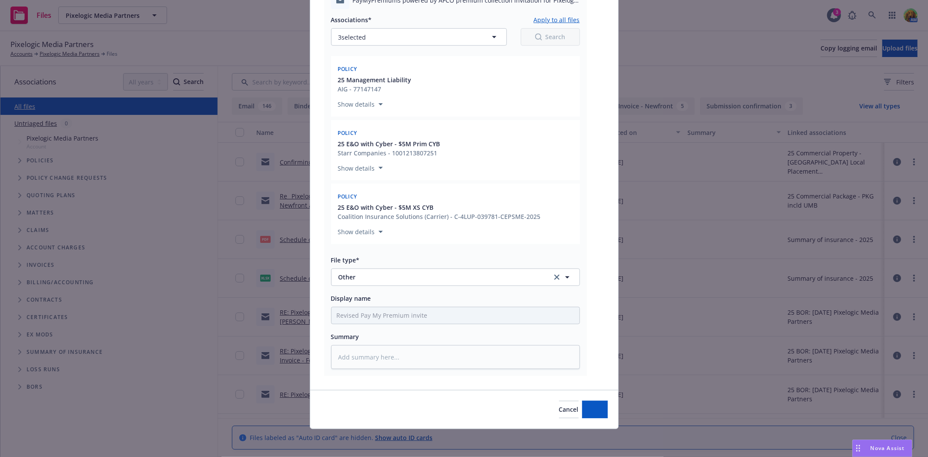
scroll to position [494, 0]
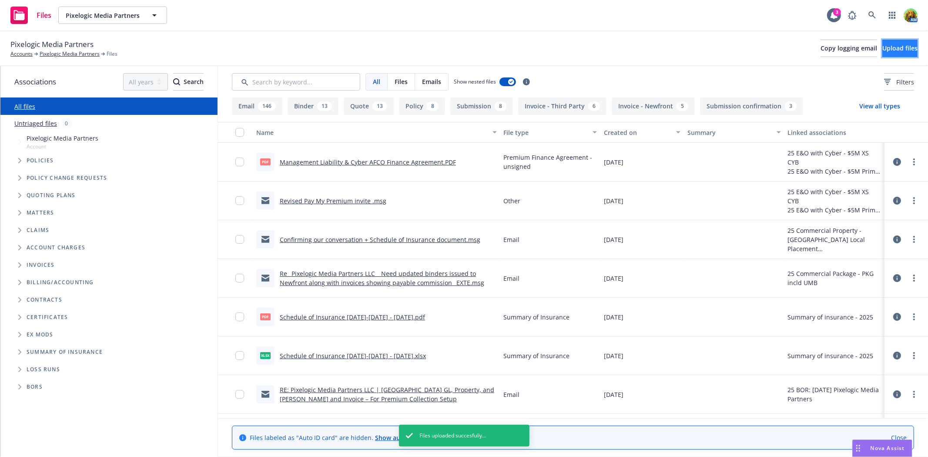
click at [882, 52] on span "Upload files" at bounding box center [899, 48] width 35 height 8
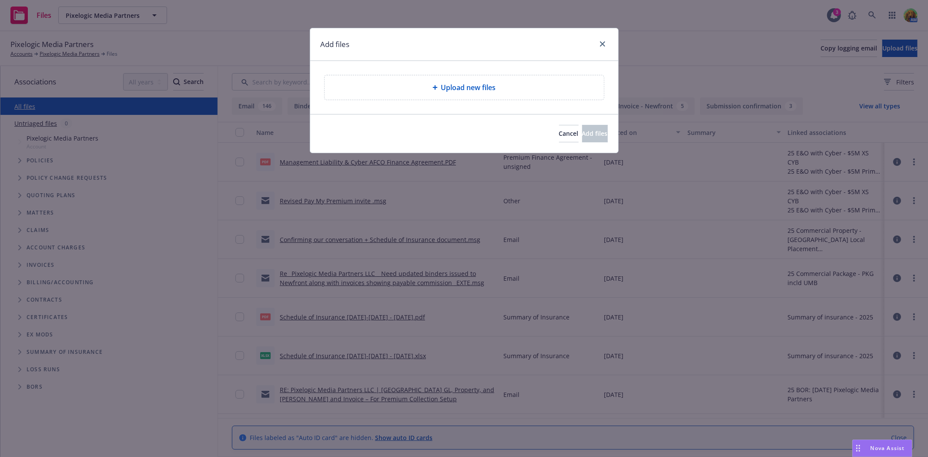
type textarea "x"
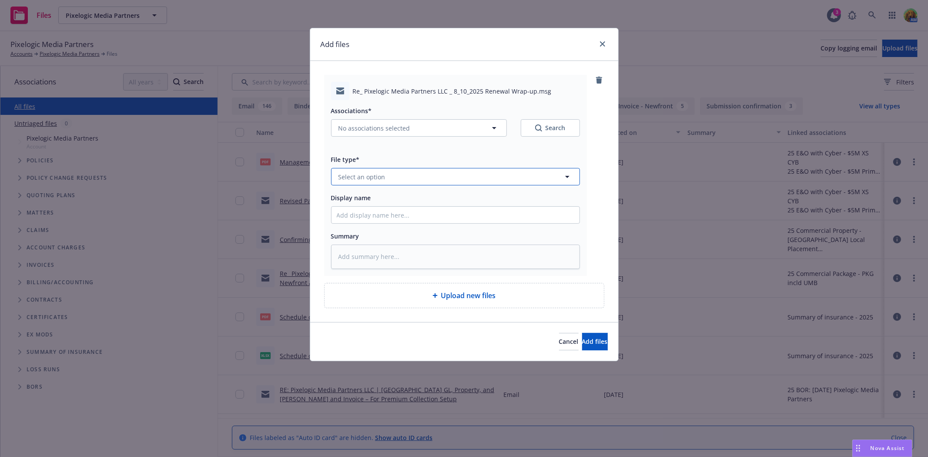
click at [394, 176] on button "Select an option" at bounding box center [455, 176] width 249 height 17
type input "em"
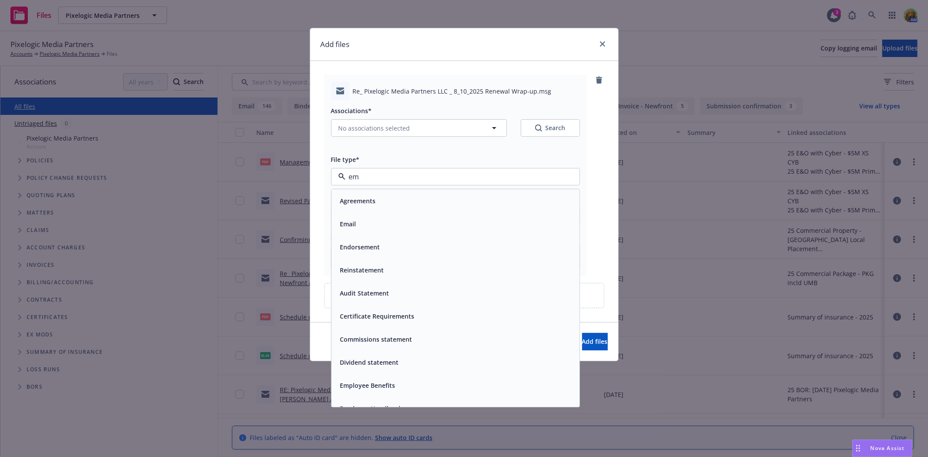
click at [376, 216] on div "Email" at bounding box center [455, 223] width 248 height 23
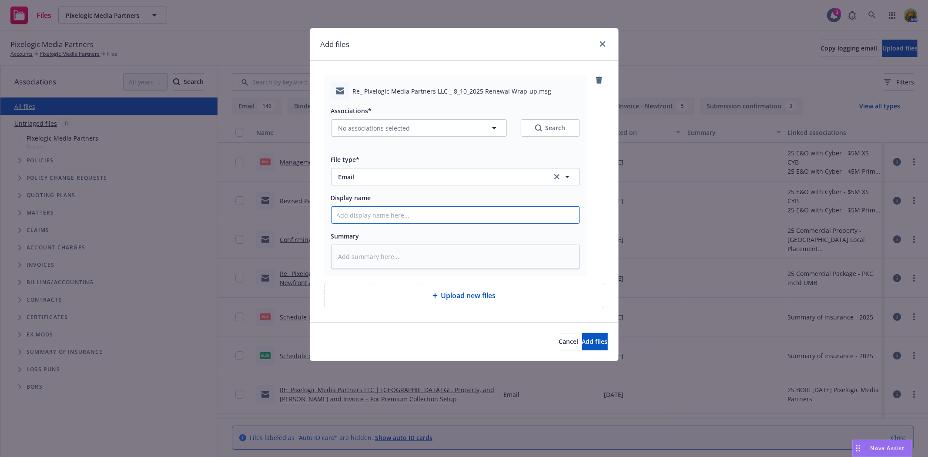
click at [380, 213] on input "Display name" at bounding box center [455, 215] width 248 height 17
type textarea "x"
type input "e"
type textarea "x"
type input "em"
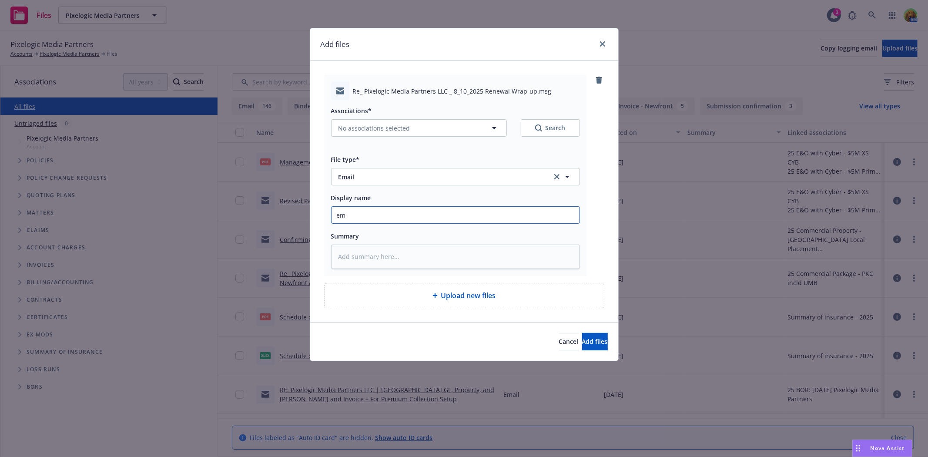
type textarea "x"
type input "ema"
type textarea "x"
type input "emai"
type textarea "x"
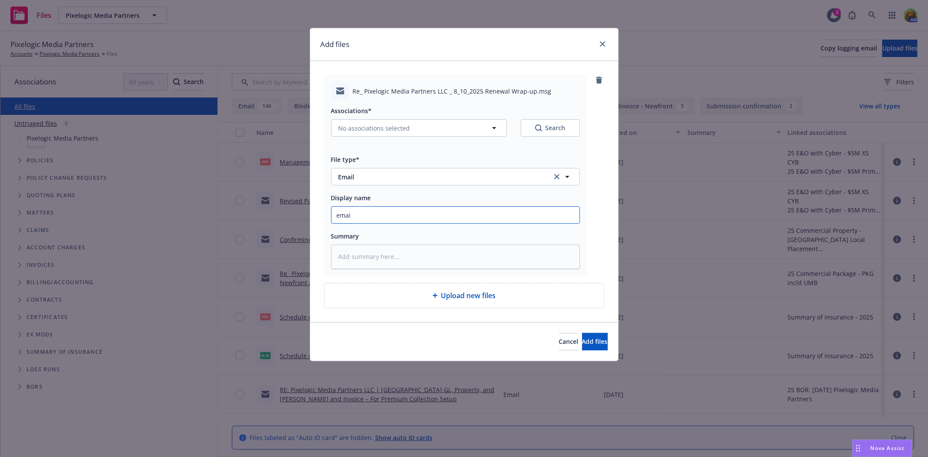
type input "email"
type textarea "x"
type input "email"
type textarea "x"
type input "email f"
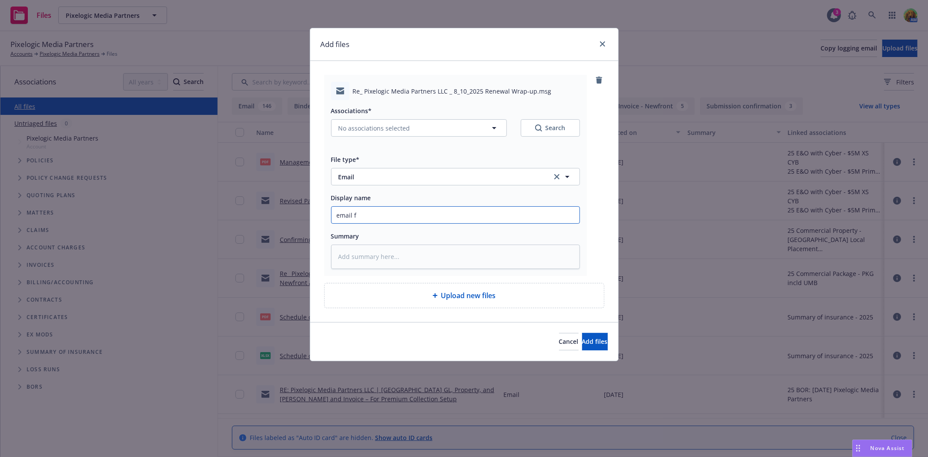
type textarea "x"
type input "email fr"
type textarea "x"
type input "email fro"
type textarea "x"
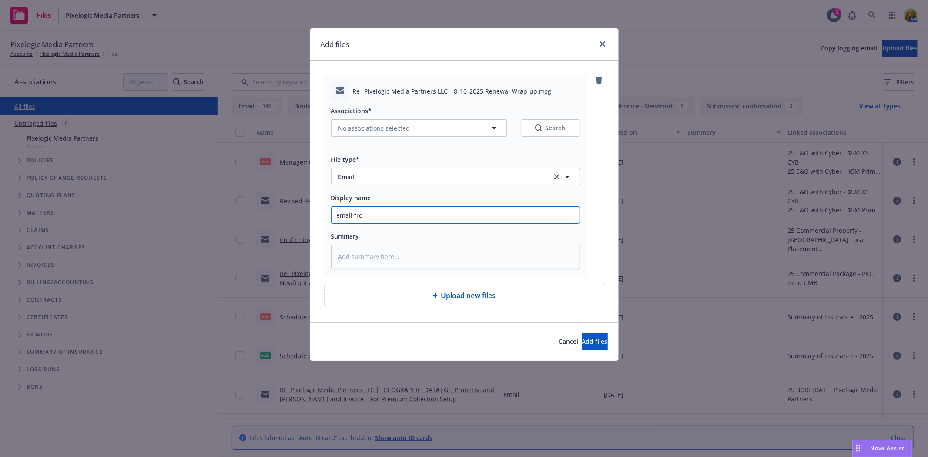
type input "email from"
type textarea "x"
type input "email from"
type textarea "x"
type input "email from P"
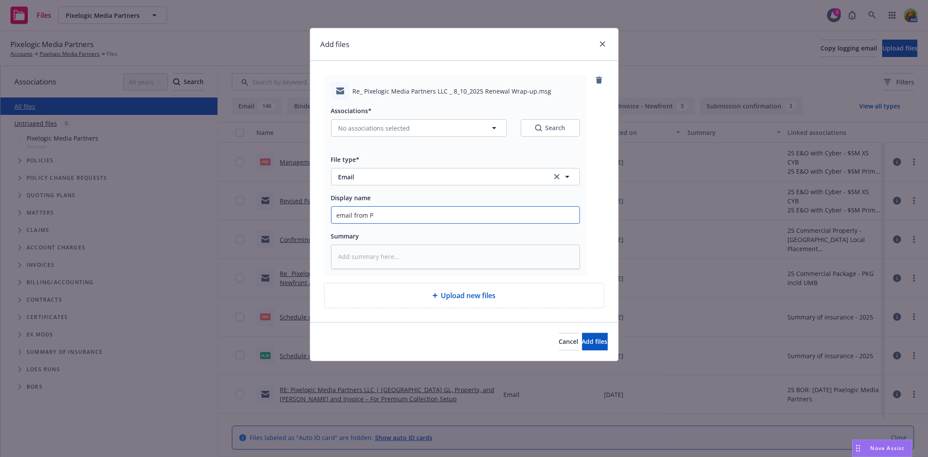
type textarea "x"
type input "email from Pr"
type textarea "x"
type input "email from Pro"
type textarea "x"
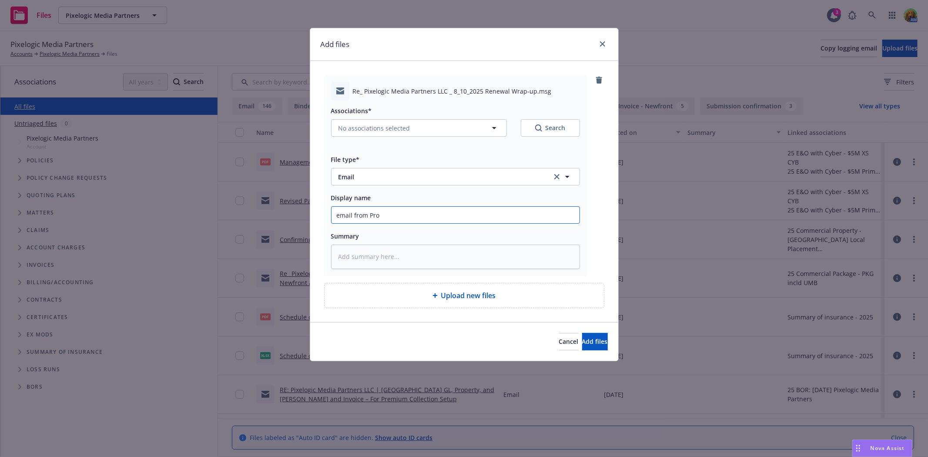
type input "email from Prod"
type textarea "x"
type input "email from Produ"
type textarea "x"
type input "email from Produc"
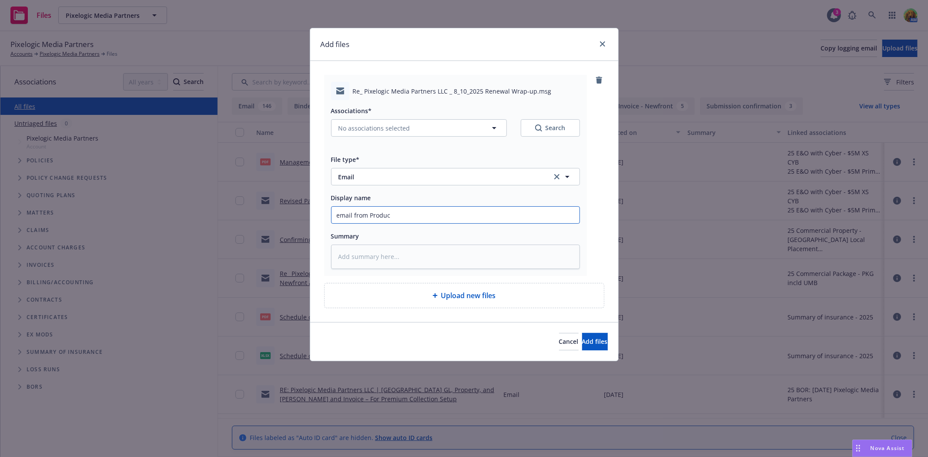
type textarea "x"
type input "email from Produce"
type textarea "x"
type input "email from Producer"
type textarea "x"
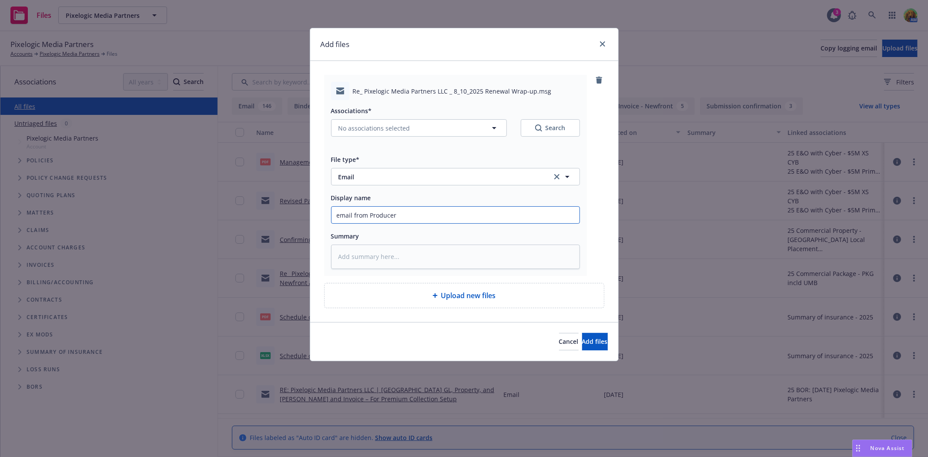
type input "email from Producer"
type textarea "x"
type input "email from Producer t"
type textarea "x"
type input "email from Producer ti"
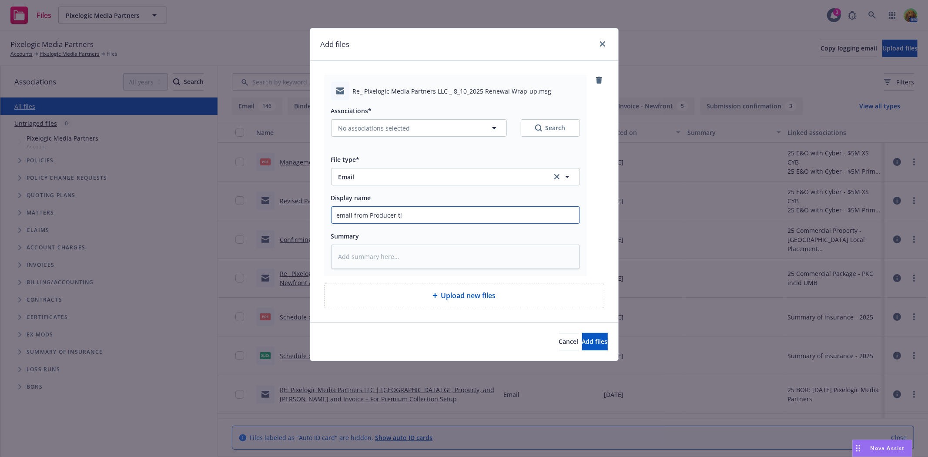
type textarea "x"
type input "email from Producer ti"
type textarea "x"
type input "email from Producer ti"
click at [597, 341] on button "Add files" at bounding box center [595, 341] width 26 height 17
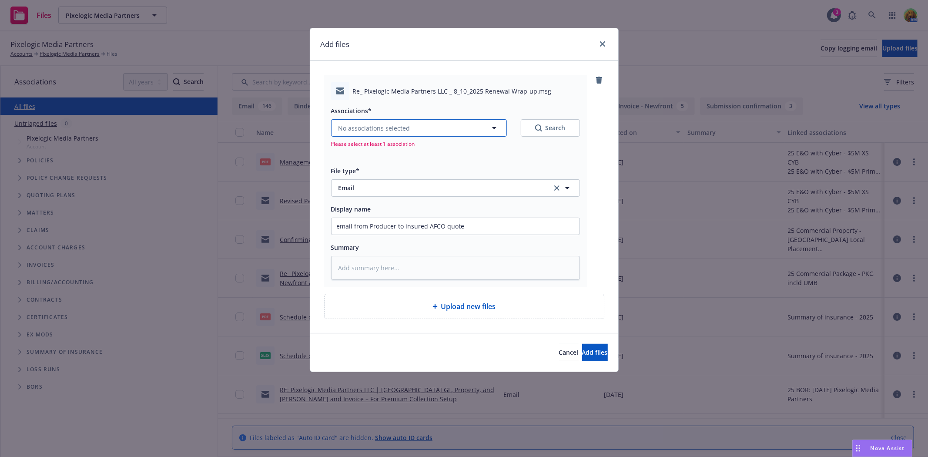
click at [408, 124] on button "No associations selected" at bounding box center [419, 127] width 176 height 17
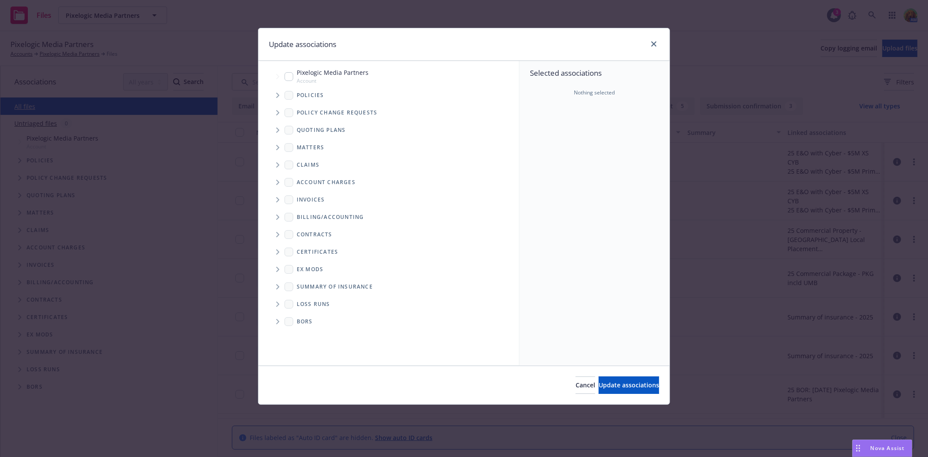
click at [277, 97] on icon "Tree Example" at bounding box center [277, 95] width 3 height 5
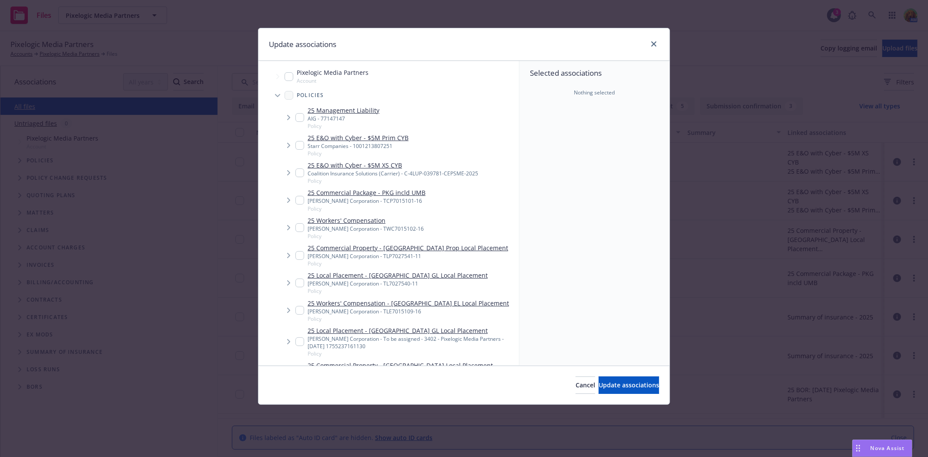
click at [298, 117] on input "Tree Example" at bounding box center [299, 117] width 9 height 9
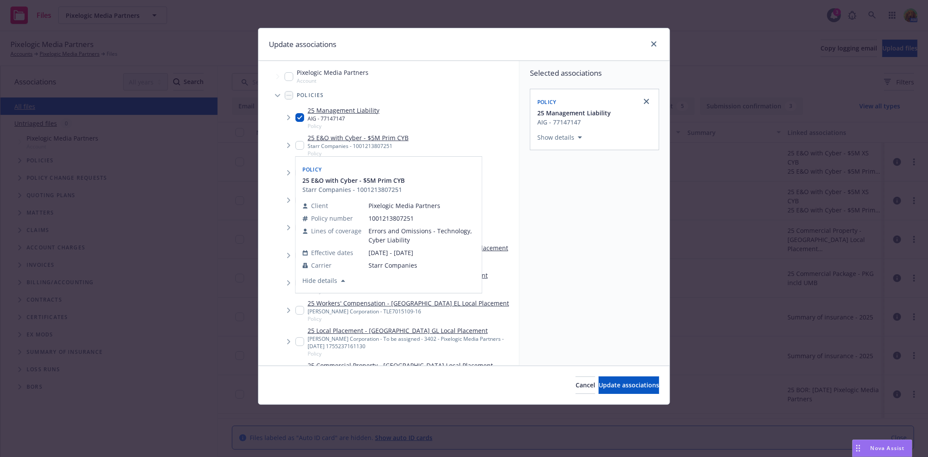
click at [298, 144] on input "Tree Example" at bounding box center [299, 145] width 9 height 9
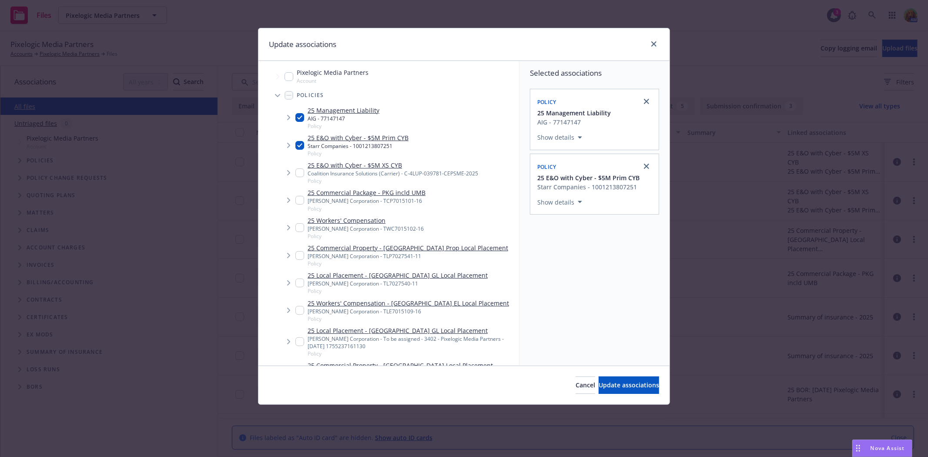
click at [299, 174] on input "Tree Example" at bounding box center [299, 172] width 9 height 9
click at [599, 391] on button "Update associations" at bounding box center [628, 384] width 60 height 17
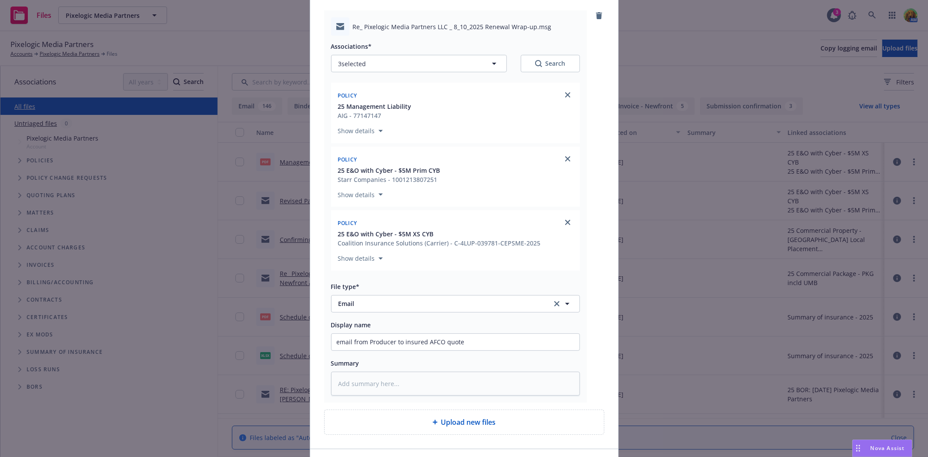
scroll to position [125, 0]
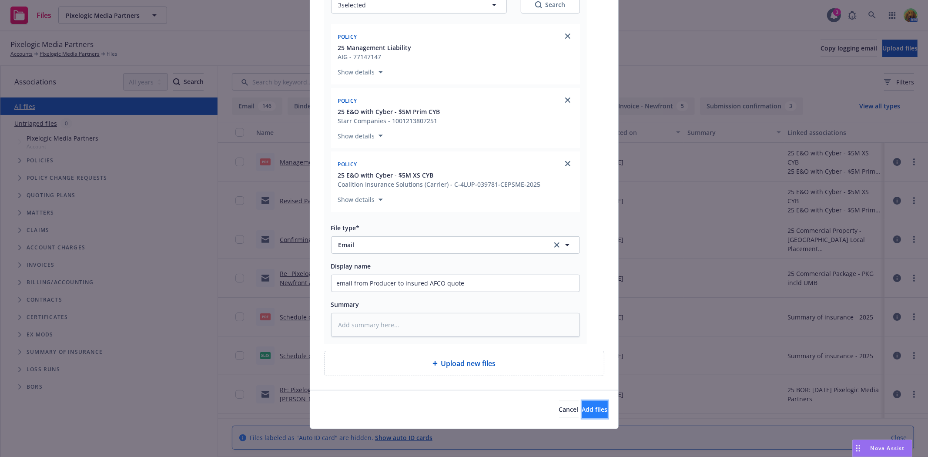
click at [582, 414] on button "Add files" at bounding box center [595, 409] width 26 height 17
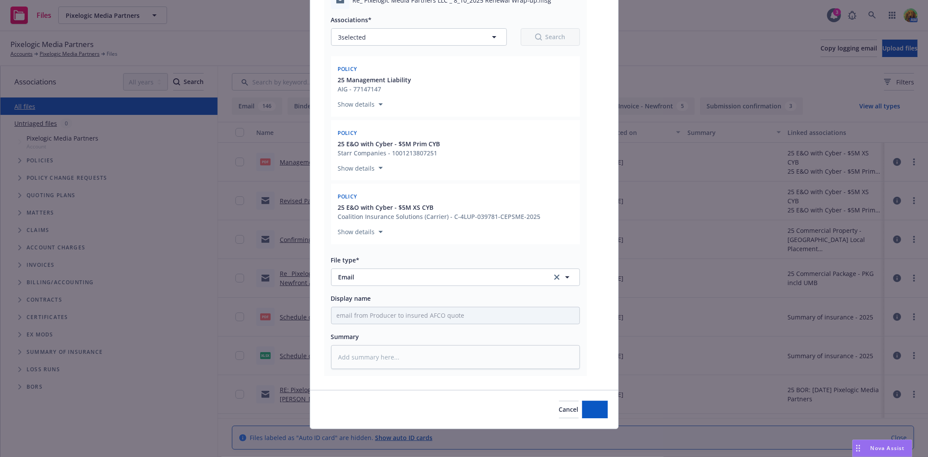
scroll to position [93, 0]
